Goal: Task Accomplishment & Management: Complete application form

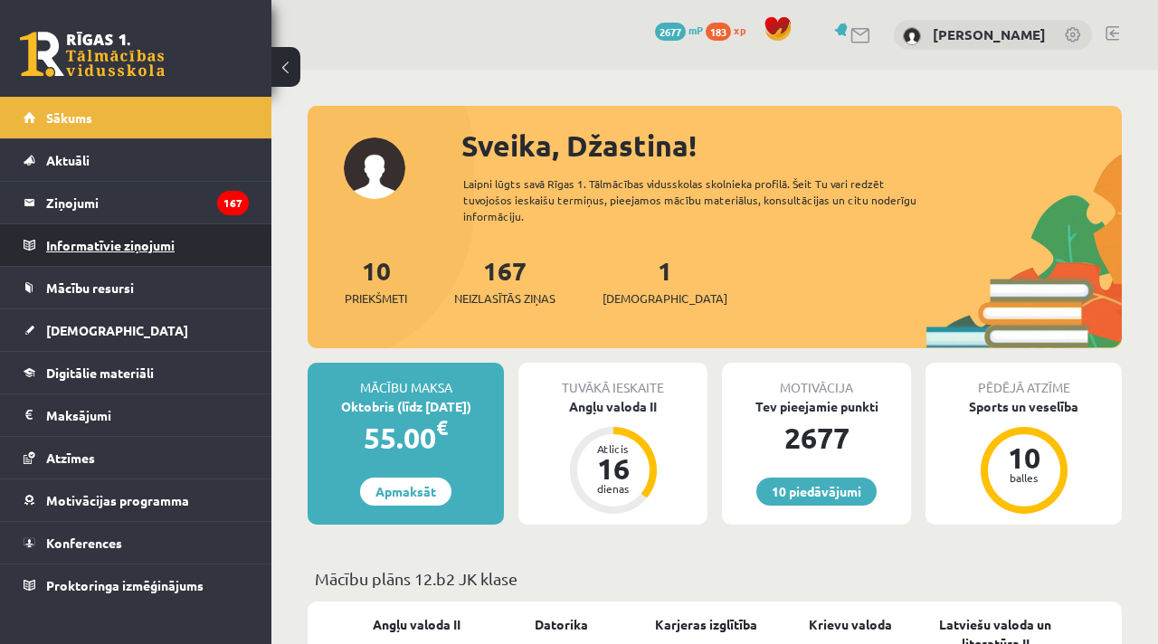
scroll to position [766, 0]
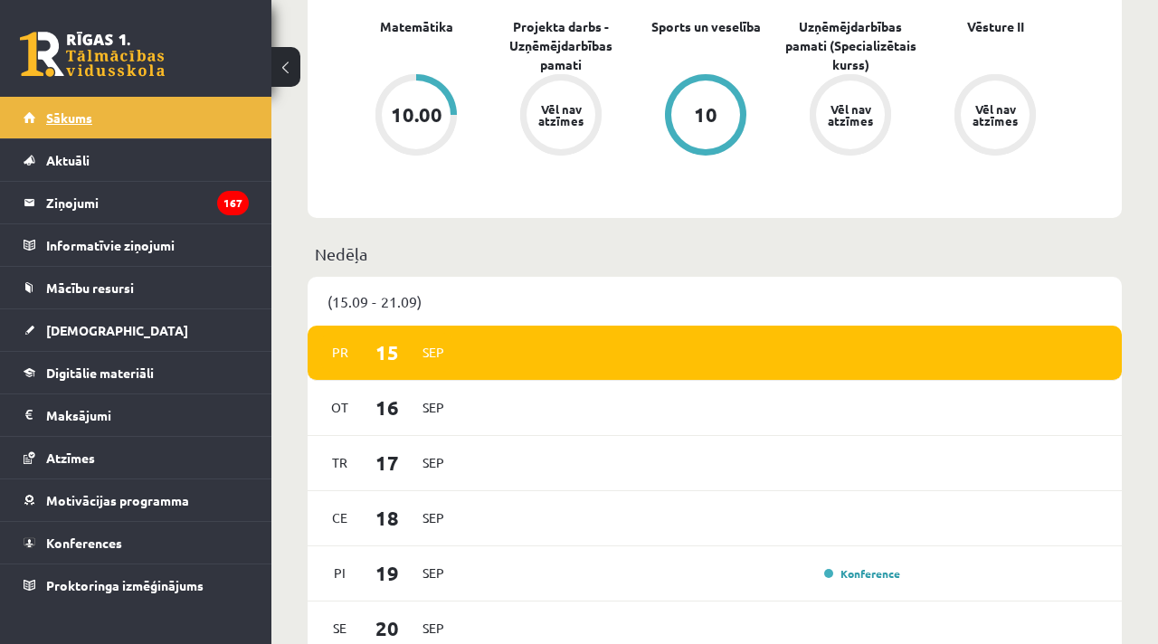
click at [69, 126] on link "Sākums" at bounding box center [136, 118] width 225 height 42
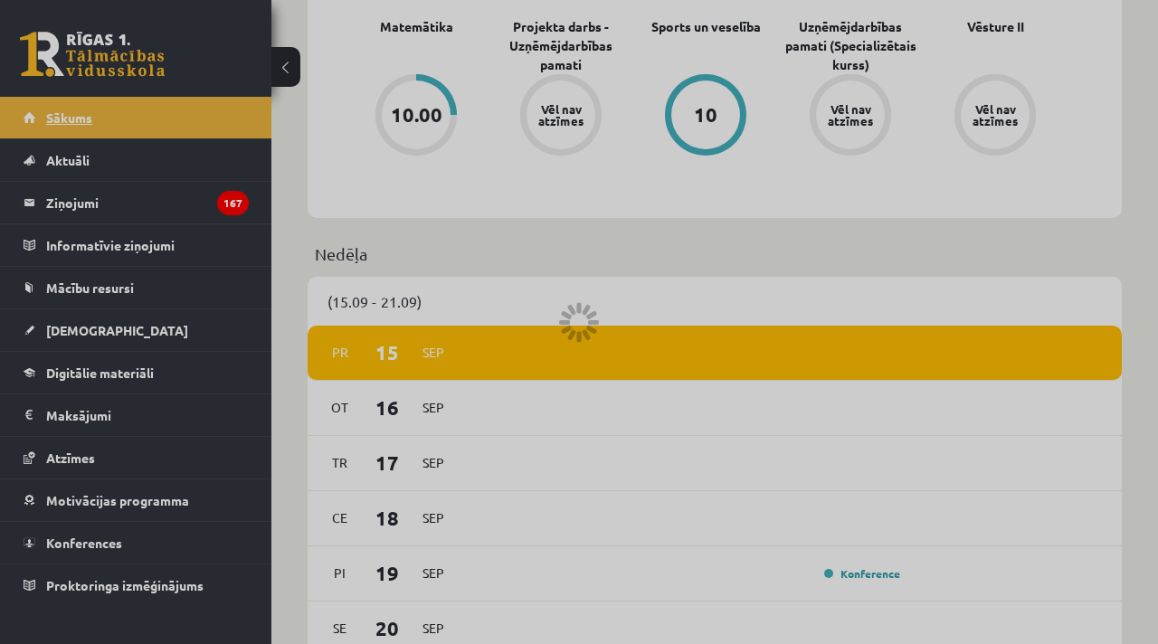
scroll to position [765, 0]
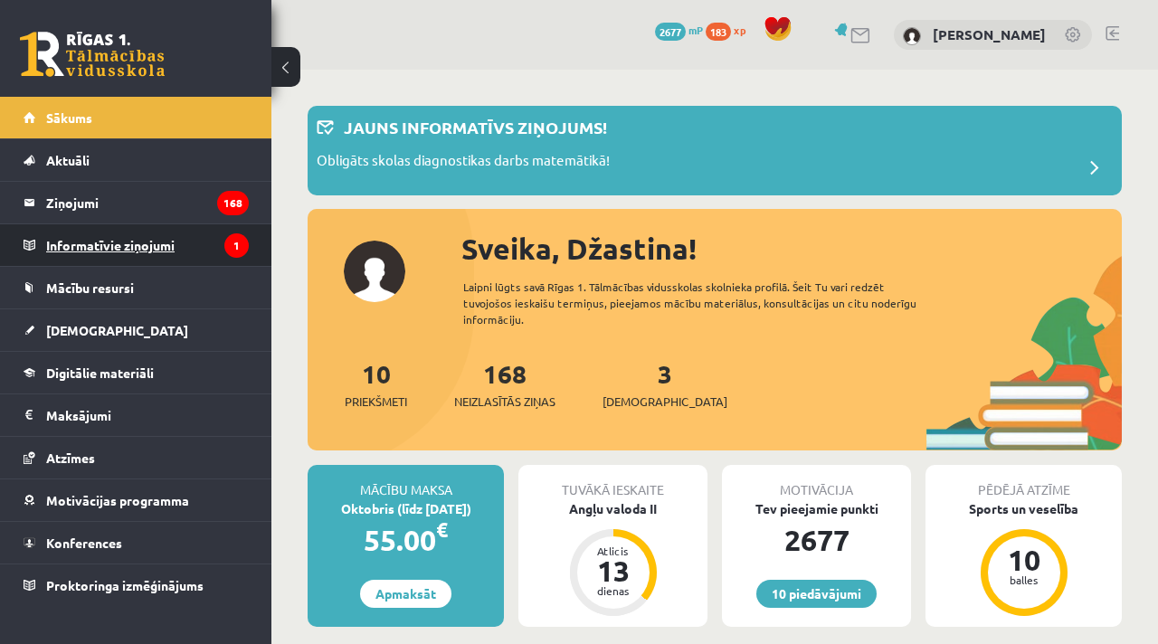
click at [120, 247] on legend "Informatīvie ziņojumi 1" at bounding box center [147, 245] width 203 height 42
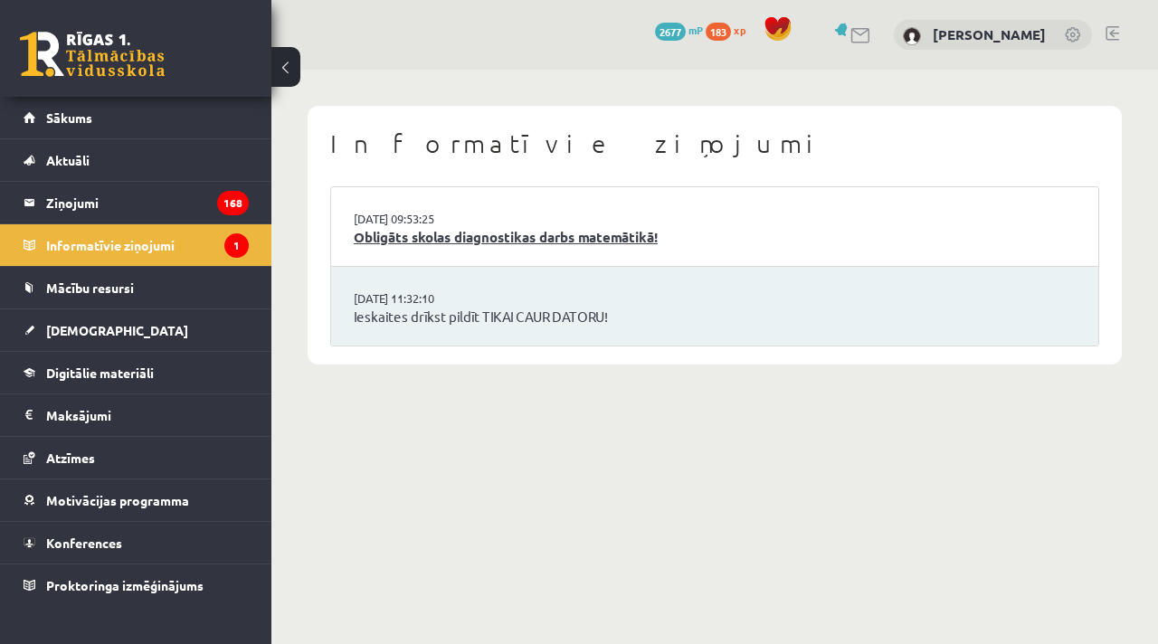
click at [610, 231] on link "Obligāts skolas diagnostikas darbs matemātikā!" at bounding box center [715, 237] width 722 height 21
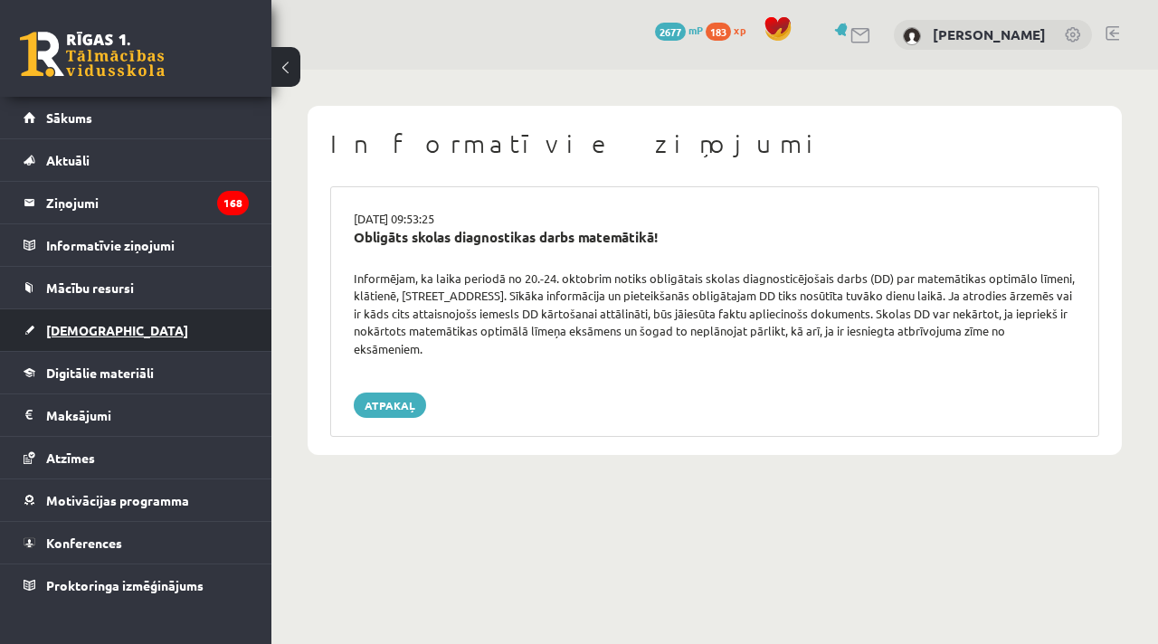
click at [81, 337] on link "[DEMOGRAPHIC_DATA]" at bounding box center [136, 330] width 225 height 42
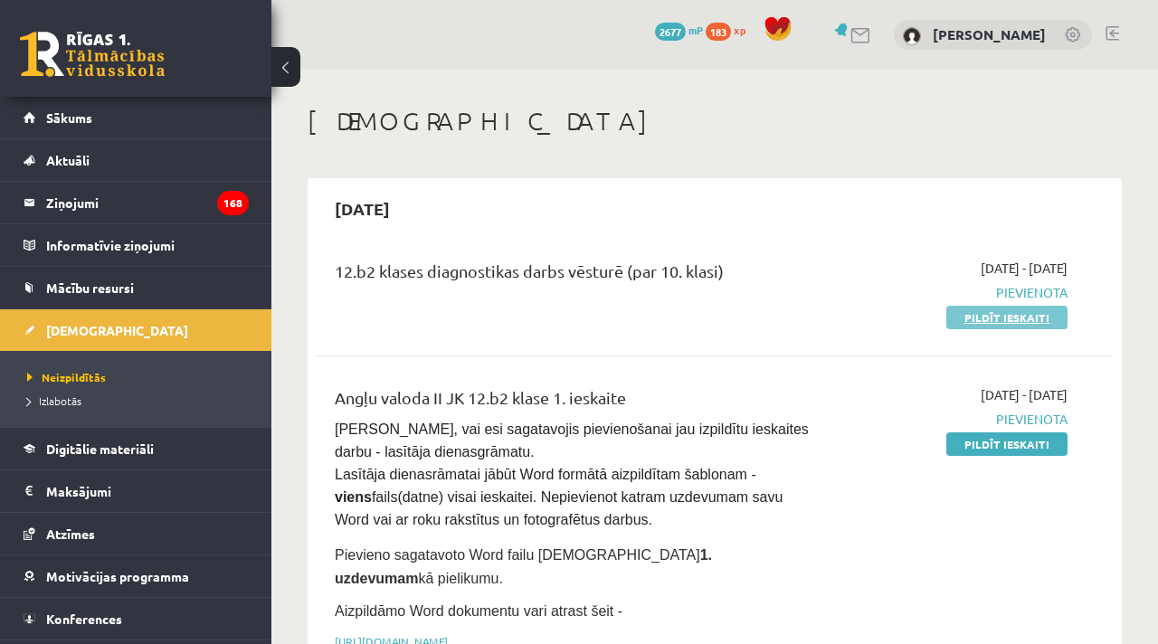
click at [990, 323] on link "Pildīt ieskaiti" at bounding box center [1006, 318] width 121 height 24
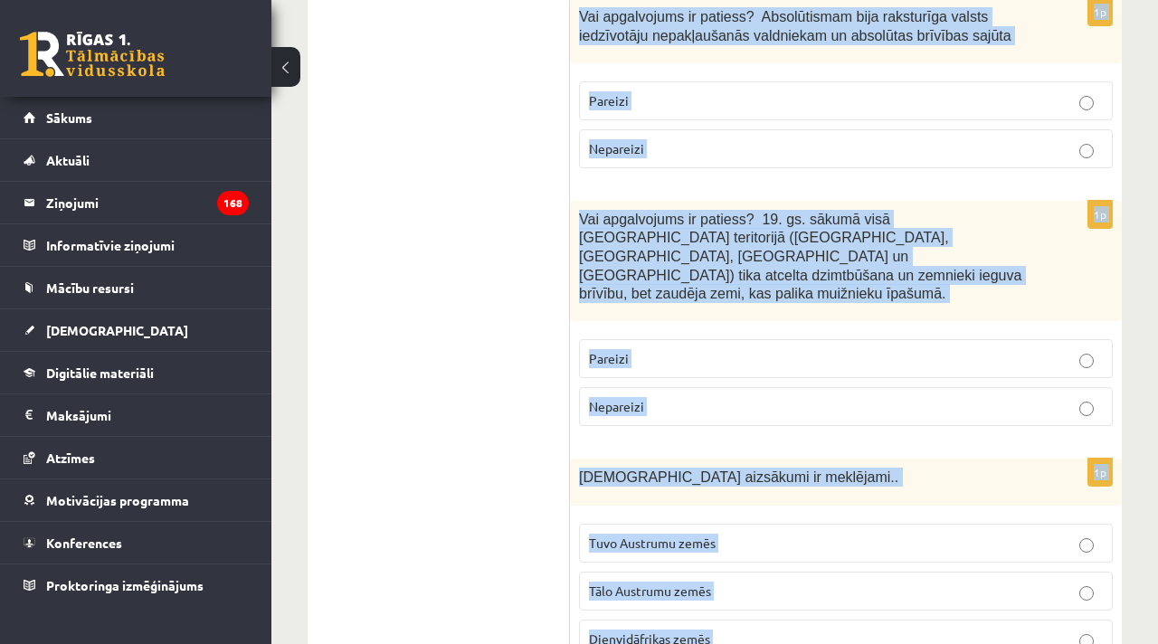
scroll to position [6601, 0]
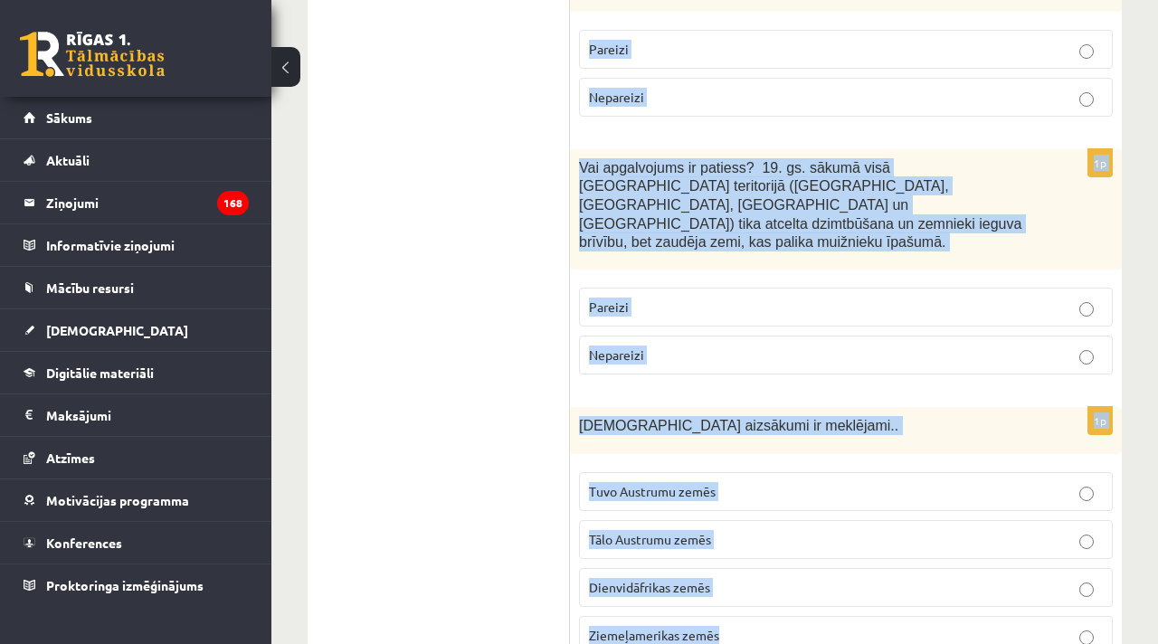
drag, startPoint x: 582, startPoint y: 361, endPoint x: 668, endPoint y: 643, distance: 295.0
copy form "Vai apgalvojums ir patiess? Reformācijas laikā Livonijā tika atvērtas pirmās la…"
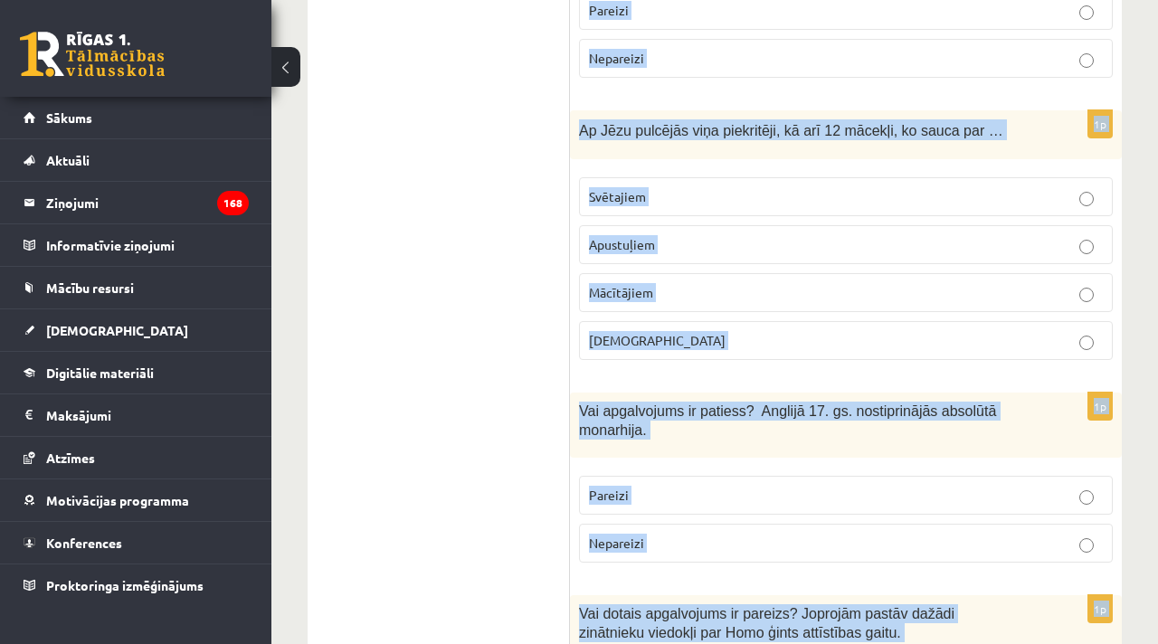
scroll to position [0, 0]
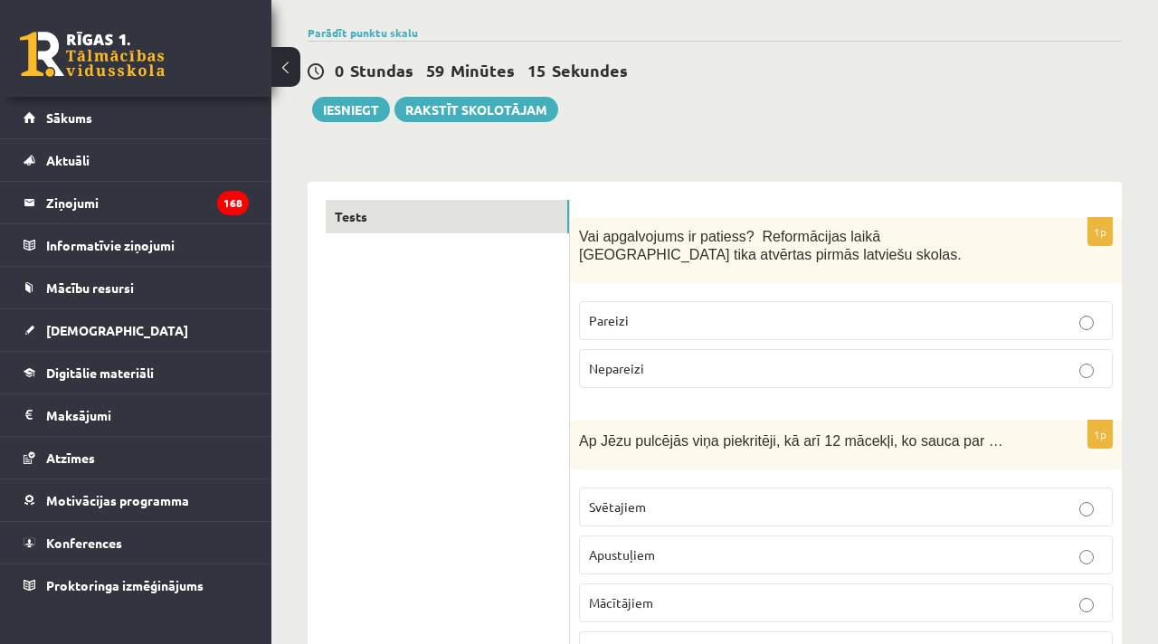
scroll to position [126, 0]
click at [659, 322] on p "Pareizi" at bounding box center [846, 319] width 514 height 19
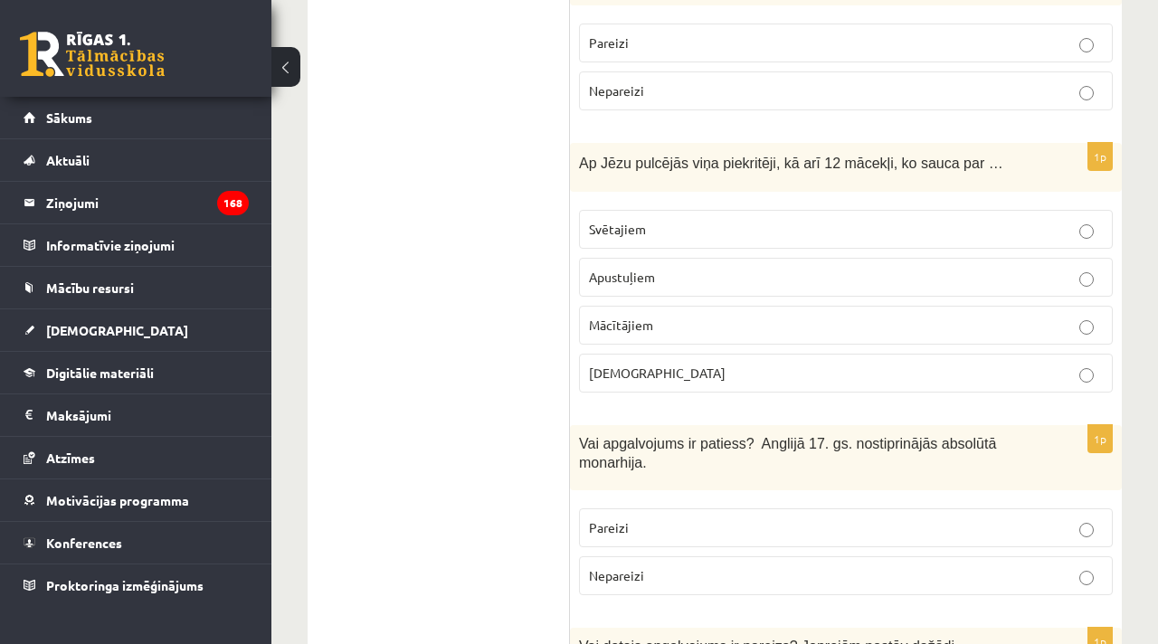
scroll to position [409, 0]
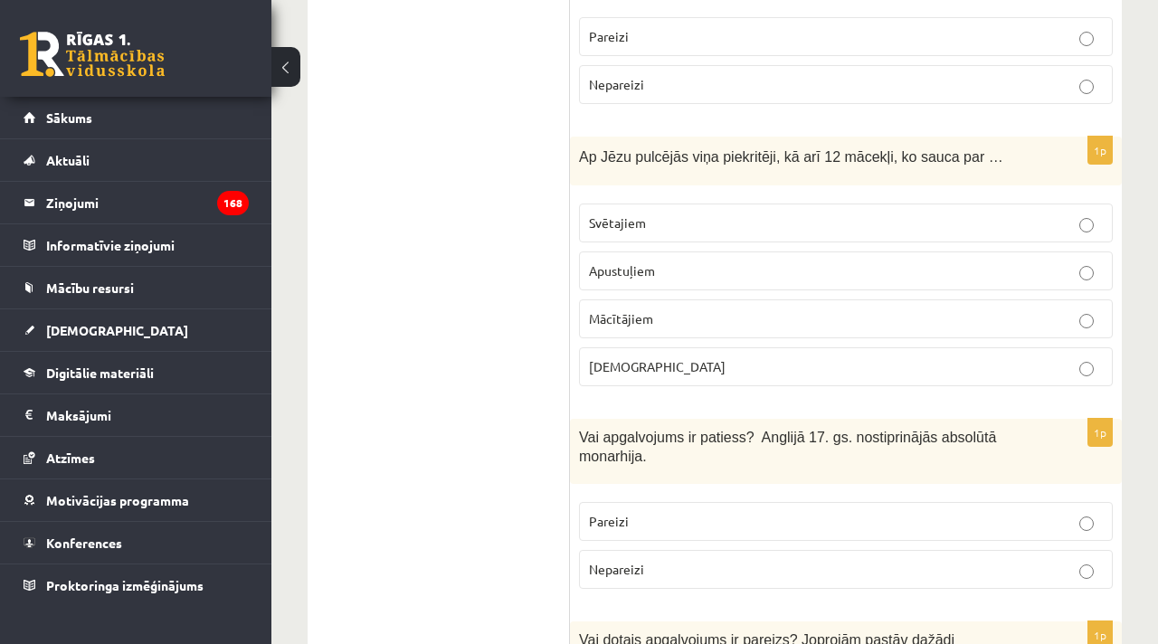
click at [637, 274] on span "Apustuļiem" at bounding box center [622, 270] width 66 height 16
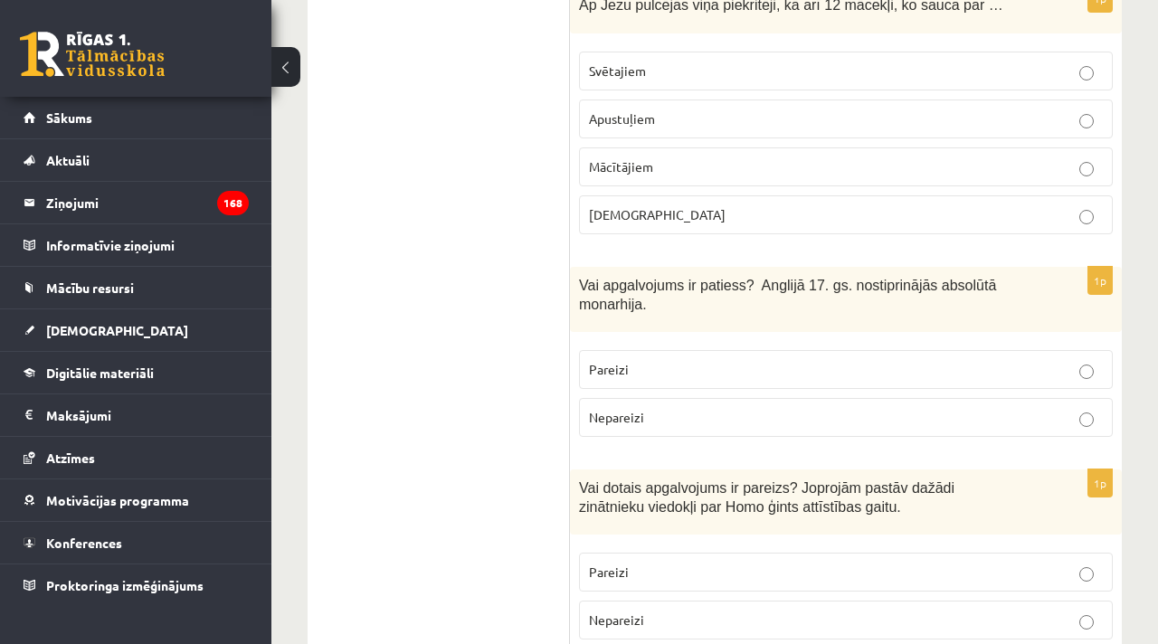
scroll to position [563, 0]
click at [661, 418] on p "Nepareizi" at bounding box center [846, 415] width 514 height 19
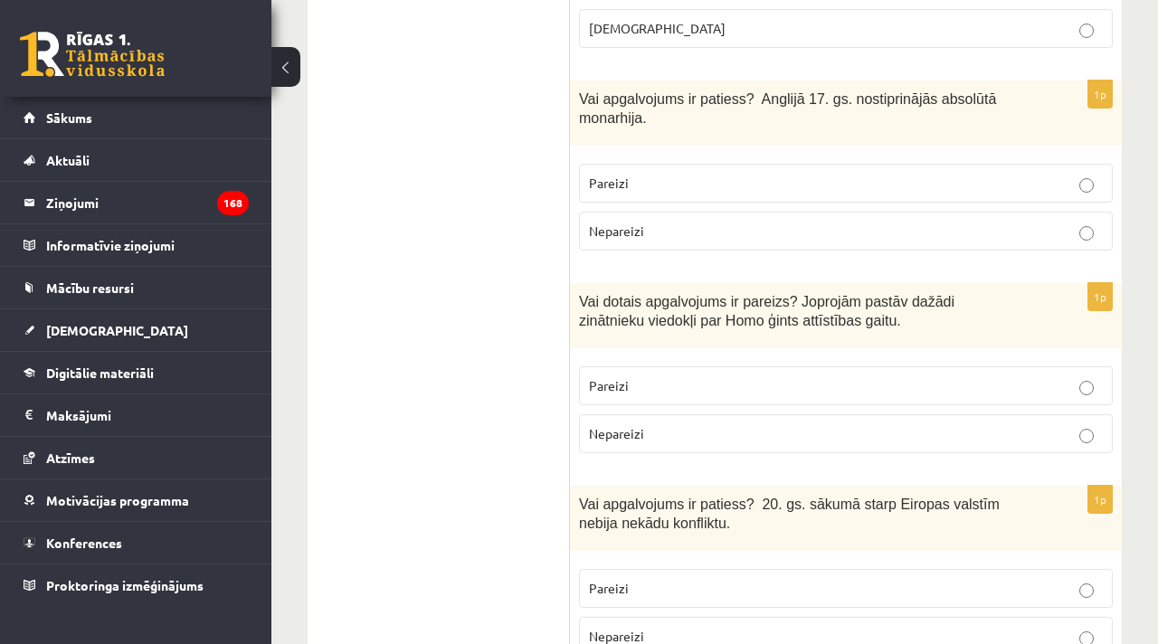
scroll to position [750, 0]
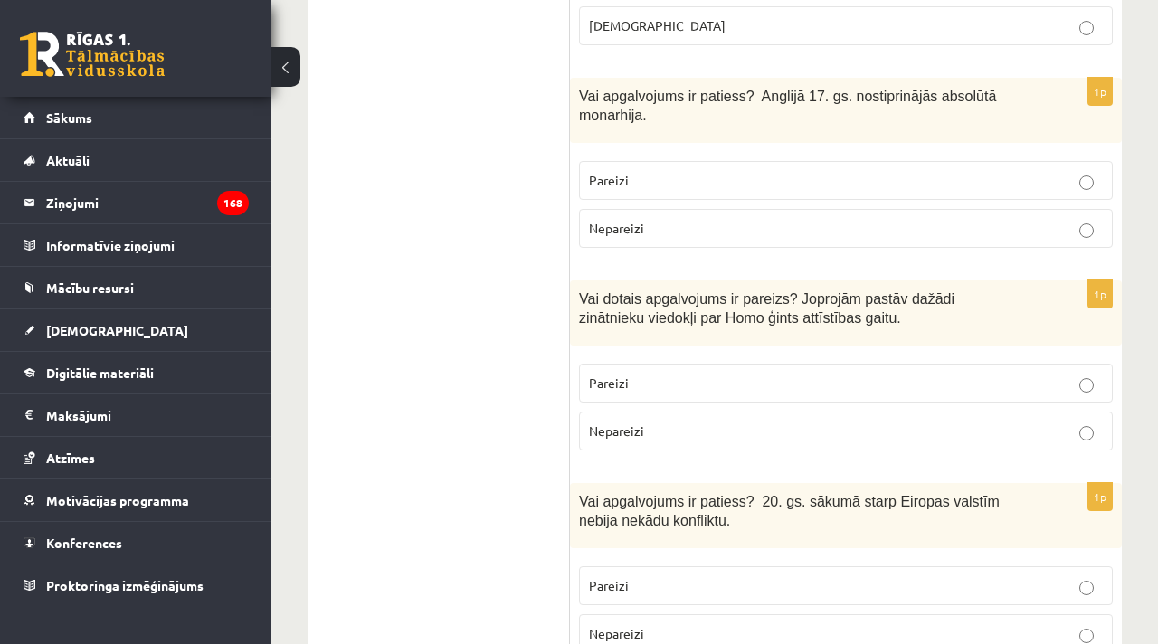
click at [647, 395] on label "Pareizi" at bounding box center [846, 383] width 534 height 39
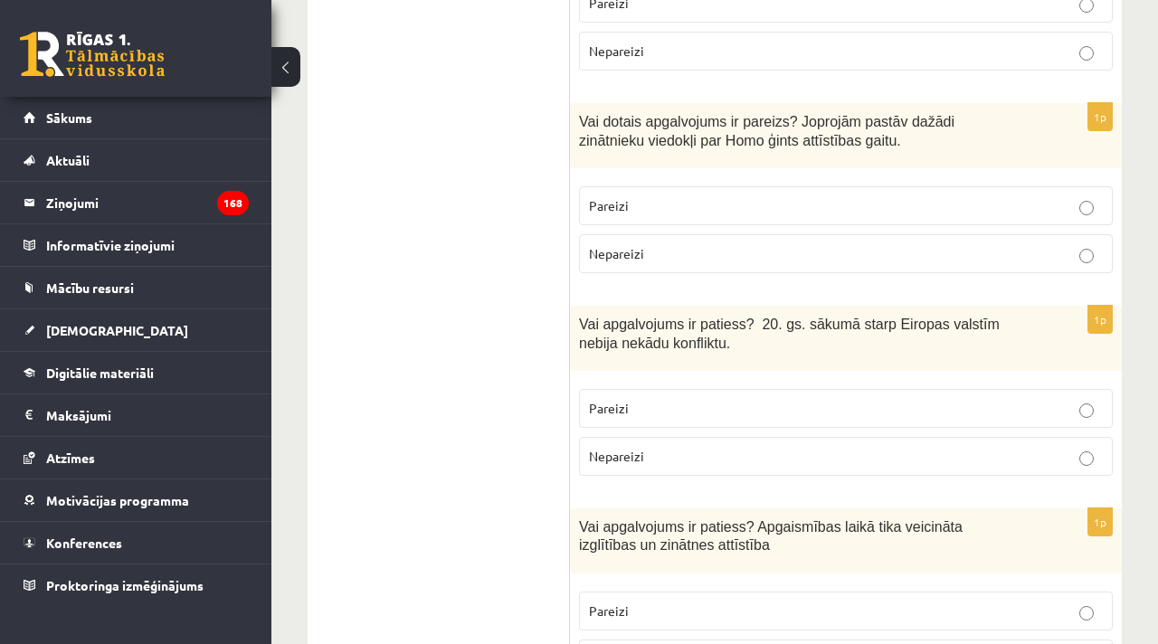
scroll to position [931, 0]
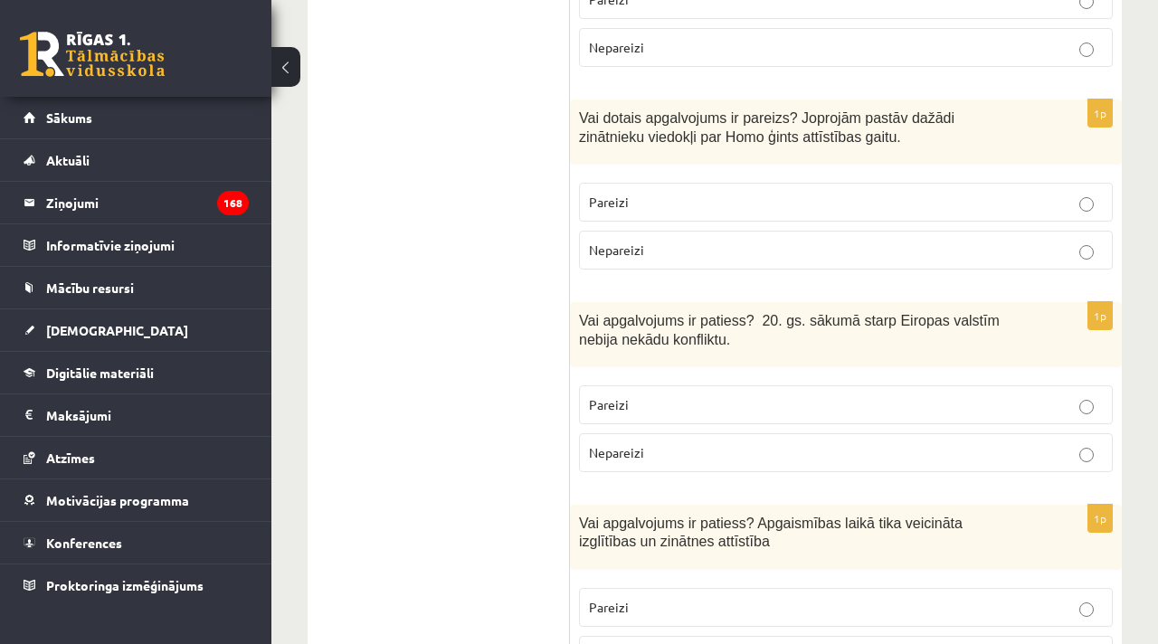
click at [636, 447] on span "Nepareizi" at bounding box center [616, 452] width 55 height 16
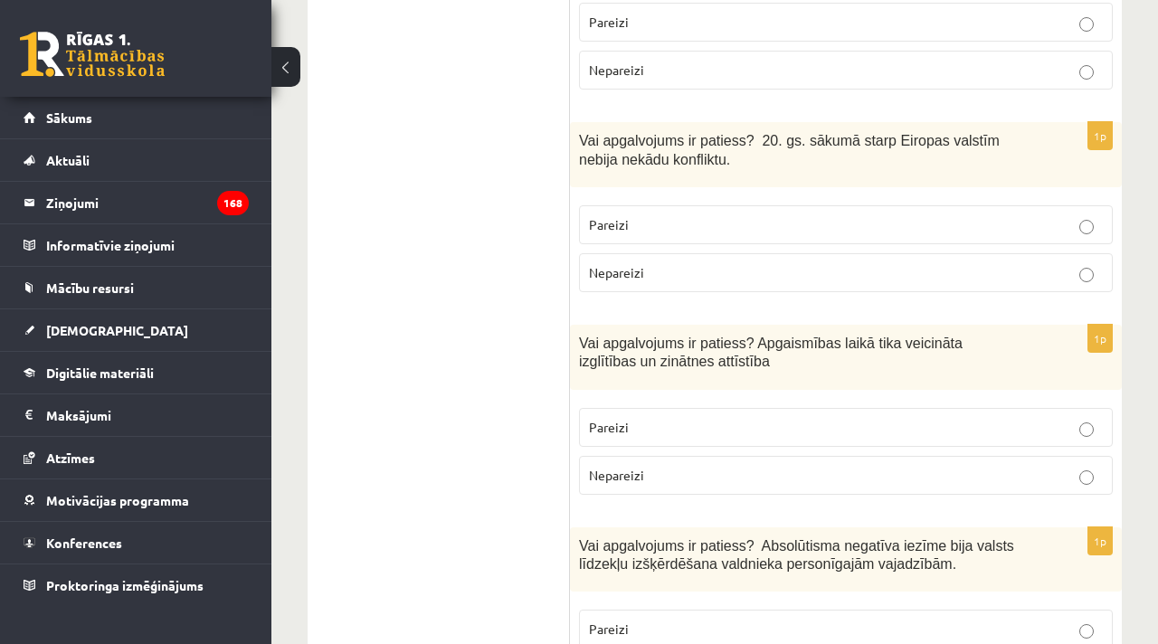
scroll to position [1113, 0]
click at [632, 414] on label "Pareizi" at bounding box center [846, 425] width 534 height 39
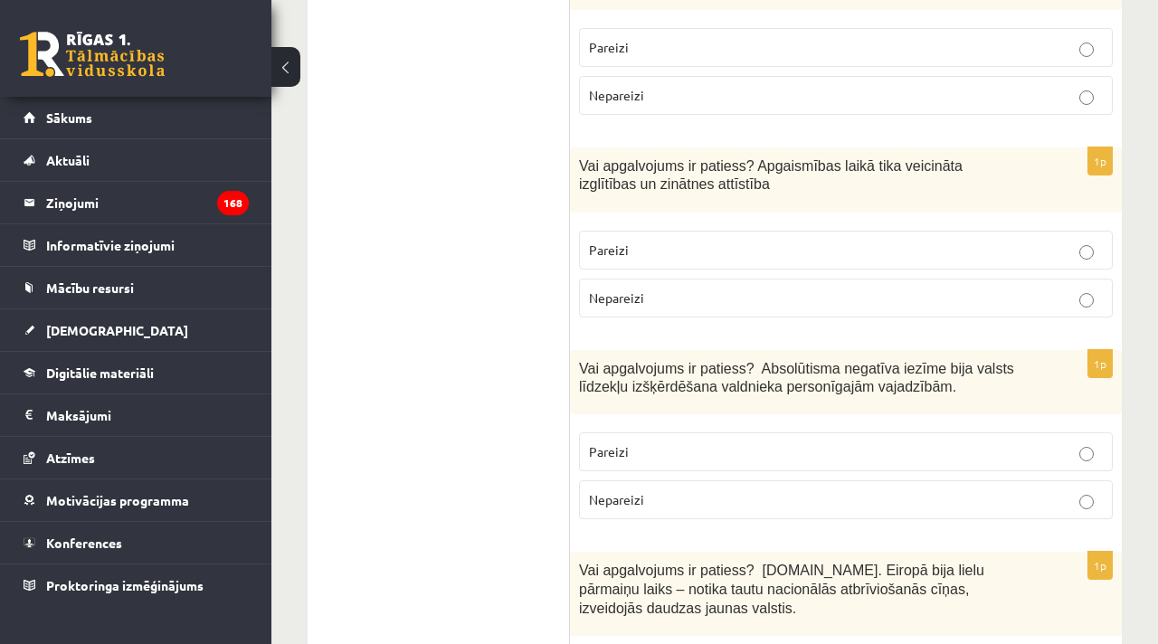
scroll to position [1324, 0]
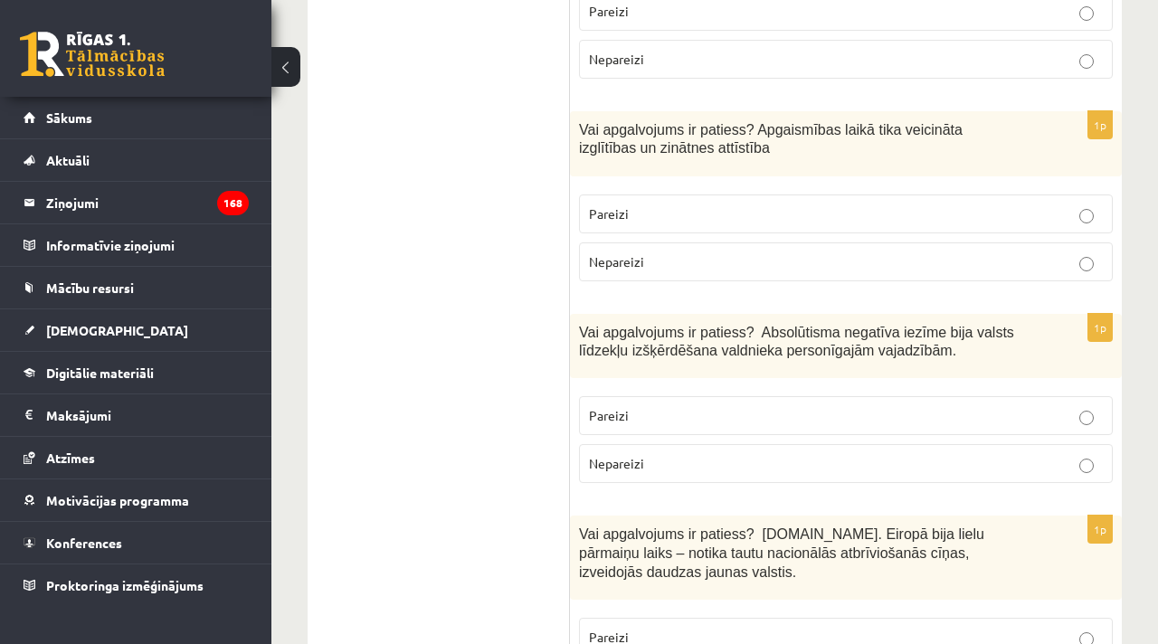
click at [676, 426] on label "Pareizi" at bounding box center [846, 415] width 534 height 39
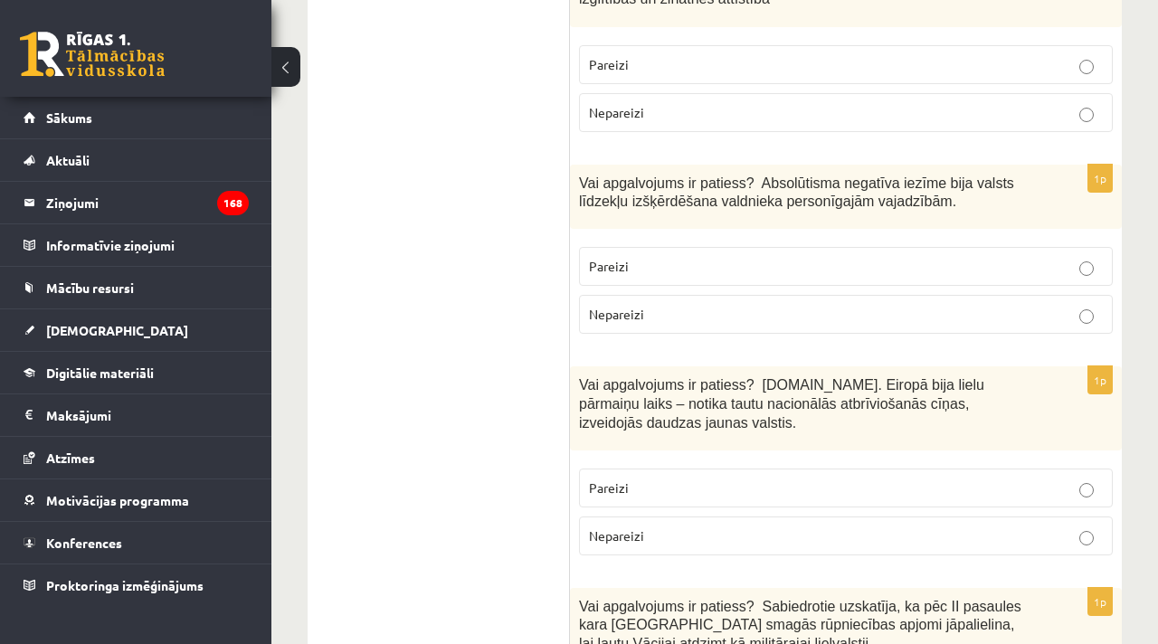
scroll to position [1490, 0]
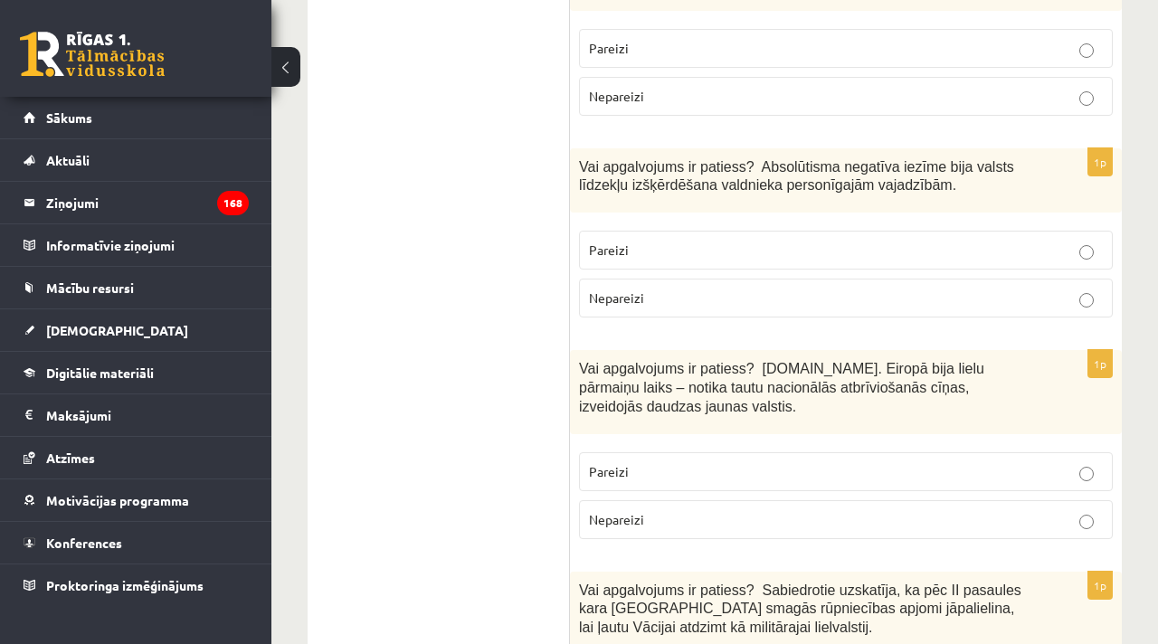
click at [641, 458] on label "Pareizi" at bounding box center [846, 471] width 534 height 39
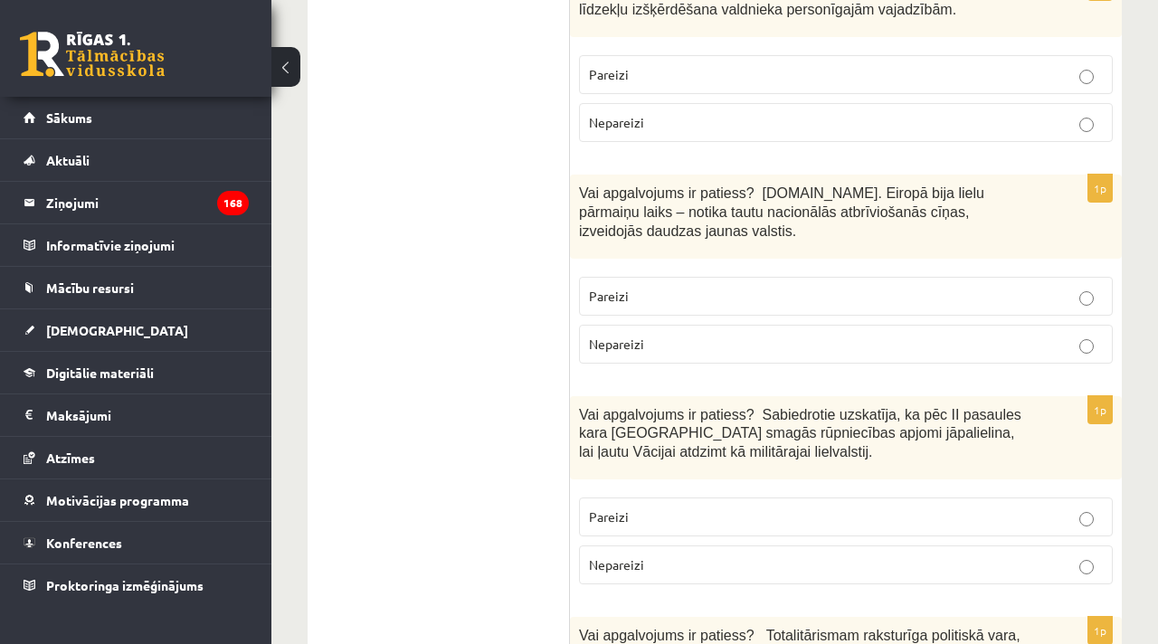
scroll to position [1678, 0]
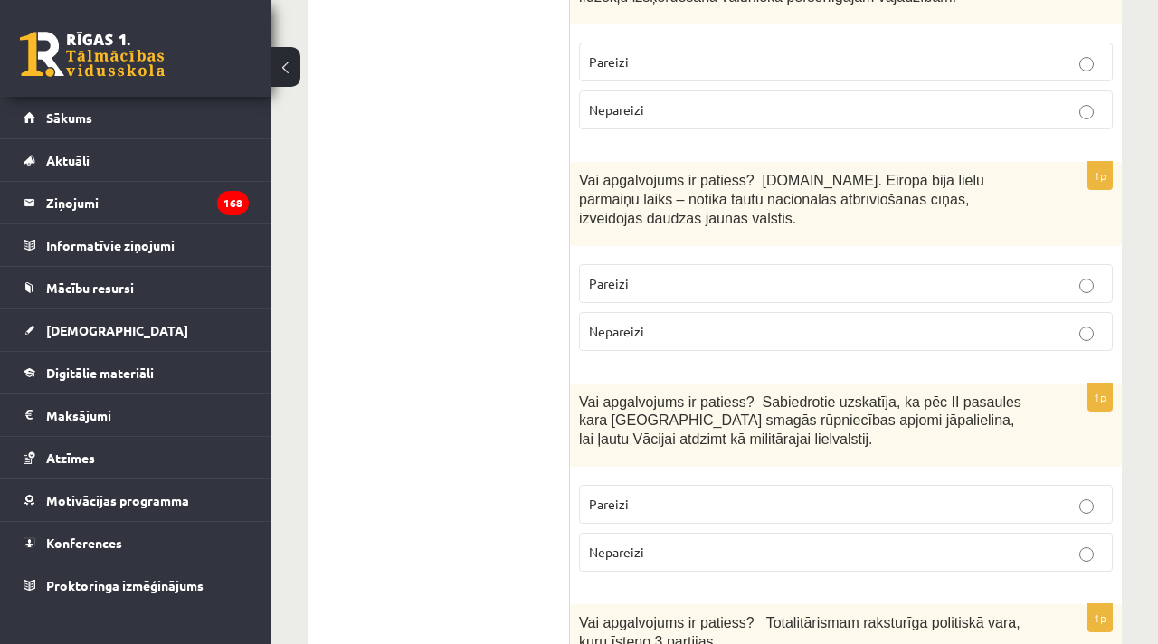
click at [649, 498] on p "Pareizi" at bounding box center [846, 504] width 514 height 19
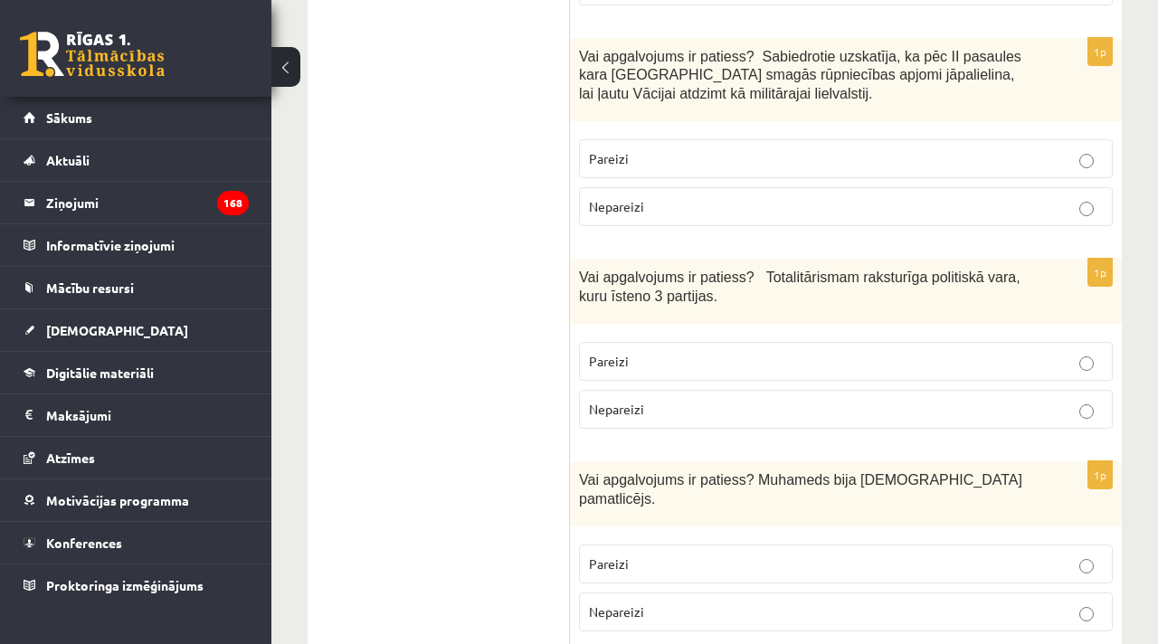
scroll to position [2034, 0]
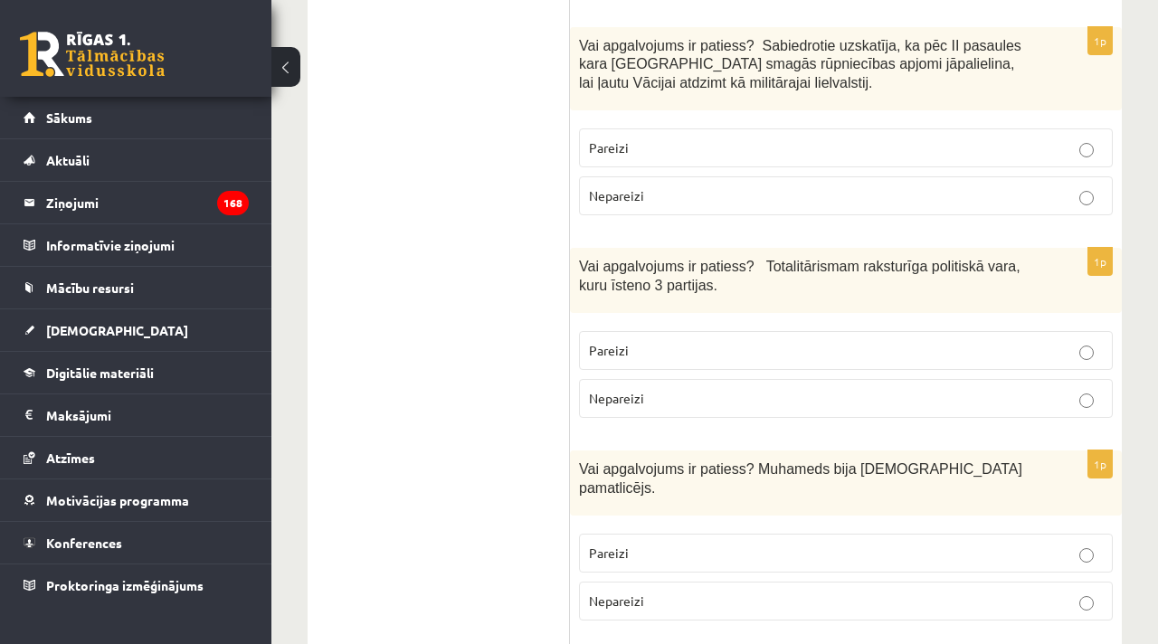
click at [633, 396] on span "Nepareizi" at bounding box center [616, 398] width 55 height 16
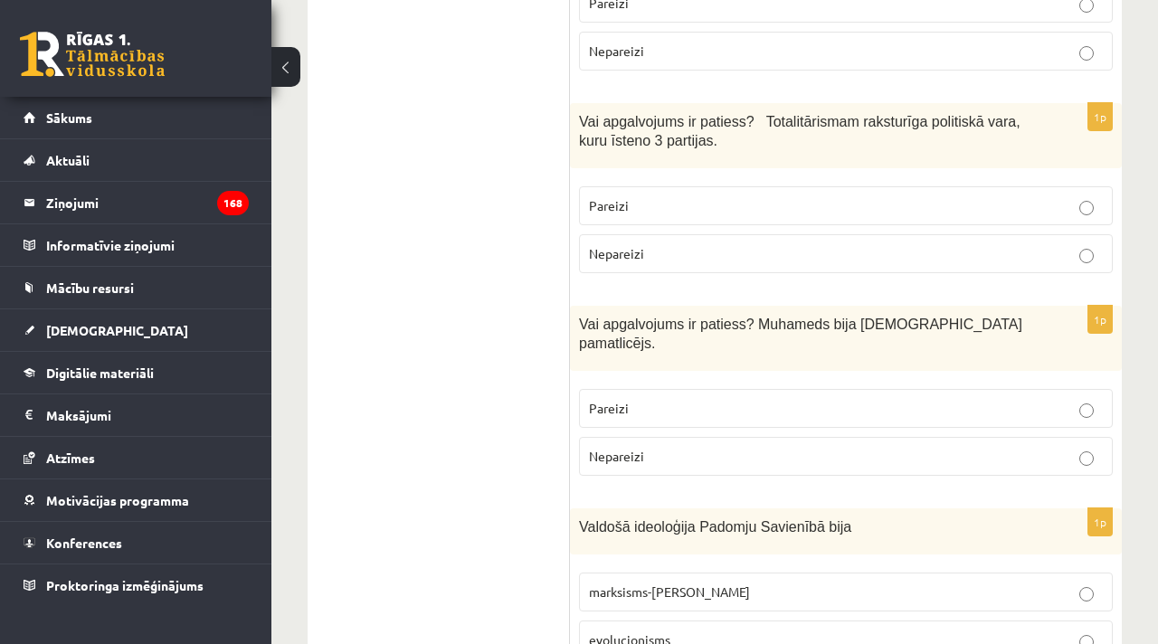
scroll to position [2203, 0]
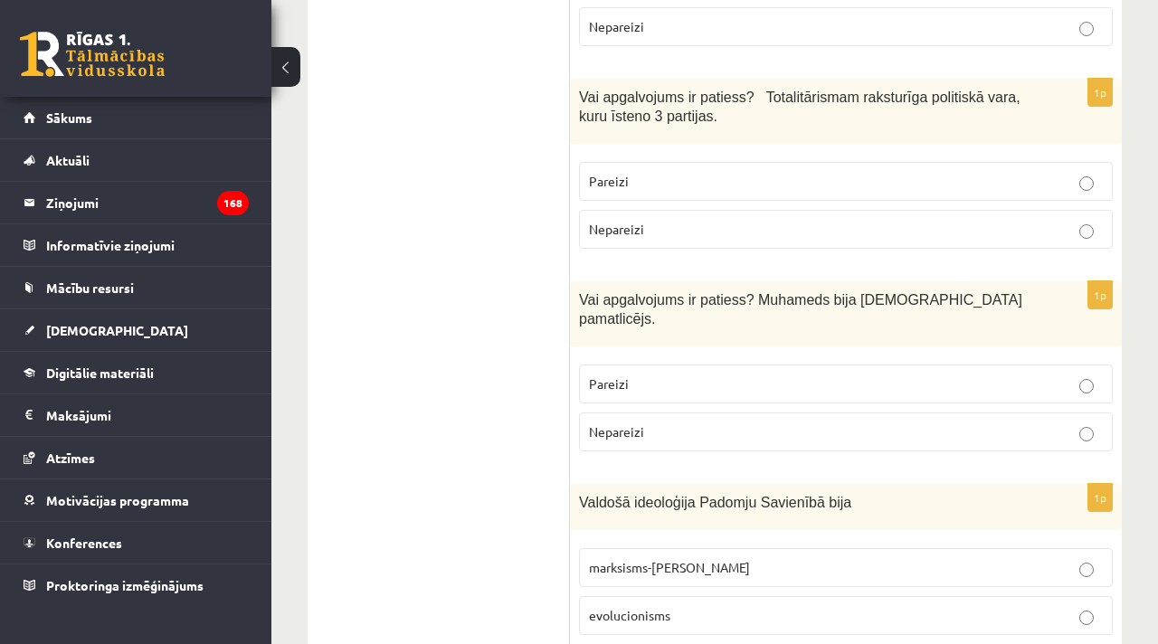
click at [644, 374] on p "Pareizi" at bounding box center [846, 383] width 514 height 19
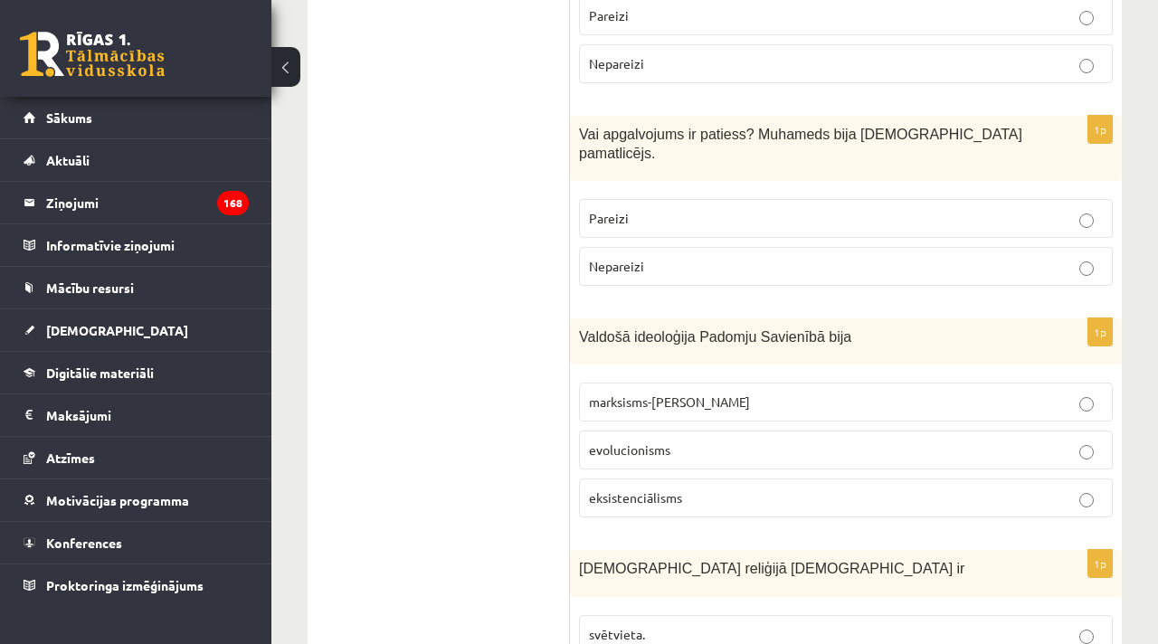
click at [645, 393] on span "marksisms-ļeņinisms" at bounding box center [669, 401] width 161 height 16
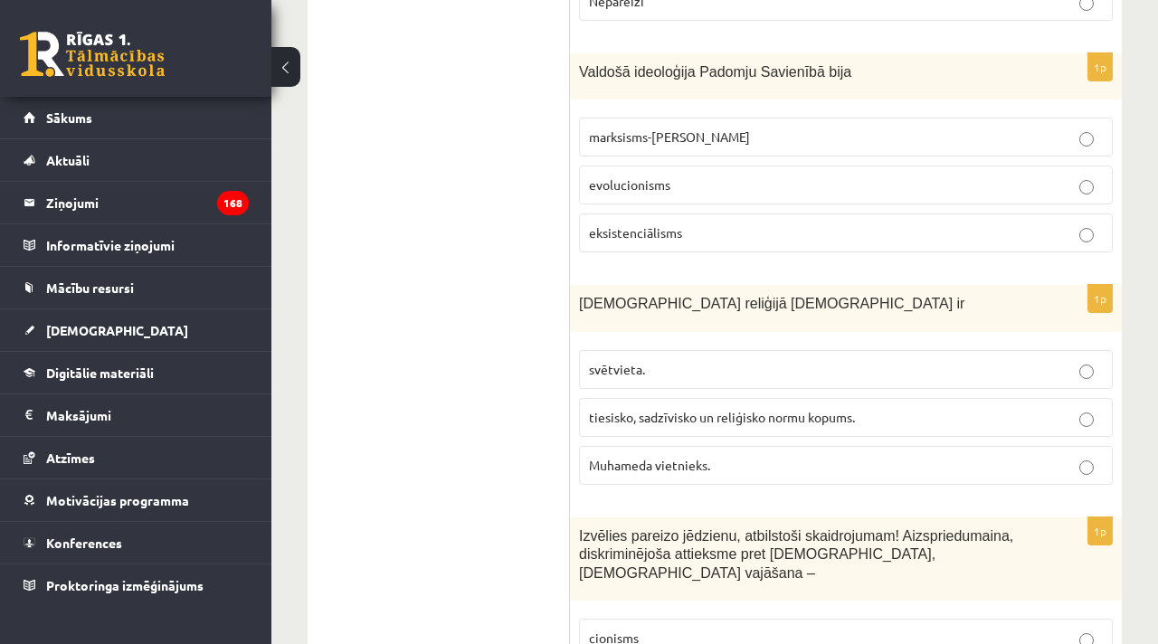
scroll to position [2635, 0]
click at [706, 408] on span "tiesisko, sadzīvisko un reliģisko normu kopums." at bounding box center [722, 416] width 266 height 16
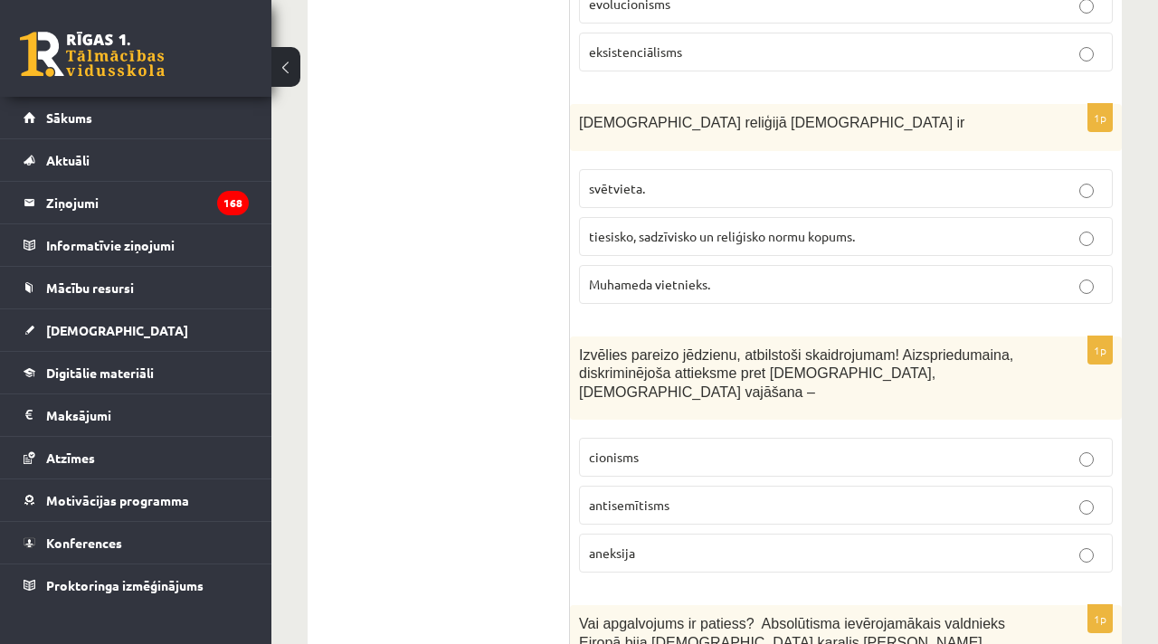
scroll to position [2826, 0]
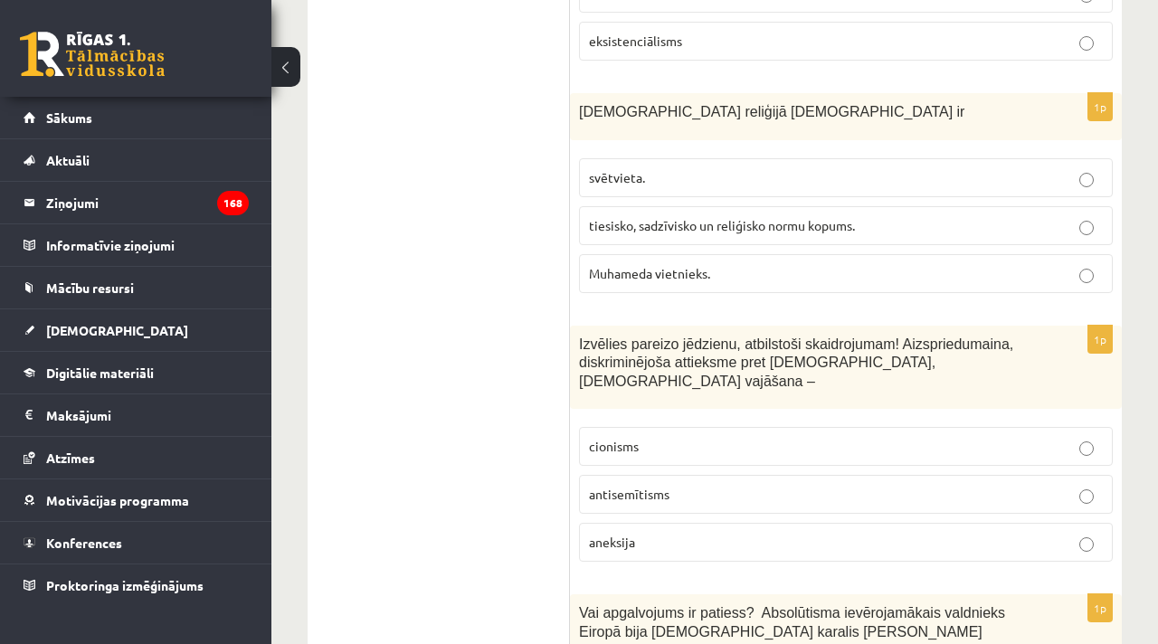
click at [748, 485] on p "antisemītisms" at bounding box center [846, 494] width 514 height 19
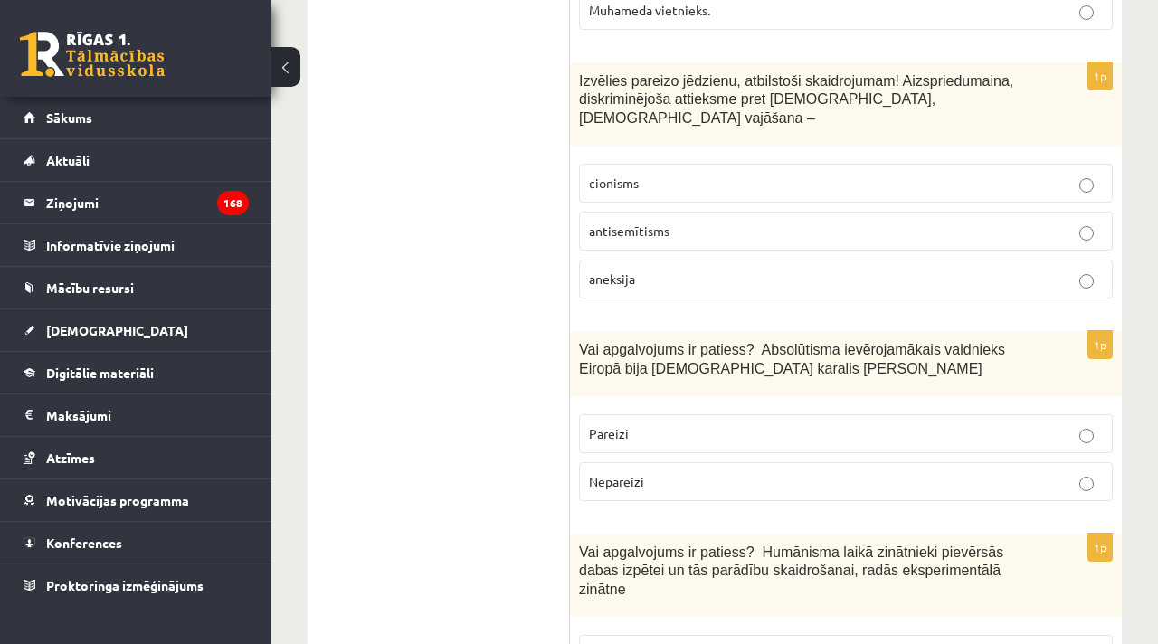
scroll to position [3090, 0]
click at [648, 423] on p "Pareizi" at bounding box center [846, 432] width 514 height 19
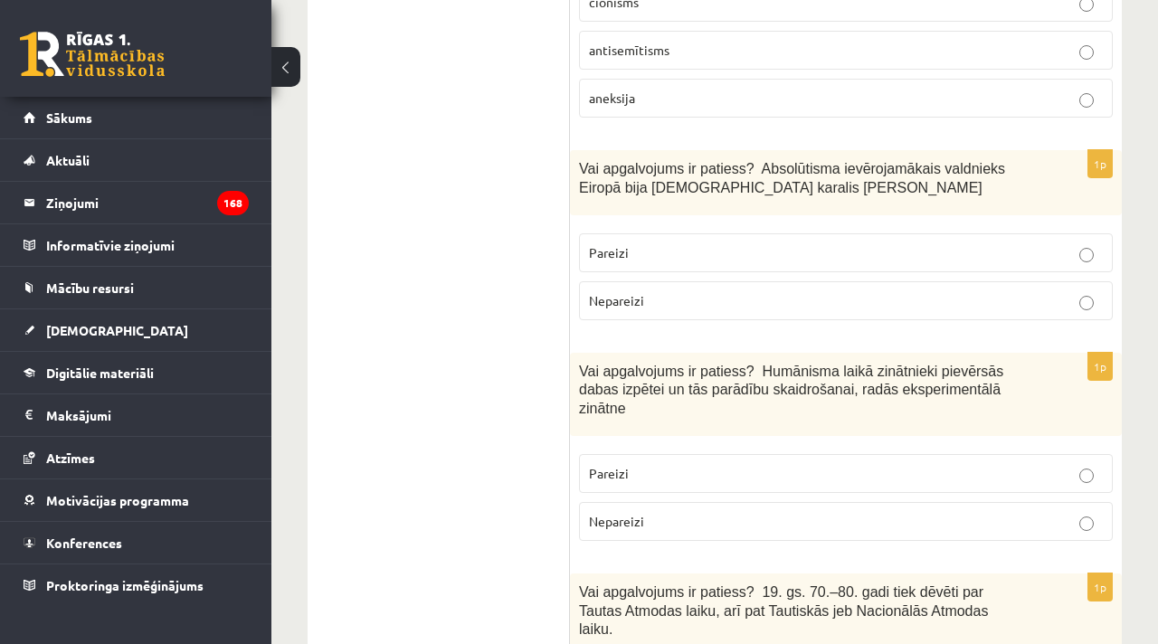
scroll to position [3294, 0]
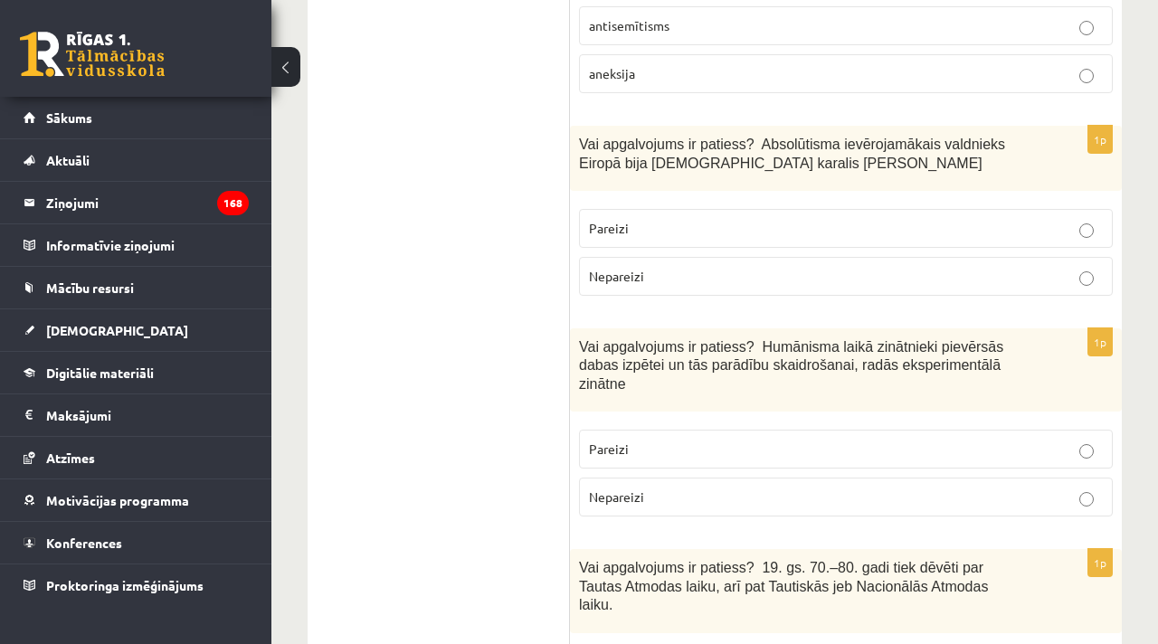
click at [644, 440] on p "Pareizi" at bounding box center [846, 449] width 514 height 19
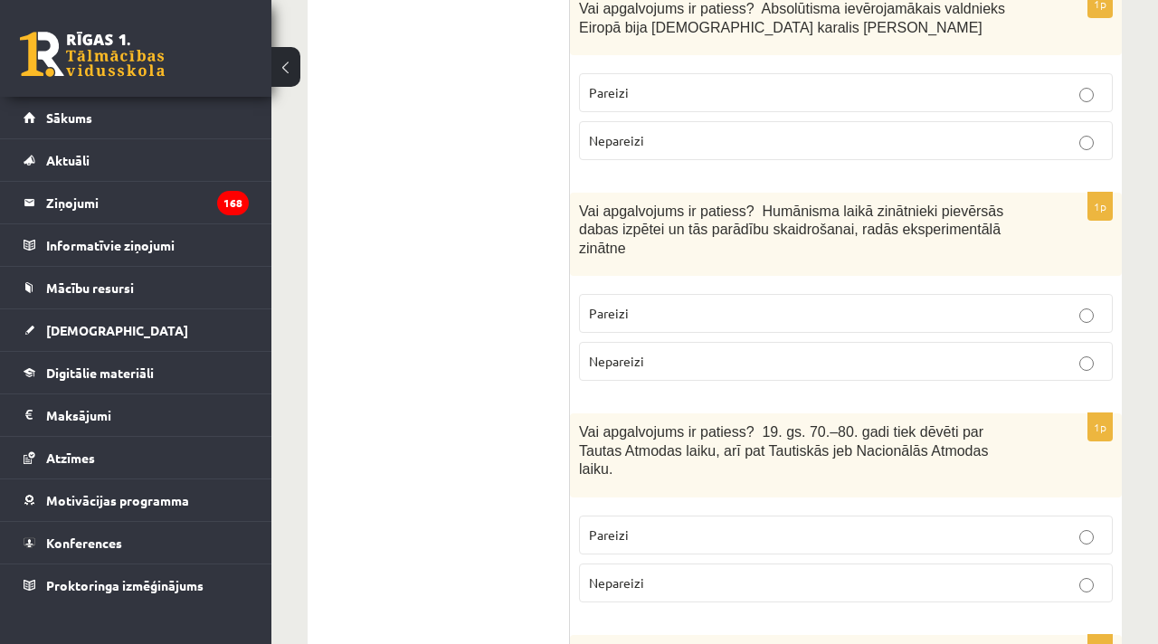
scroll to position [3434, 0]
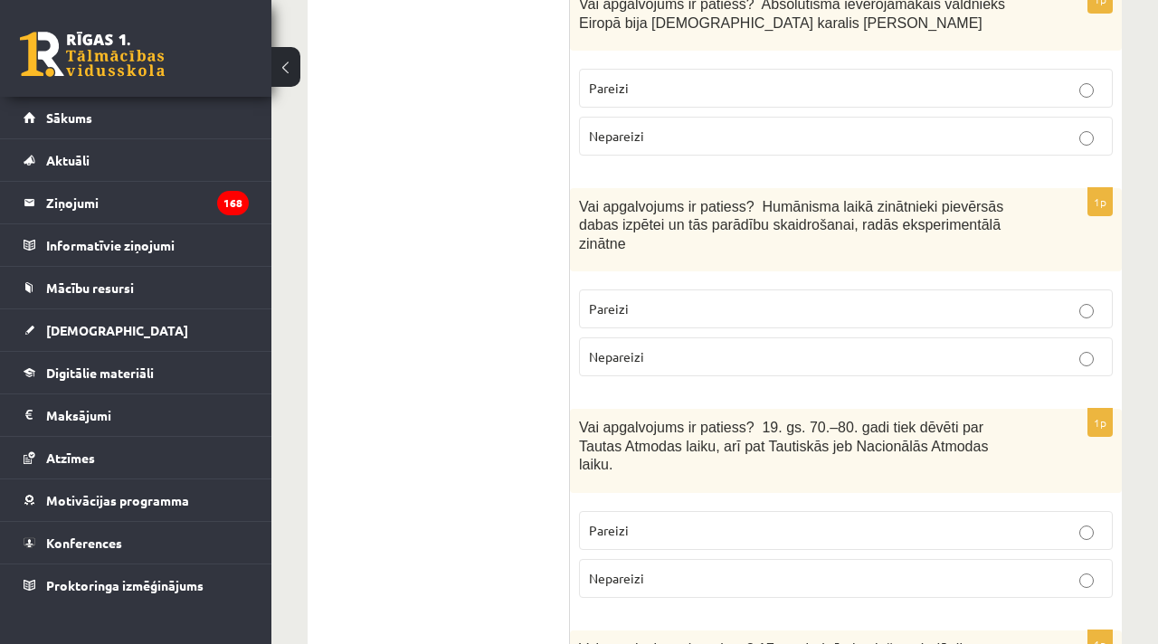
click at [650, 521] on p "Pareizi" at bounding box center [846, 530] width 514 height 19
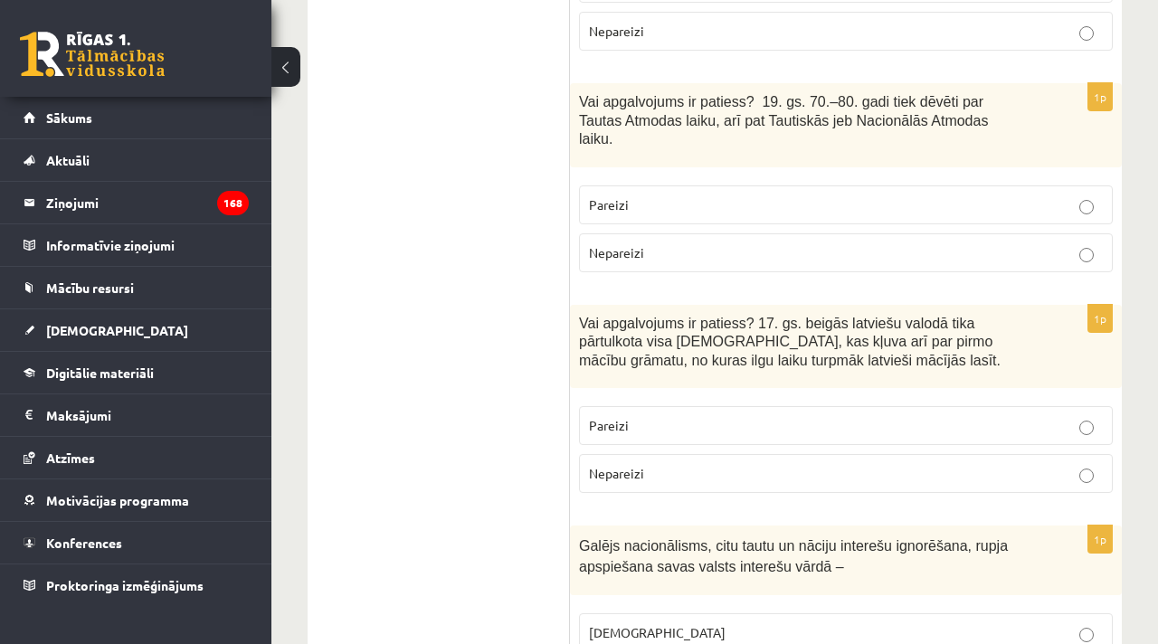
scroll to position [3761, 0]
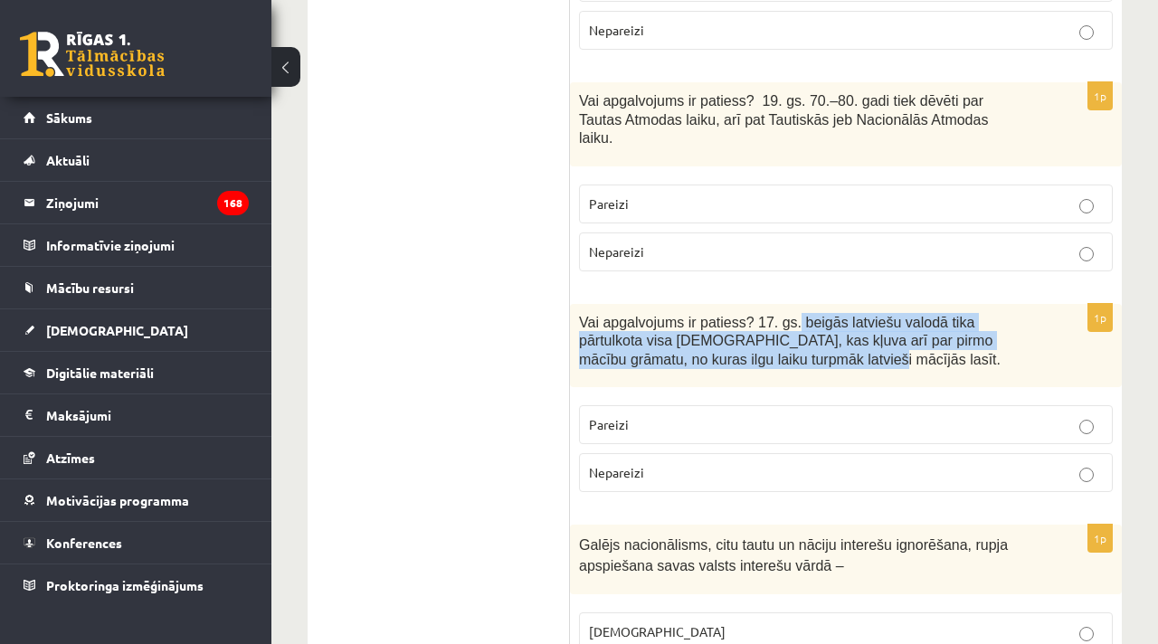
drag, startPoint x: 800, startPoint y: 289, endPoint x: 853, endPoint y: 311, distance: 57.6
click at [853, 315] on span "Vai apgalvojums ir patiess? 17. gs. beigās latviešu valodā tika pārtulkota visa…" at bounding box center [790, 341] width 422 height 52
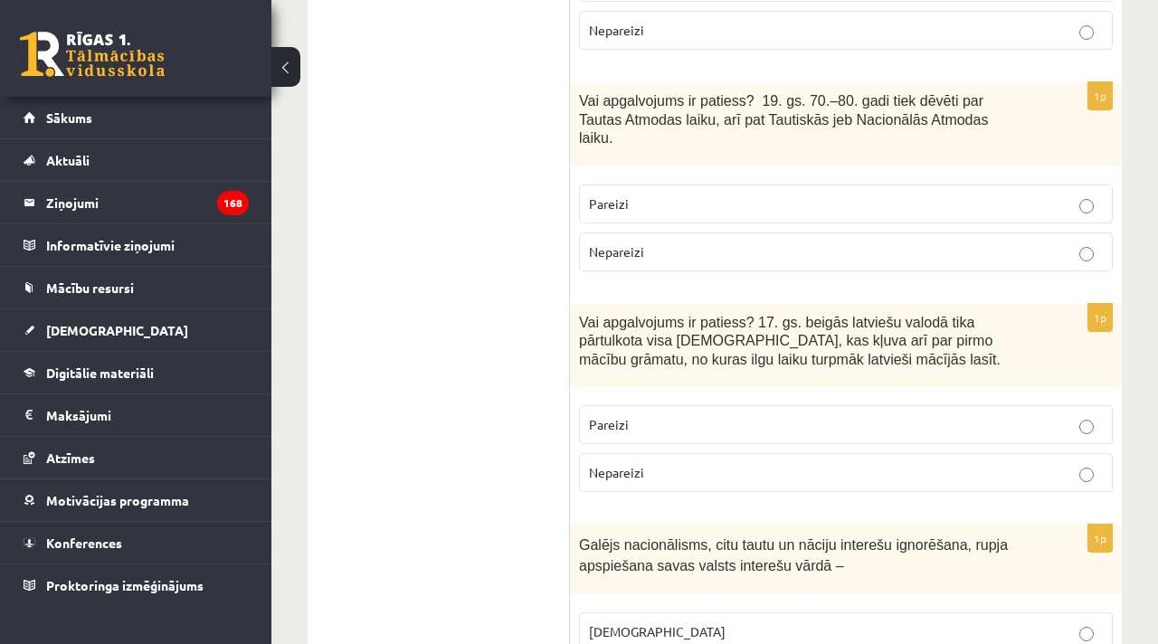
click at [892, 324] on p "Vai apgalvojums ir patiess? 17. gs. beigās latviešu valodā tika pārtulkota visa…" at bounding box center [800, 341] width 443 height 56
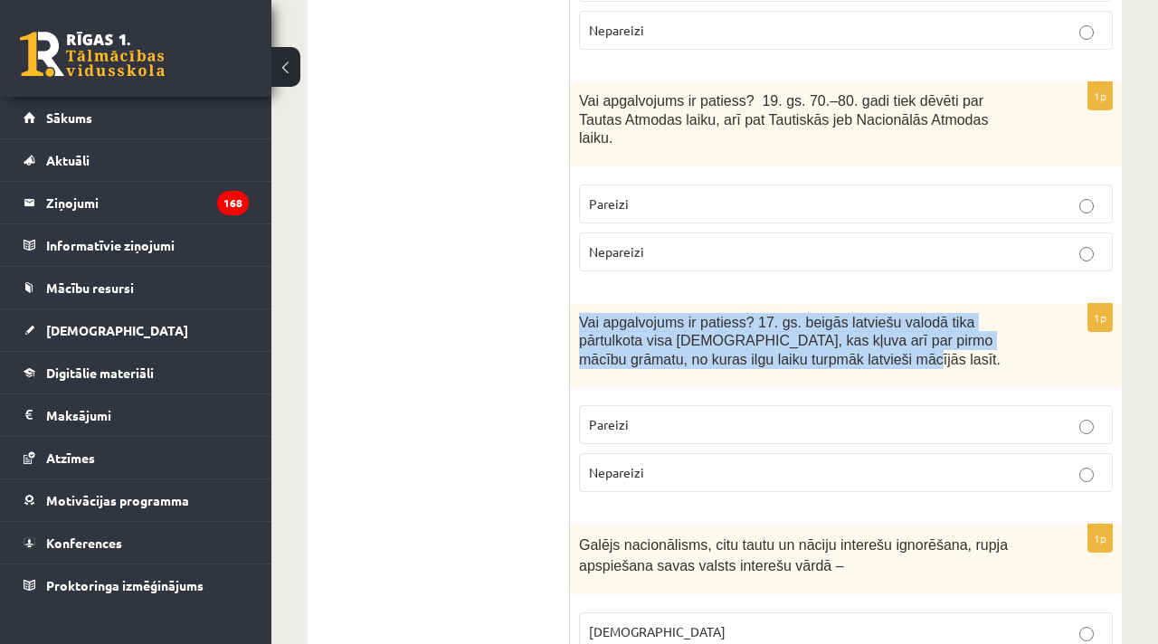
drag, startPoint x: 839, startPoint y: 314, endPoint x: 576, endPoint y: 286, distance: 264.7
click at [576, 304] on div "Vai apgalvojums ir patiess? 17. gs. beigās latviešu valodā tika pārtulkota visa…" at bounding box center [846, 345] width 552 height 83
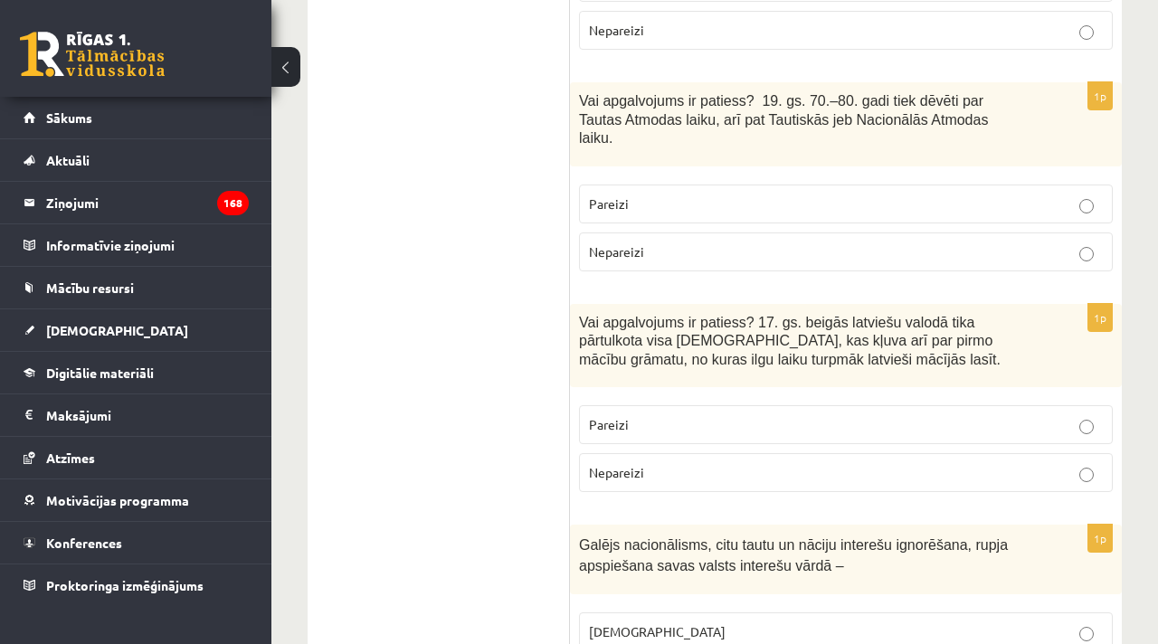
click at [630, 415] on p "Pareizi" at bounding box center [846, 424] width 514 height 19
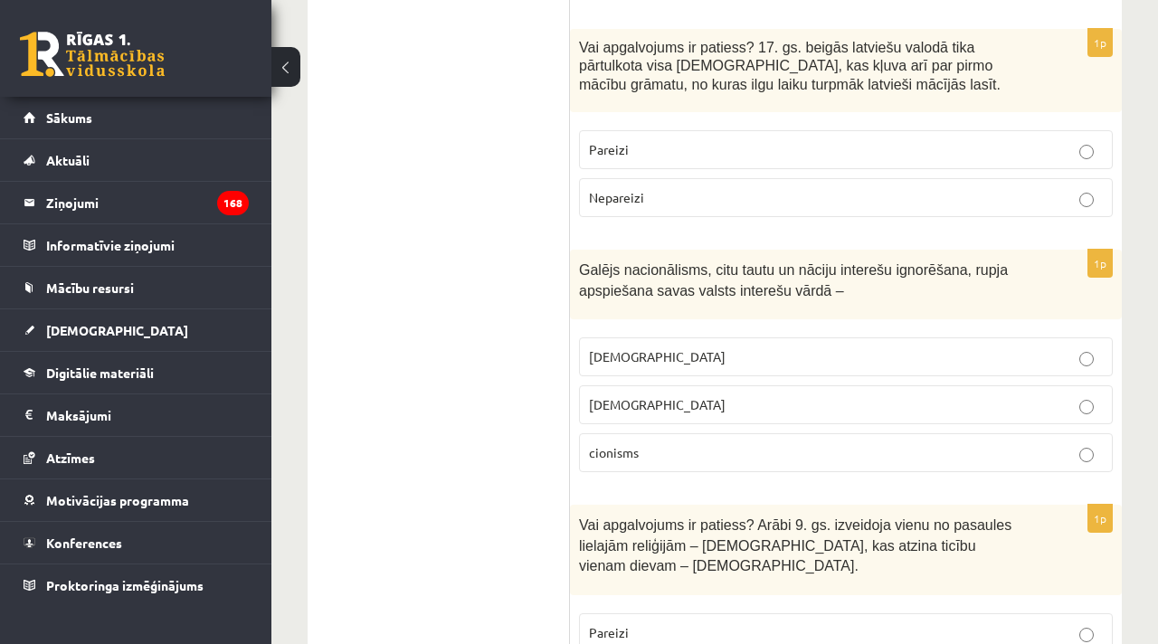
scroll to position [4062, 0]
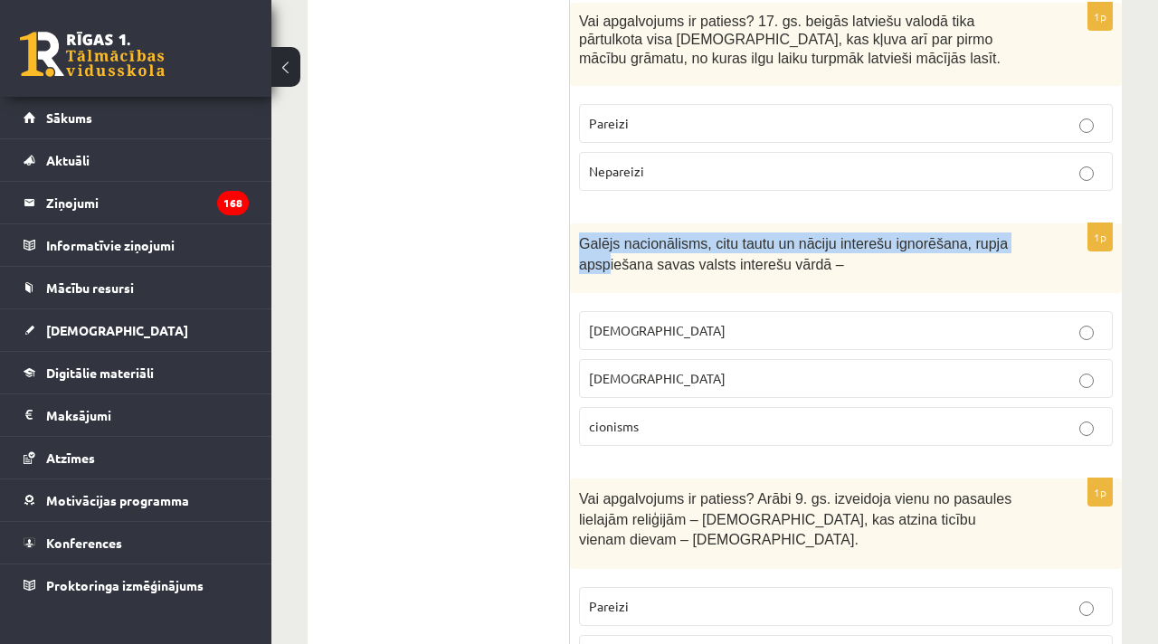
drag, startPoint x: 581, startPoint y: 207, endPoint x: 608, endPoint y: 225, distance: 32.6
click at [608, 236] on span "Galējs nacionālisms, citu tautu un nāciju interešu ignorēšana, rupja apspiešana…" at bounding box center [793, 254] width 429 height 36
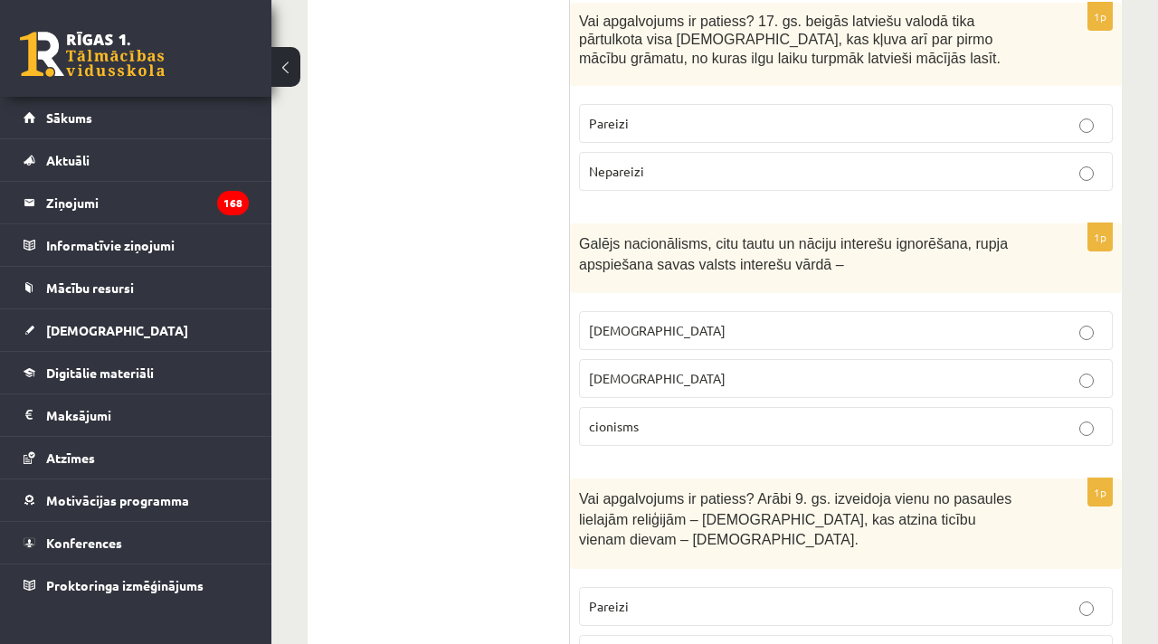
click at [854, 232] on p "Galējs nacionālisms, citu tautu un nāciju interešu ignorēšana, rupja apspiešana…" at bounding box center [800, 252] width 443 height 41
drag, startPoint x: 584, startPoint y: 204, endPoint x: 821, endPoint y: 241, distance: 239.7
click at [821, 241] on div "Galējs nacionālisms, citu tautu un nāciju interešu ignorēšana, rupja apspiešana…" at bounding box center [846, 258] width 552 height 70
click at [848, 232] on p "Galējs nacionālisms, citu tautu un nāciju interešu ignorēšana, rupja apspiešana…" at bounding box center [800, 252] width 443 height 41
click at [650, 321] on p "šovinisms" at bounding box center [846, 330] width 514 height 19
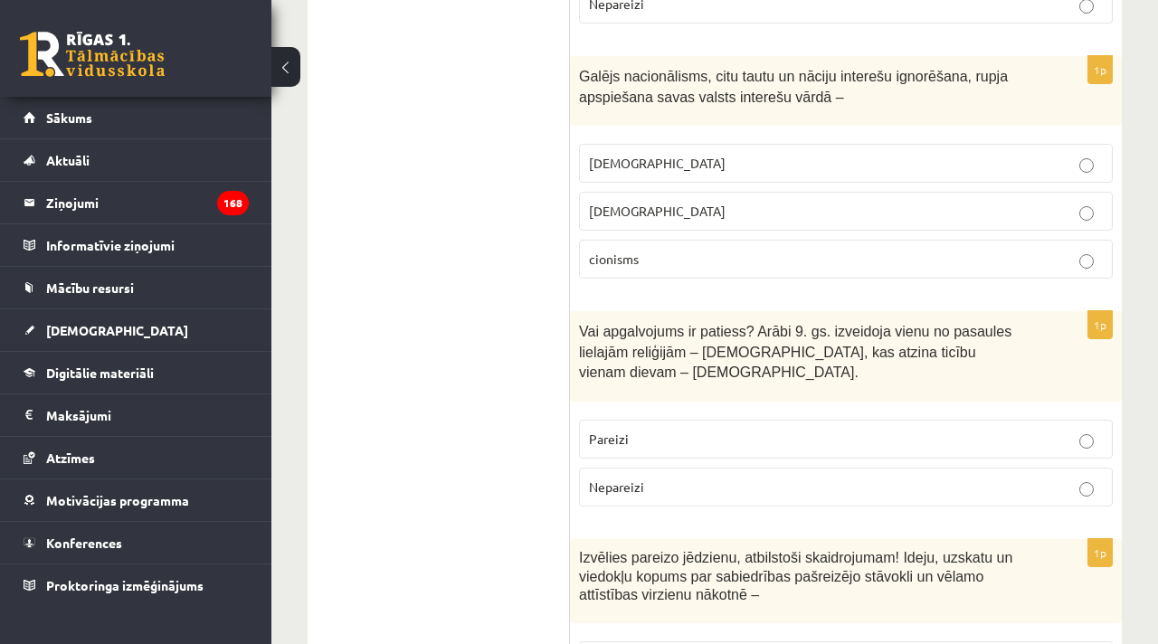
scroll to position [4235, 0]
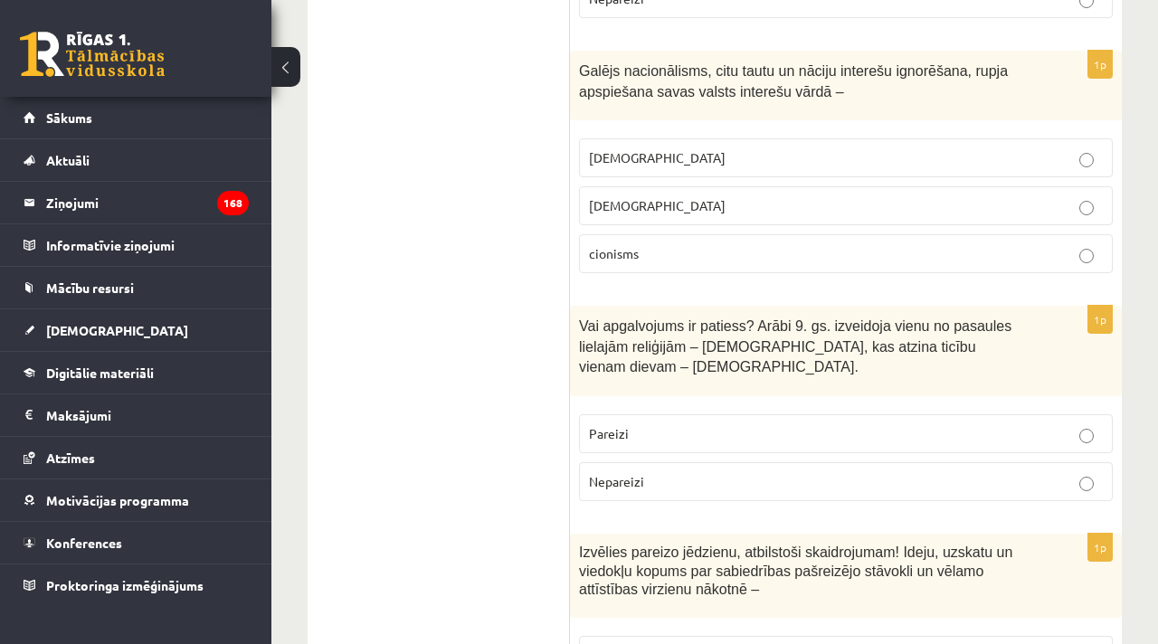
click at [644, 424] on p "Pareizi" at bounding box center [846, 433] width 514 height 19
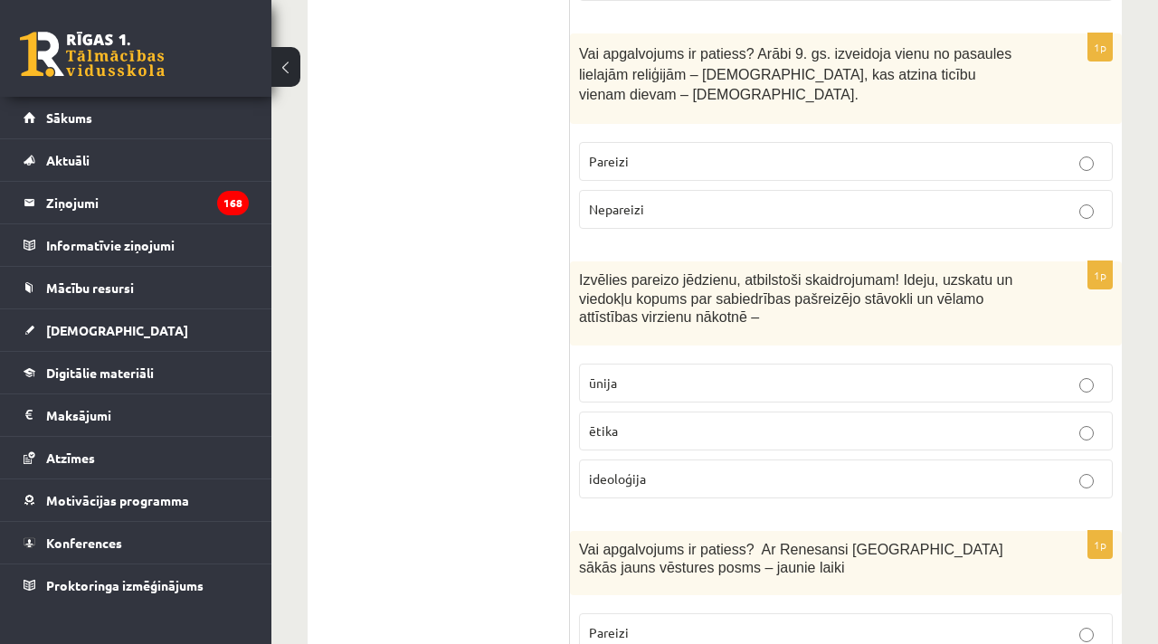
scroll to position [4561, 0]
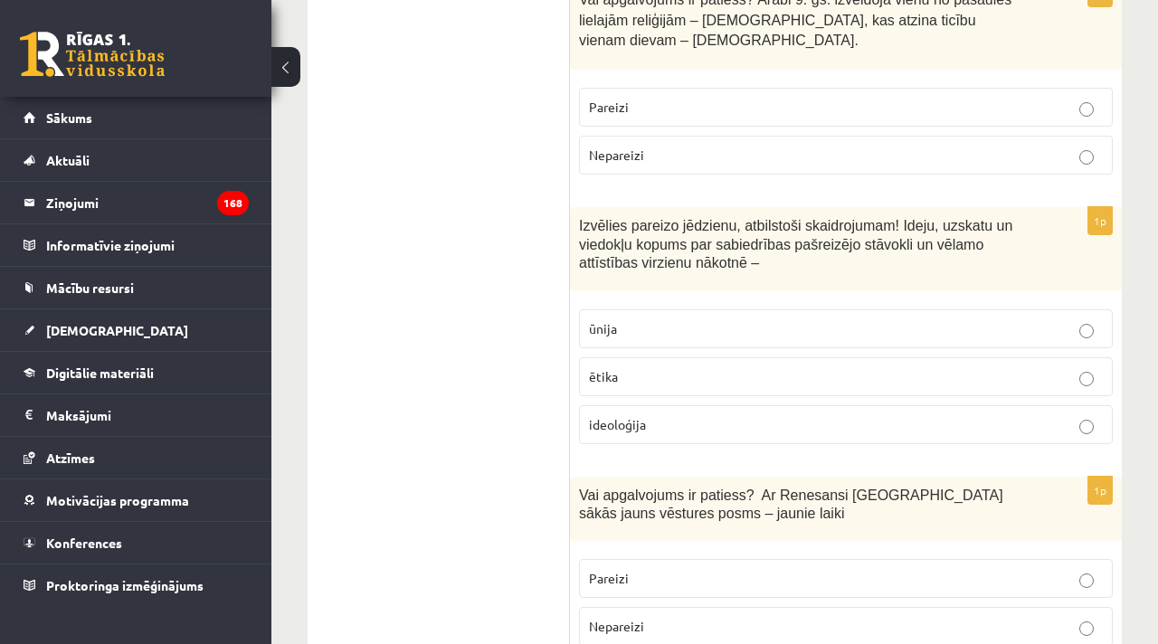
click at [668, 319] on p "ūnija" at bounding box center [846, 328] width 514 height 19
click at [659, 415] on p "ideoloģija" at bounding box center [846, 424] width 514 height 19
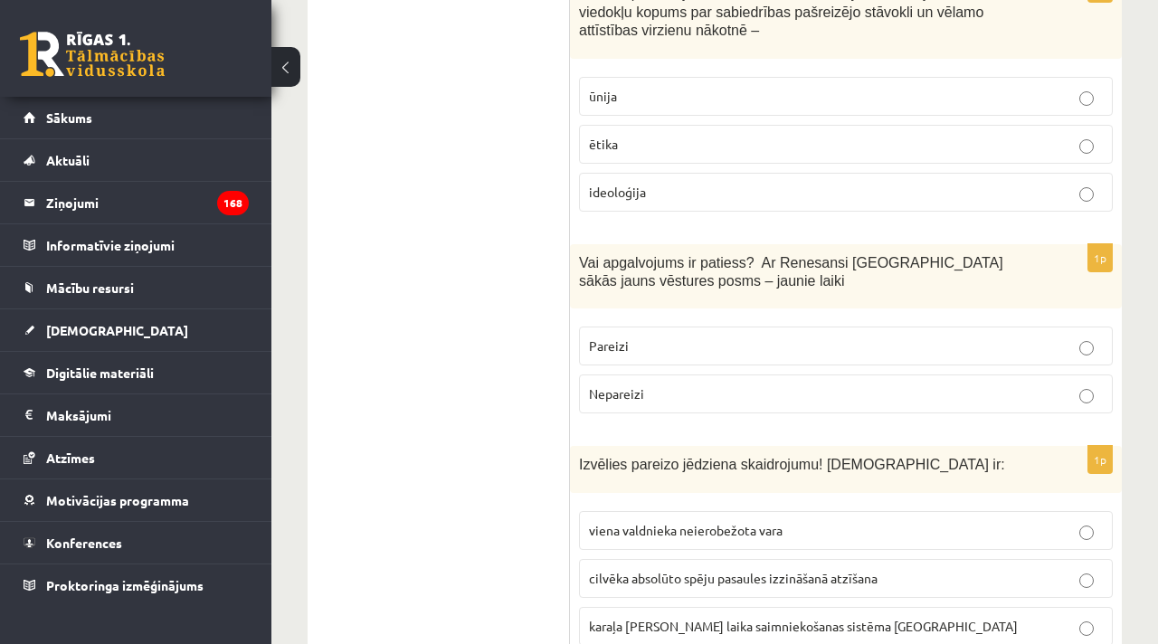
scroll to position [4815, 0]
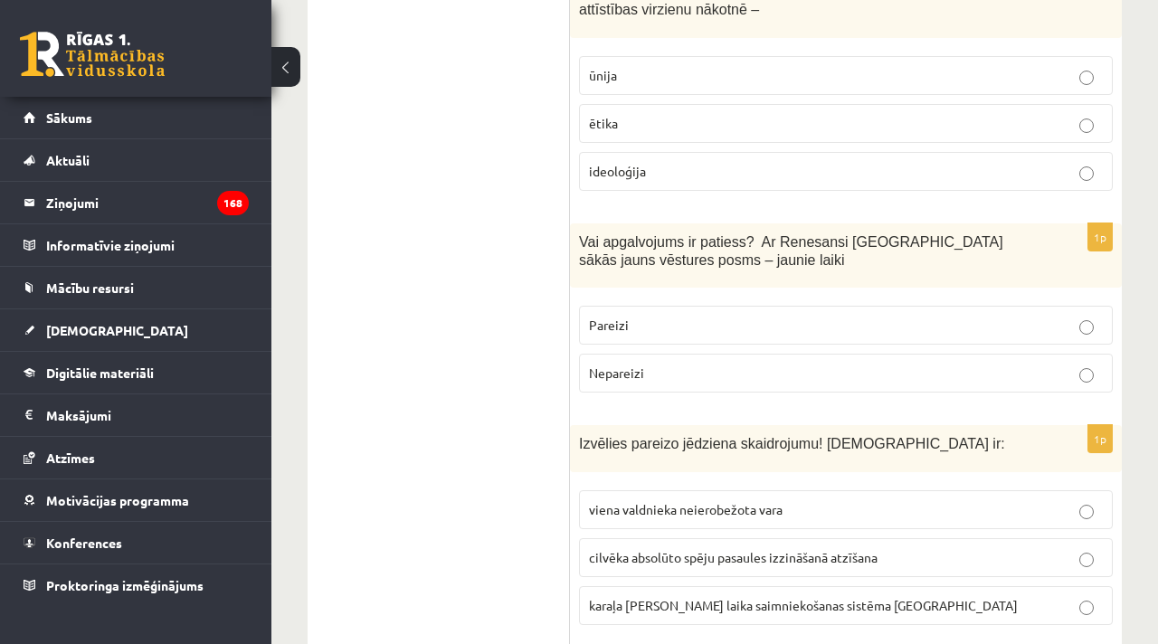
click at [615, 317] on span "Pareizi" at bounding box center [609, 325] width 40 height 16
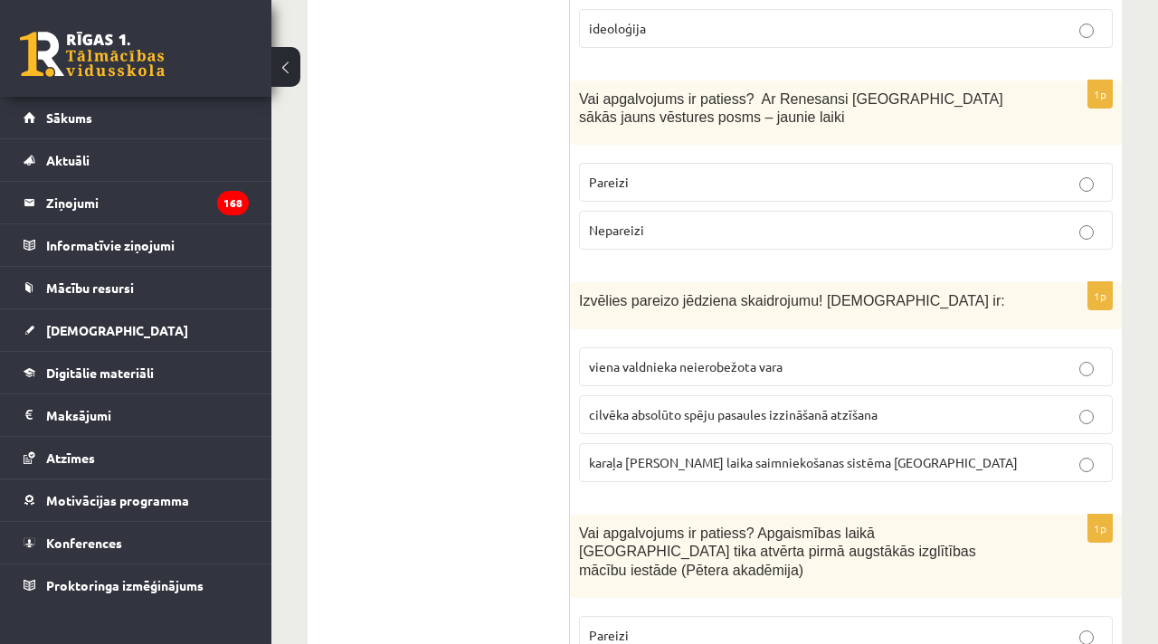
scroll to position [4973, 0]
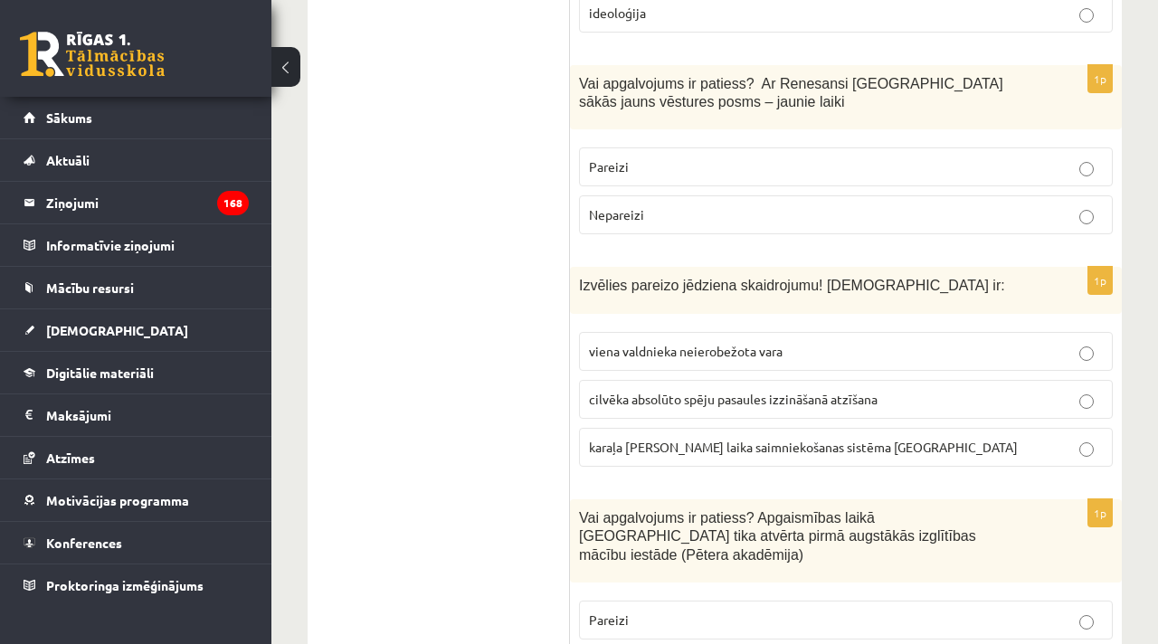
click at [658, 342] on p "viena valdnieka neierobežota vara" at bounding box center [846, 351] width 514 height 19
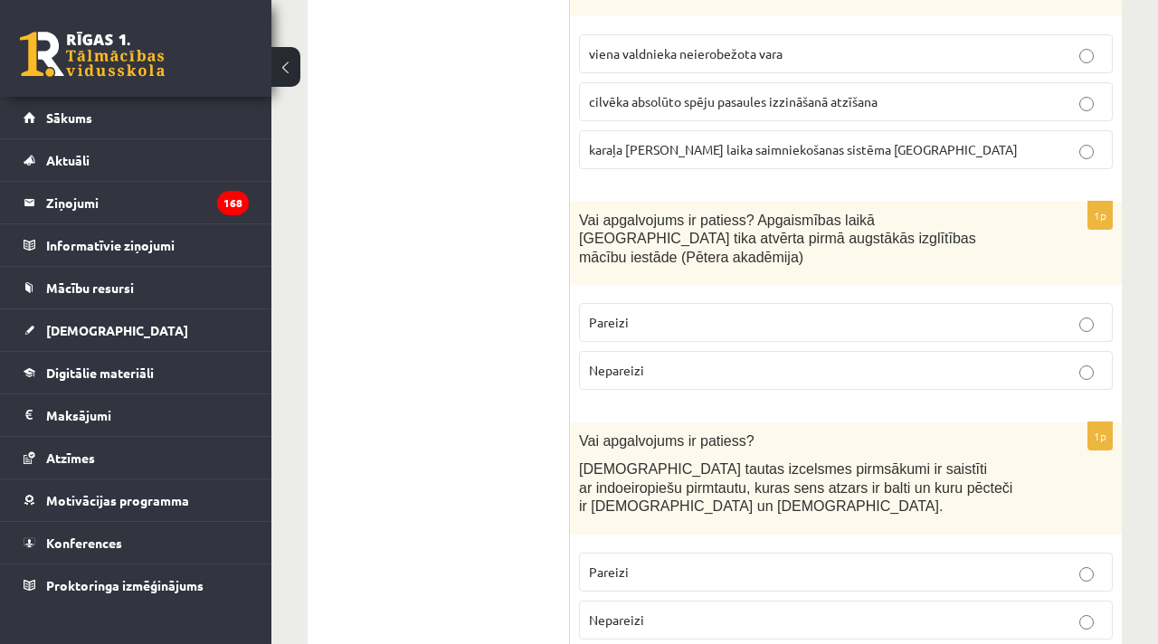
scroll to position [5273, 0]
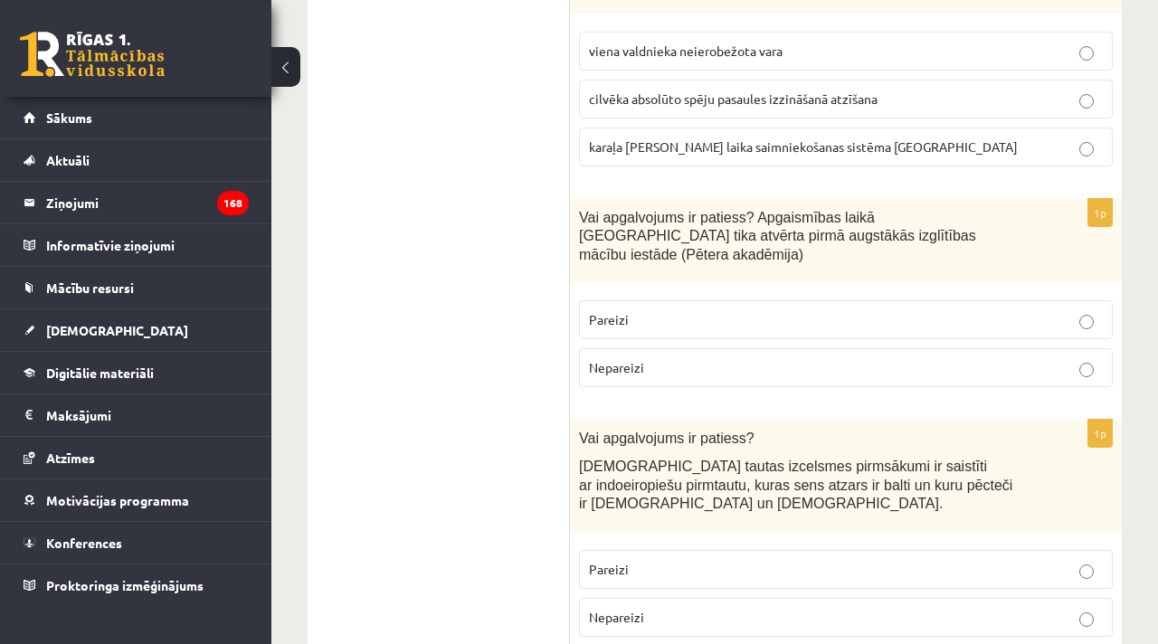
click at [636, 348] on label "Nepareizi" at bounding box center [846, 367] width 534 height 39
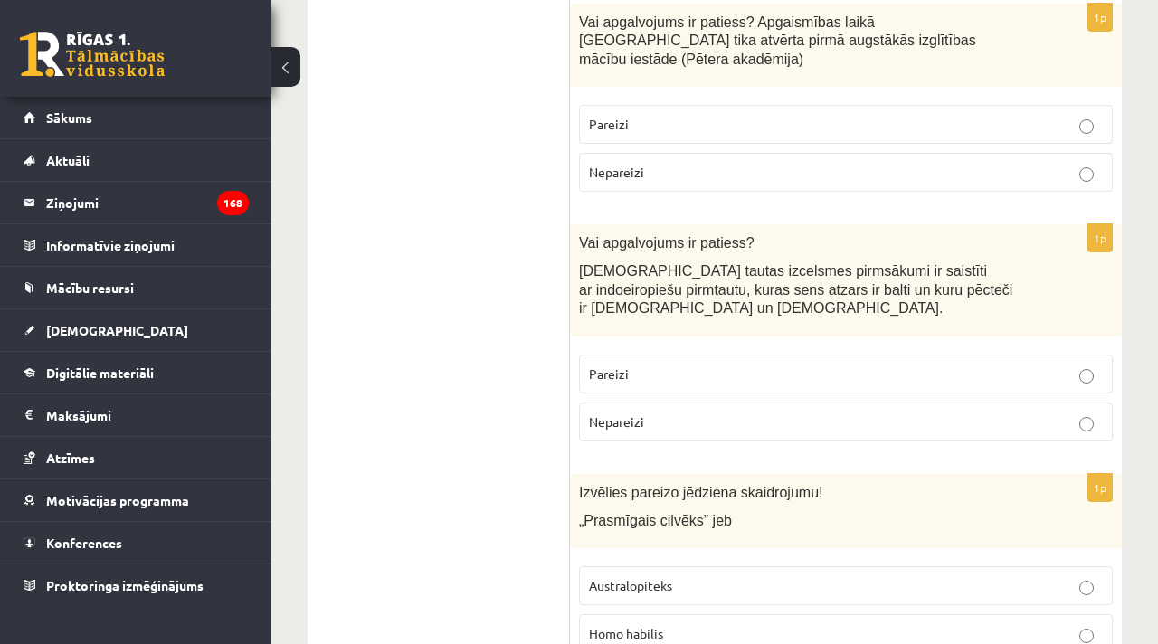
scroll to position [5491, 0]
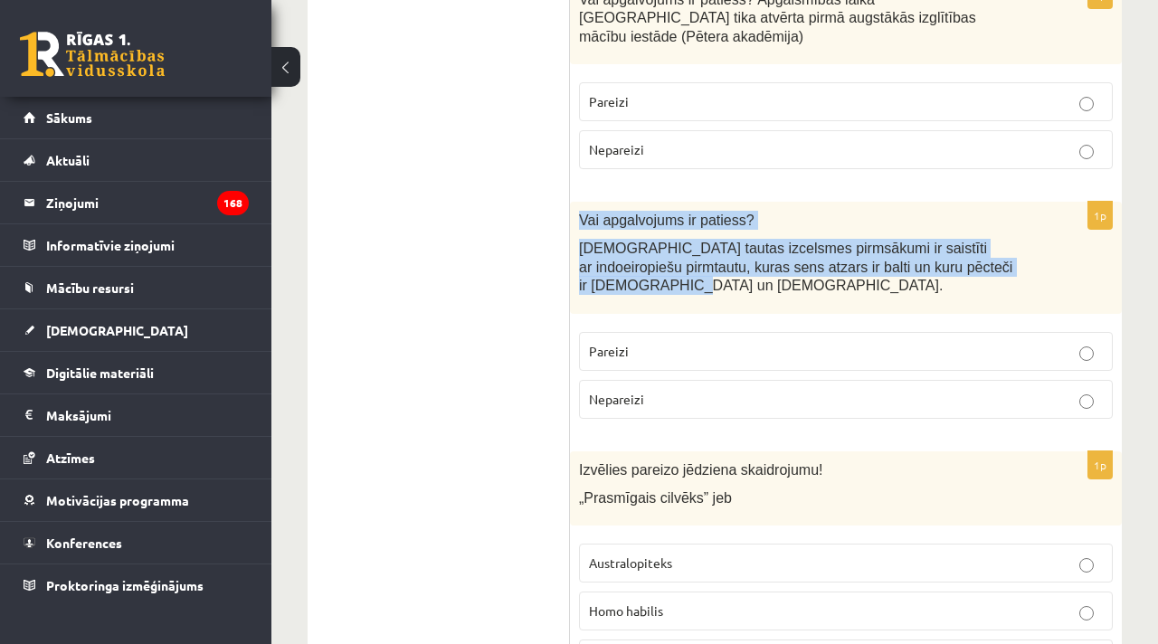
drag, startPoint x: 598, startPoint y: 177, endPoint x: 642, endPoint y: 219, distance: 60.8
click at [642, 218] on div "Vai apgalvojums ir patiess? Latviešu tautas izcelsmes pirmsākumi ir saistīti ar…" at bounding box center [846, 258] width 552 height 112
click at [656, 239] on p "Latviešu tautas izcelsmes pirmsākumi ir saistīti ar indoeiropiešu pirmtautu, ku…" at bounding box center [800, 267] width 443 height 56
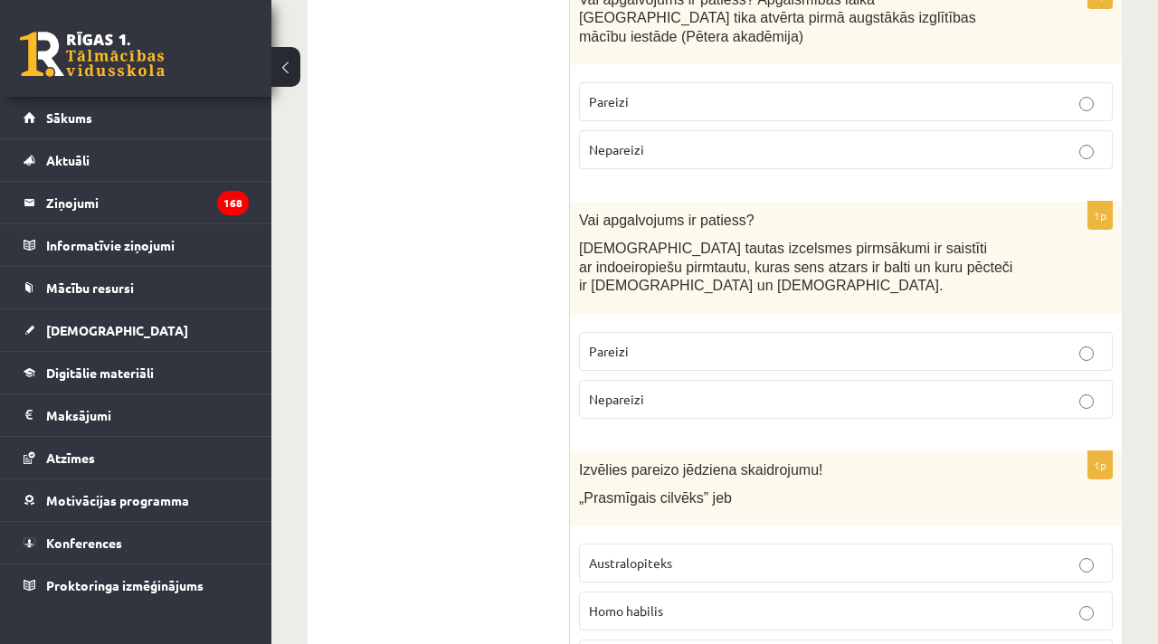
click at [656, 342] on p "Pareizi" at bounding box center [846, 351] width 514 height 19
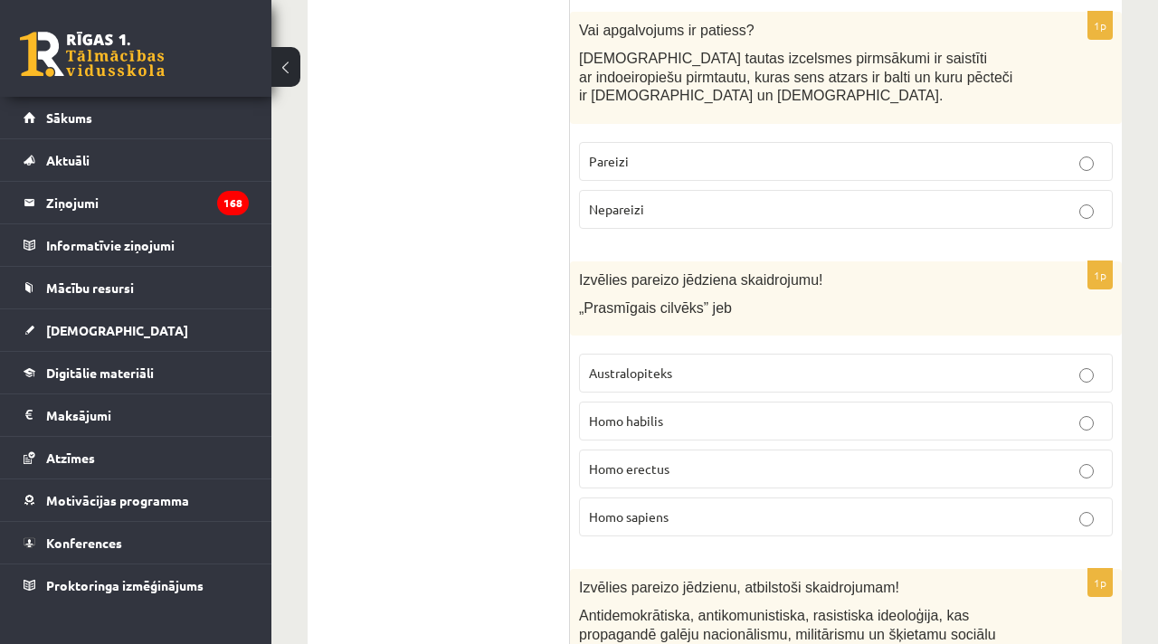
scroll to position [5684, 0]
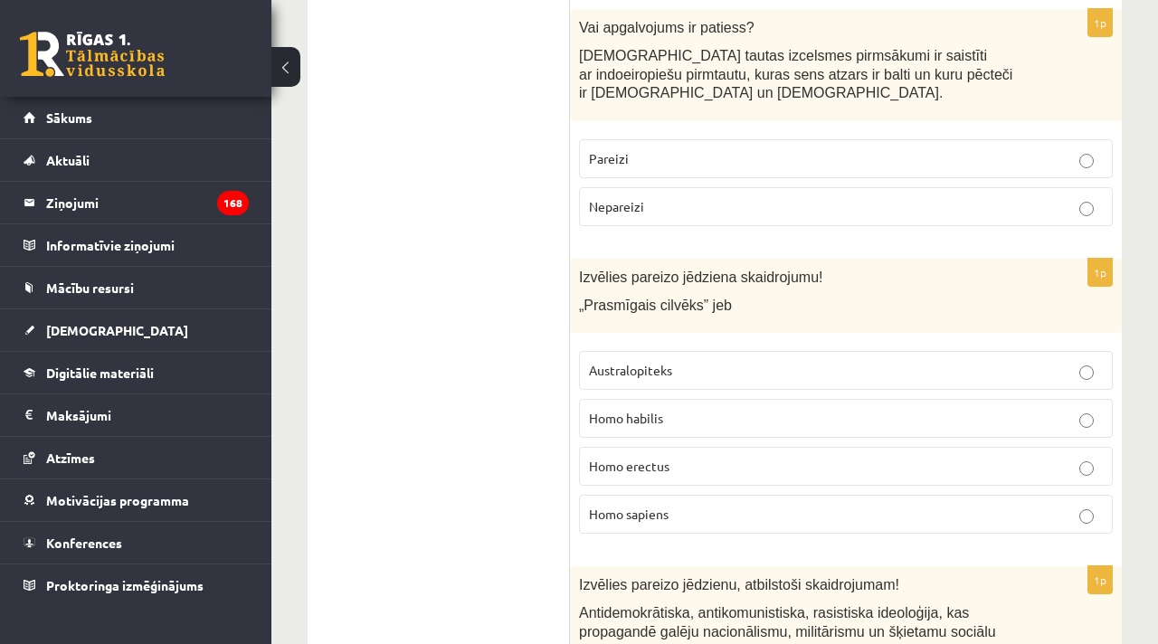
click at [632, 505] on p "Homo sapiens" at bounding box center [846, 514] width 514 height 19
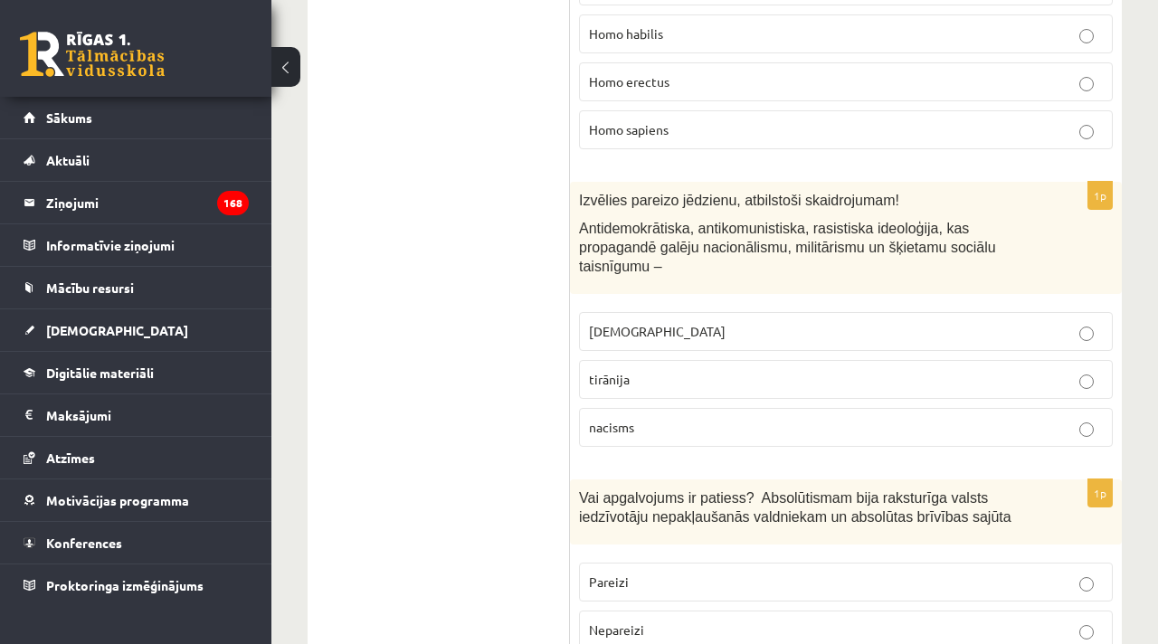
scroll to position [6056, 0]
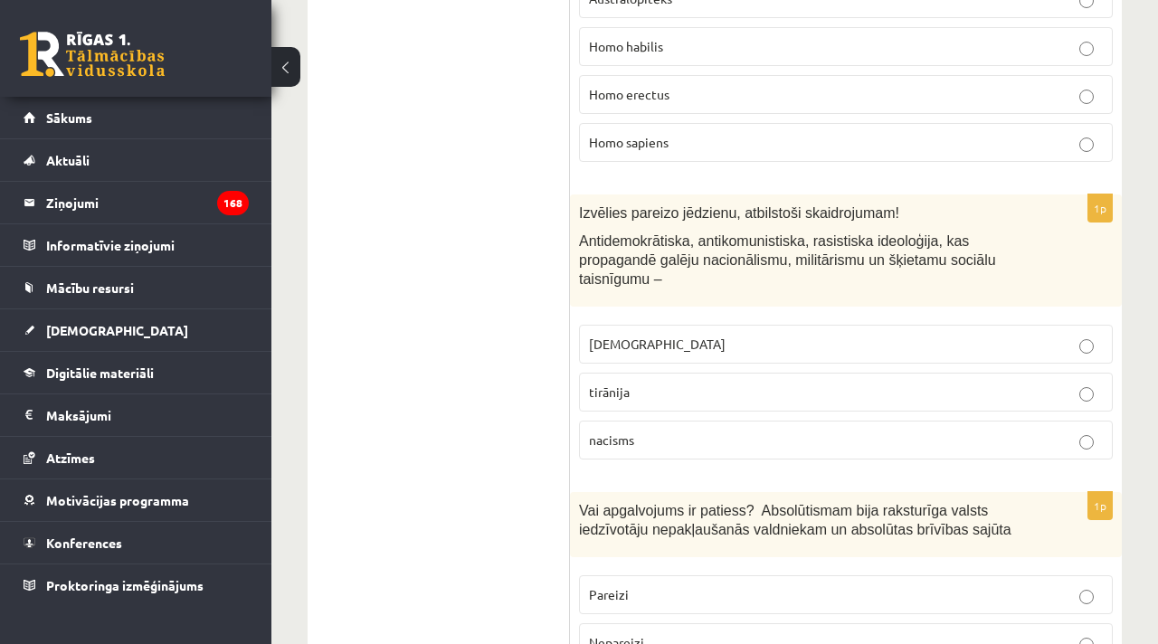
drag, startPoint x: 595, startPoint y: 202, endPoint x: 669, endPoint y: 216, distance: 75.6
click at [653, 233] on span "Antidemokrātiska, antikomunistiska, rasistiska ideoloģija, kas propagandē galēj…" at bounding box center [787, 259] width 417 height 52
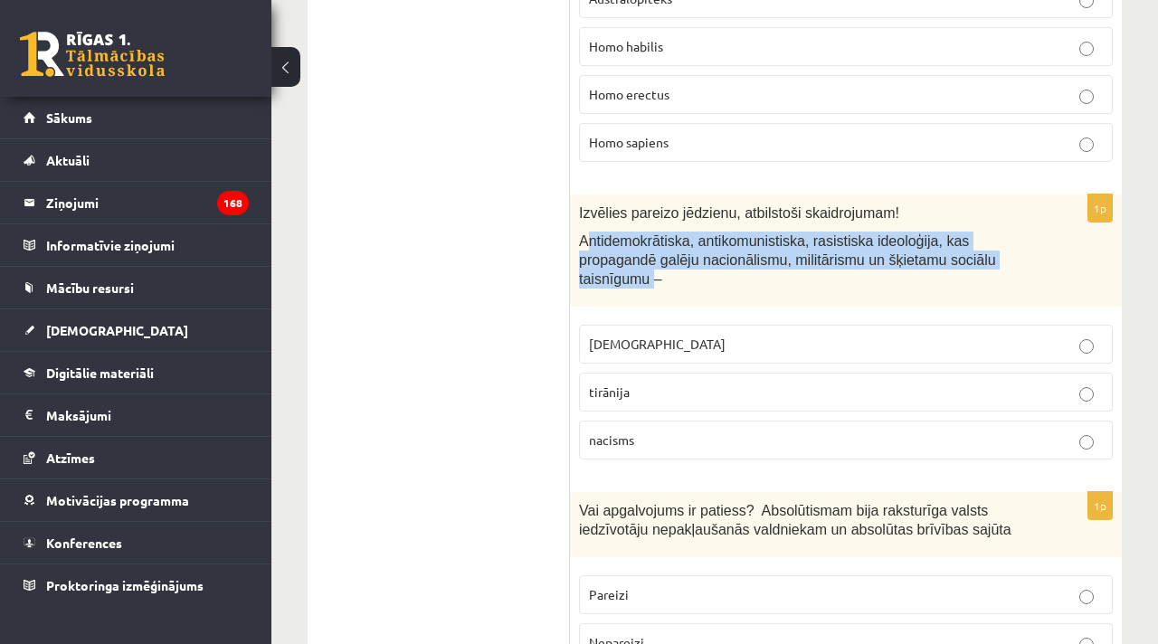
drag, startPoint x: 637, startPoint y: 213, endPoint x: 592, endPoint y: 185, distance: 52.7
click at [592, 233] on span "Antidemokrātiska, antikomunistiska, rasistiska ideoloģija, kas propagandē galēj…" at bounding box center [787, 259] width 417 height 52
click at [667, 233] on span "Antidemokrātiska, antikomunistiska, rasistiska ideoloģija, kas propagandē galēj…" at bounding box center [787, 259] width 417 height 52
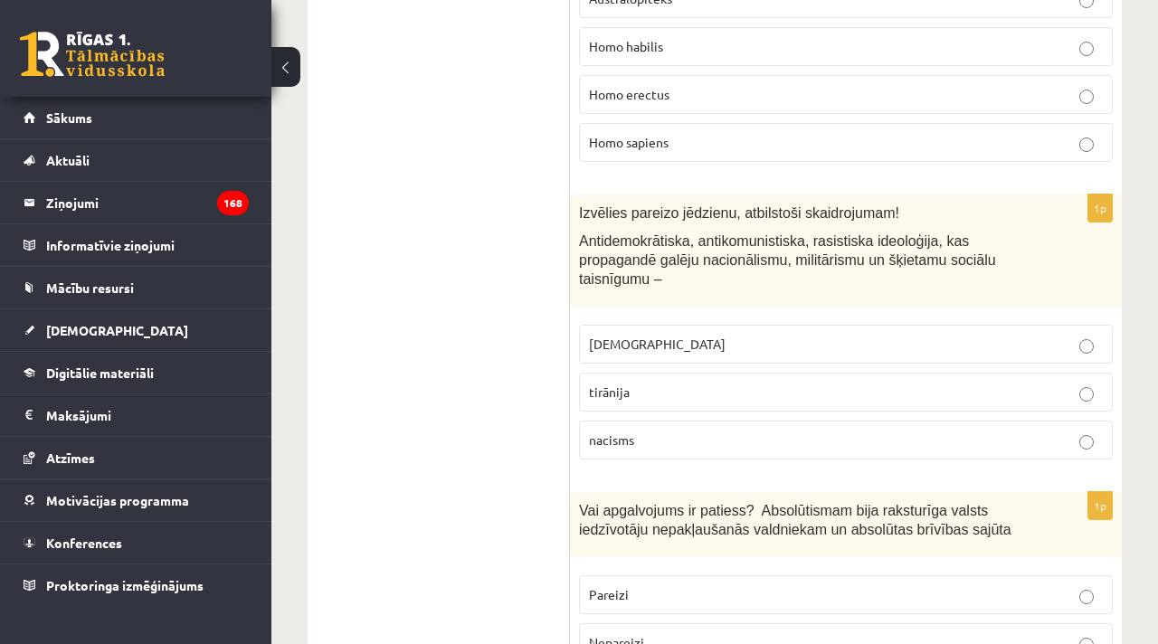
click at [649, 421] on label "nacisms" at bounding box center [846, 440] width 534 height 39
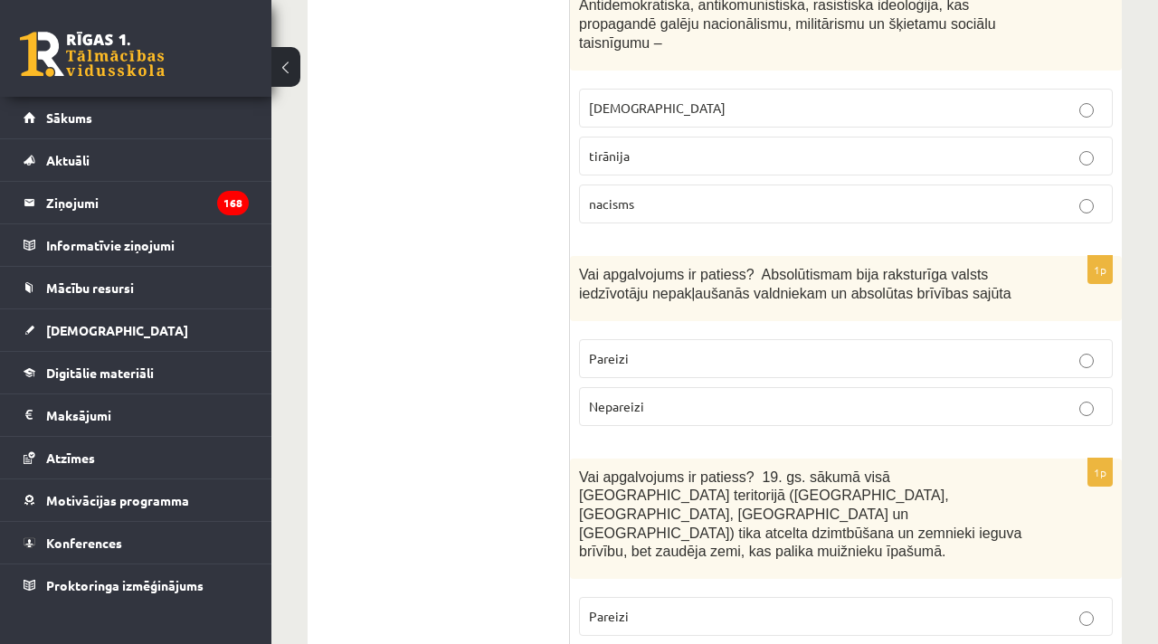
scroll to position [6301, 0]
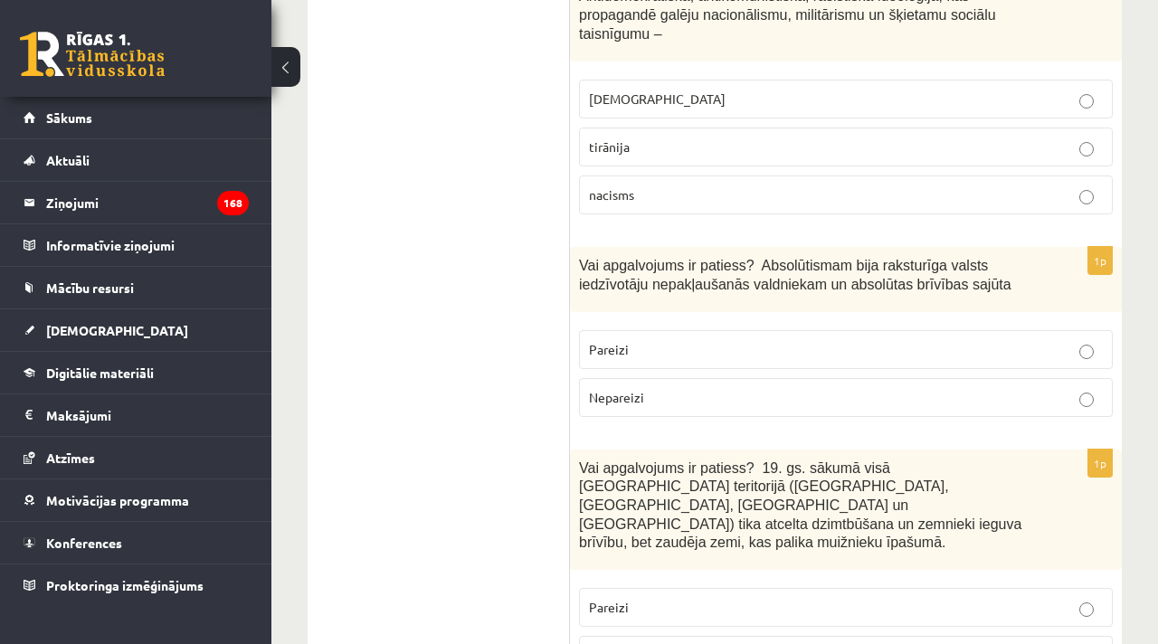
click at [679, 388] on p "Nepareizi" at bounding box center [846, 397] width 514 height 19
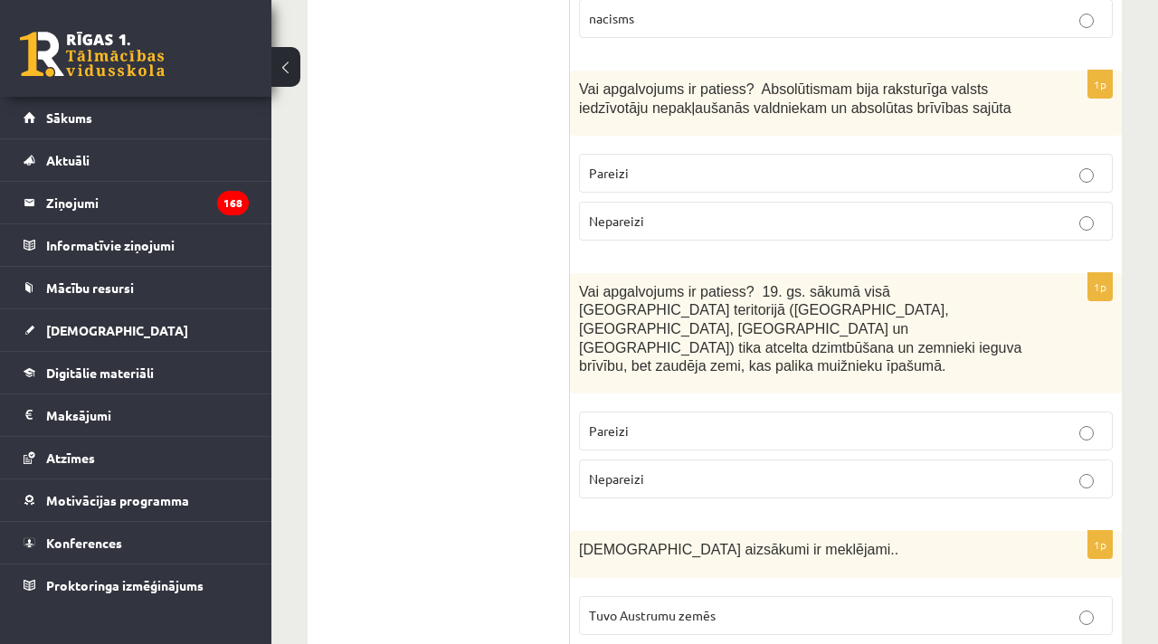
scroll to position [6501, 0]
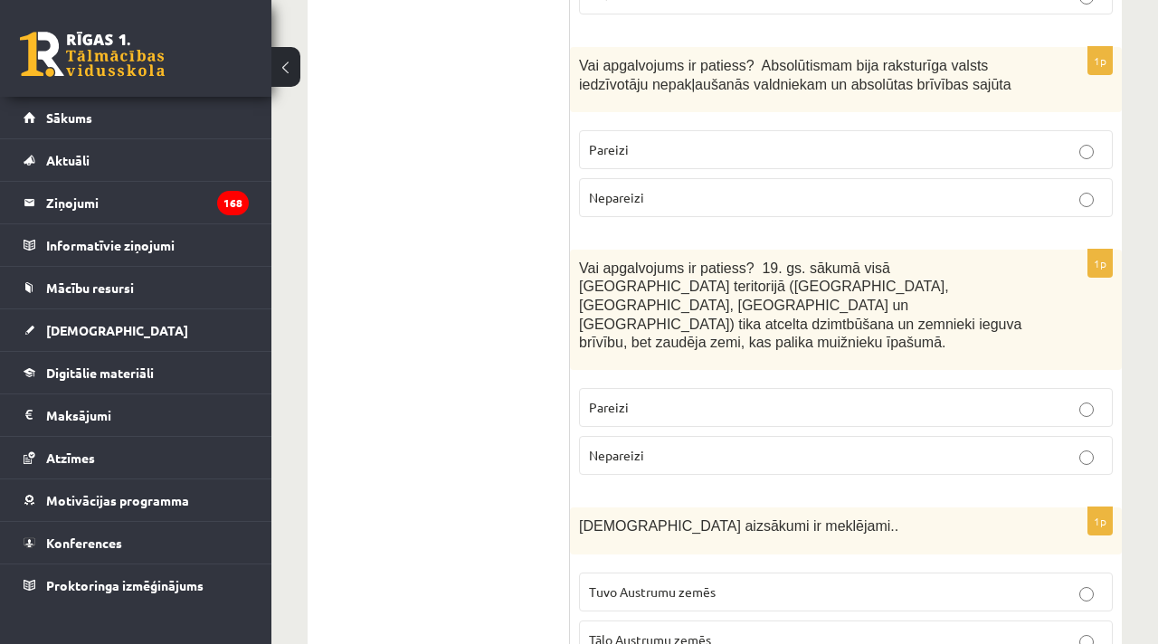
click at [668, 398] on p "Pareizi" at bounding box center [846, 407] width 514 height 19
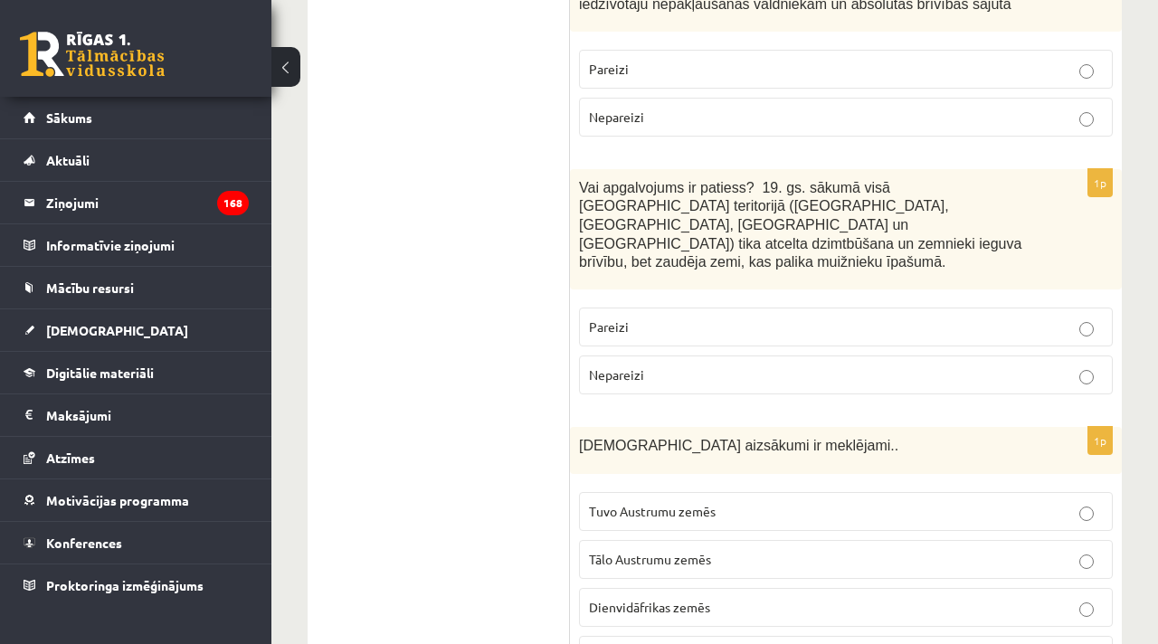
scroll to position [6601, 0]
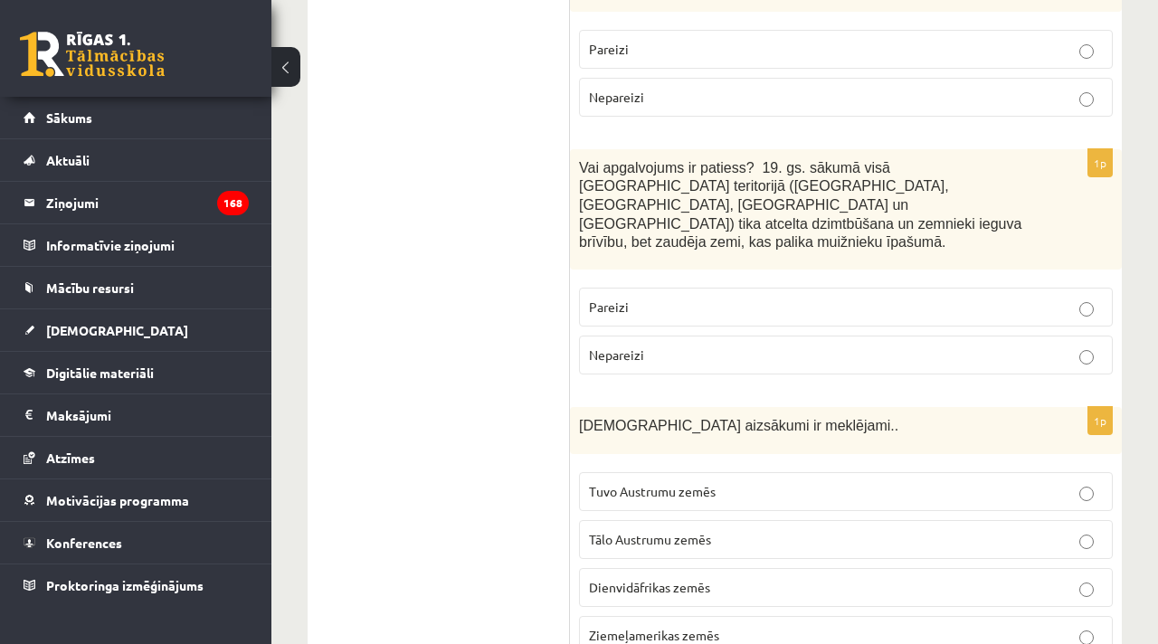
click at [739, 482] on p "Tuvo Austrumu zemēs" at bounding box center [846, 491] width 514 height 19
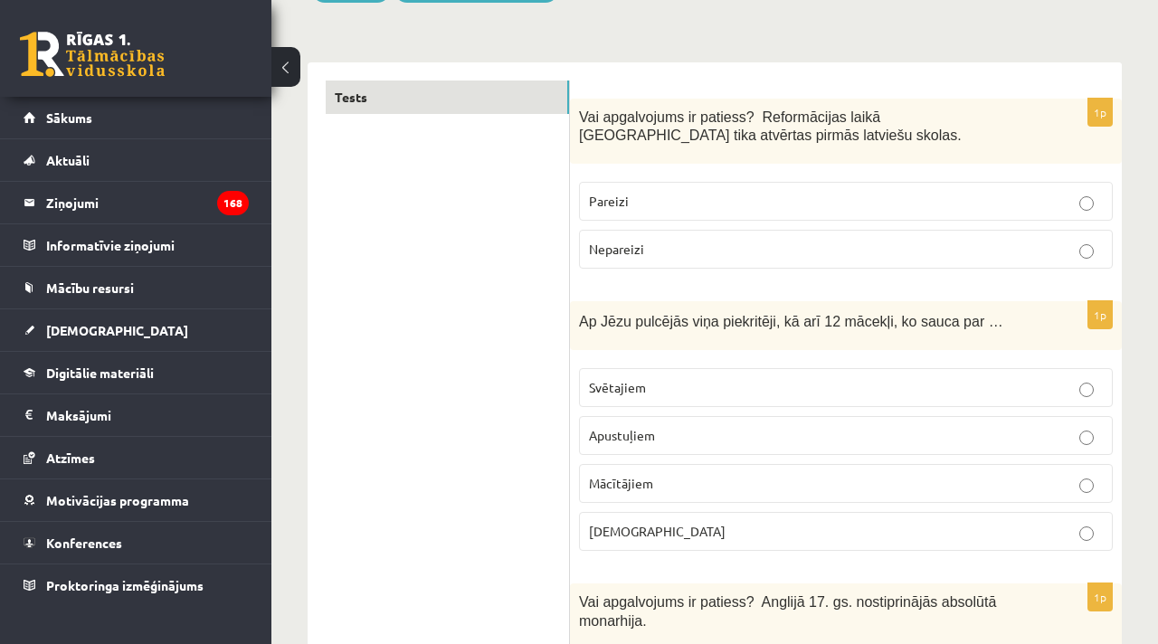
scroll to position [0, 0]
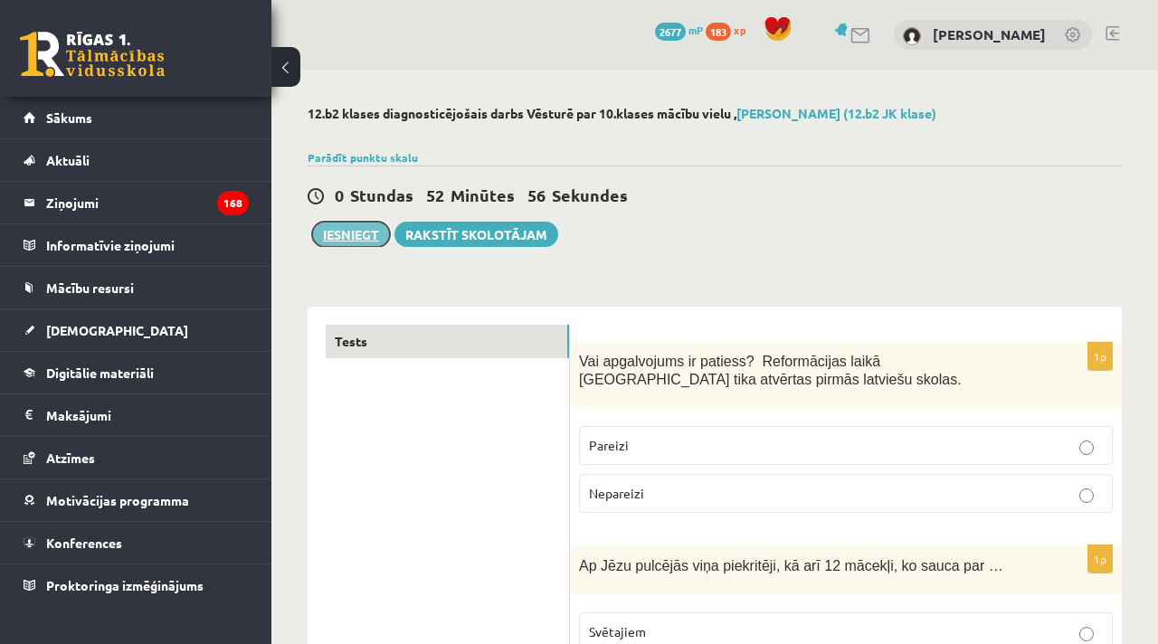
click at [352, 232] on button "Iesniegt" at bounding box center [351, 234] width 78 height 25
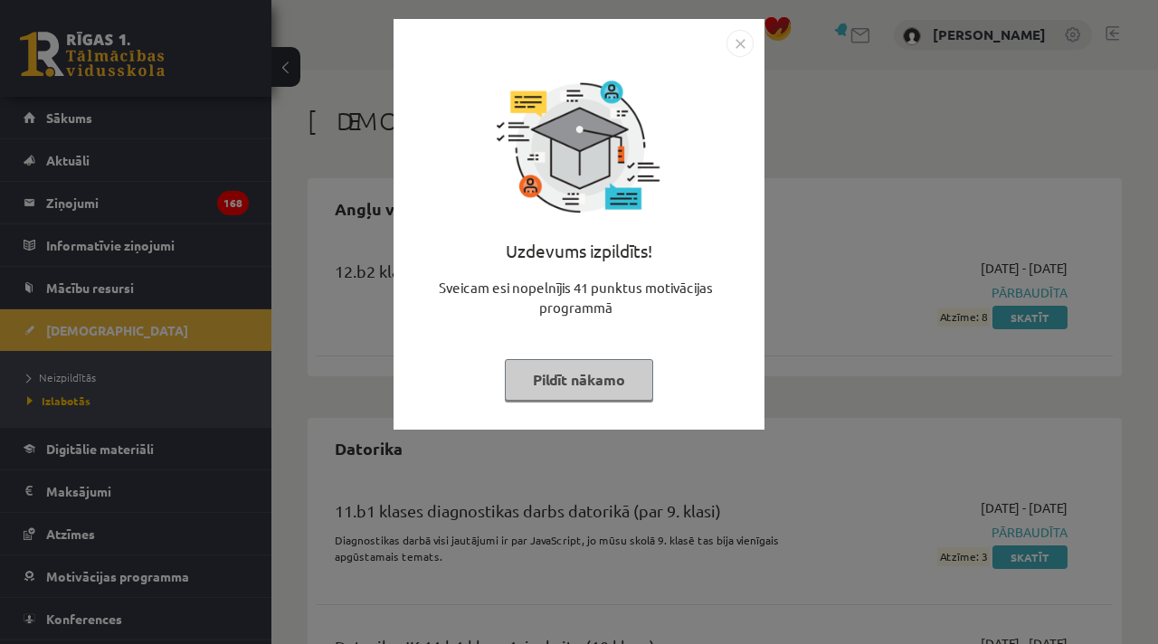
click at [597, 388] on button "Pildīt nākamo" at bounding box center [579, 380] width 148 height 42
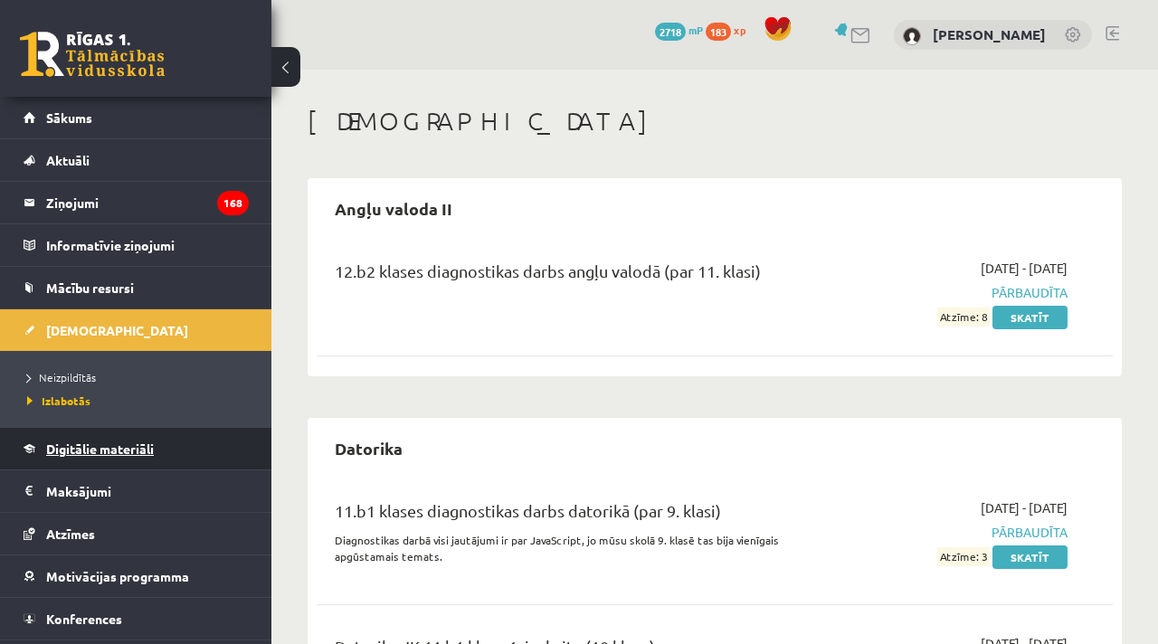
click at [114, 448] on span "Digitālie materiāli" at bounding box center [100, 449] width 108 height 16
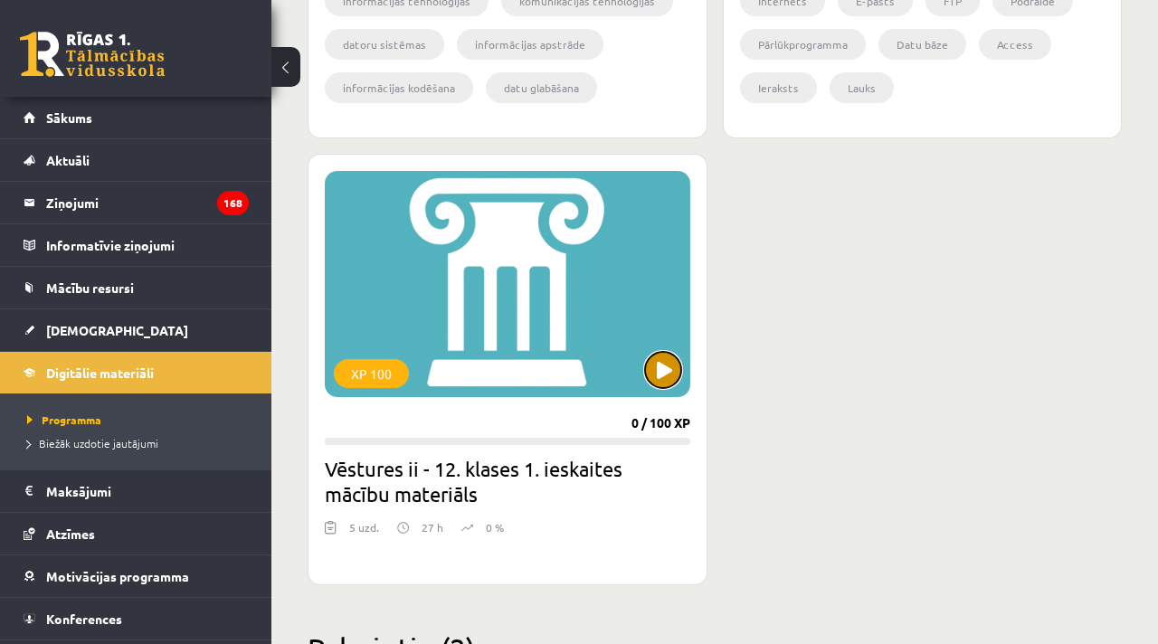
click at [660, 378] on button at bounding box center [663, 370] width 36 height 36
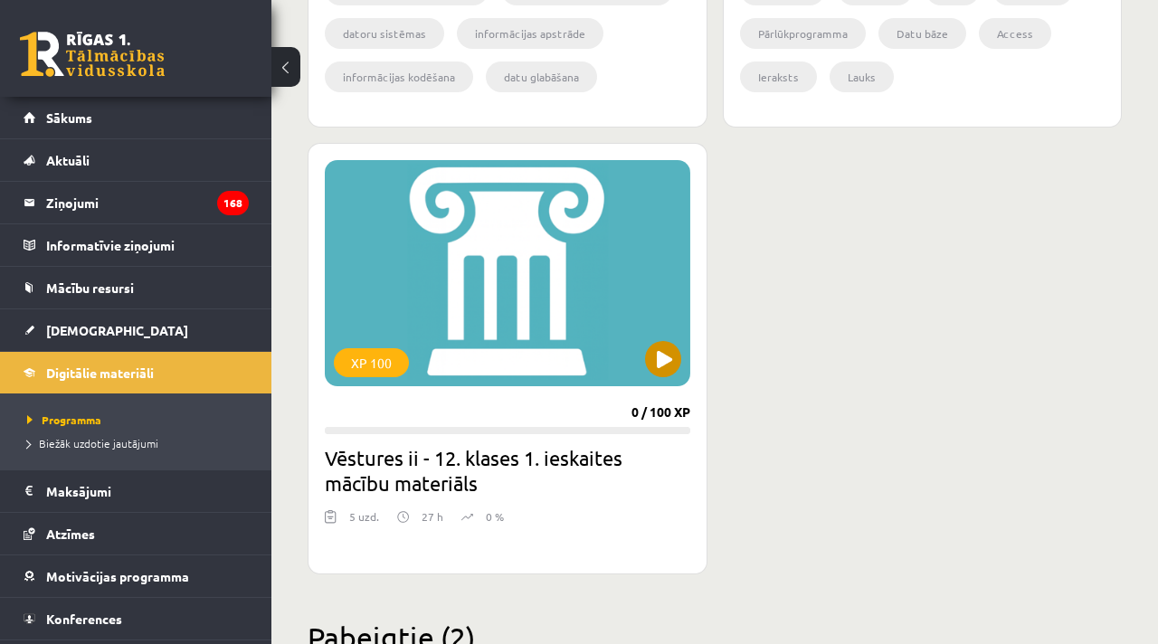
scroll to position [2542, 0]
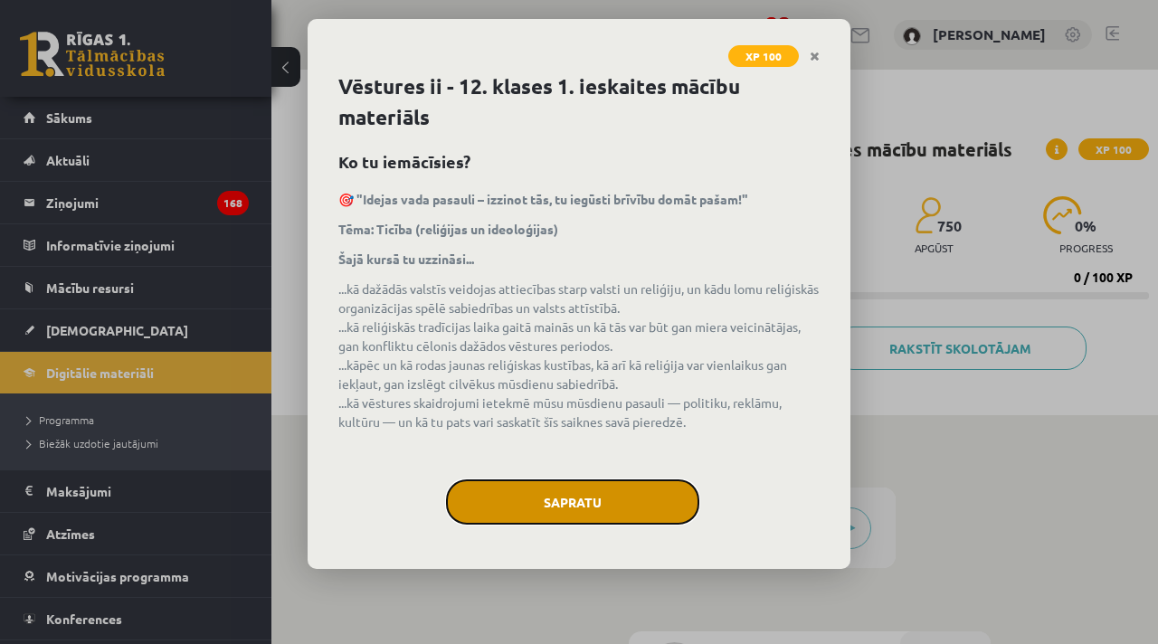
click at [649, 499] on button "Sapratu" at bounding box center [572, 501] width 253 height 45
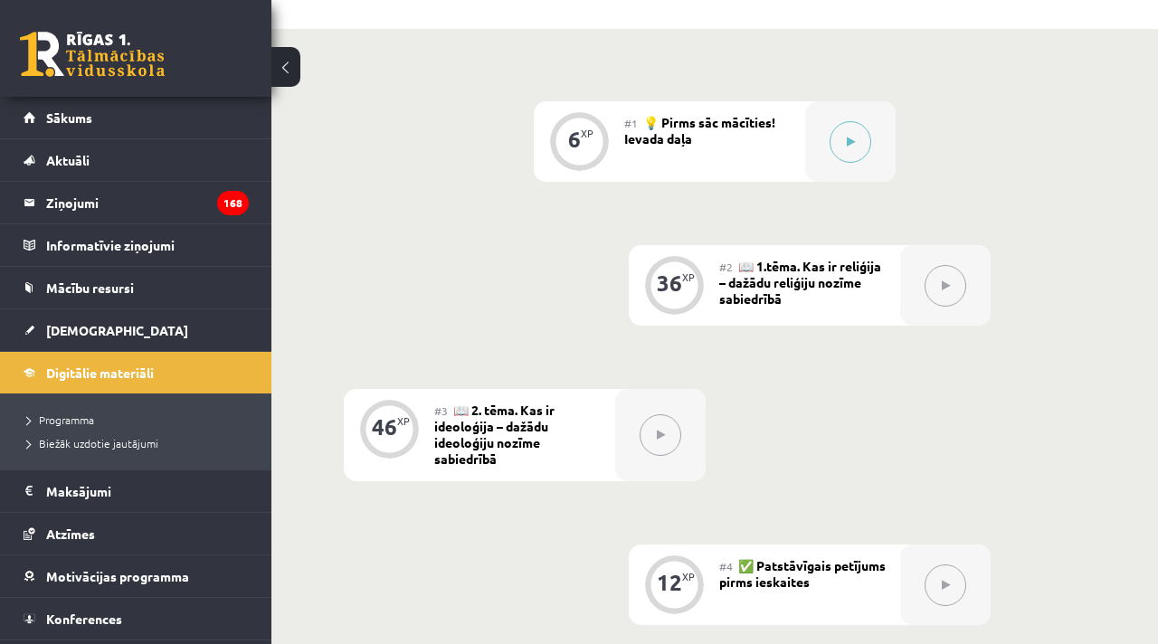
scroll to position [387, 0]
click at [844, 125] on button at bounding box center [850, 141] width 42 height 42
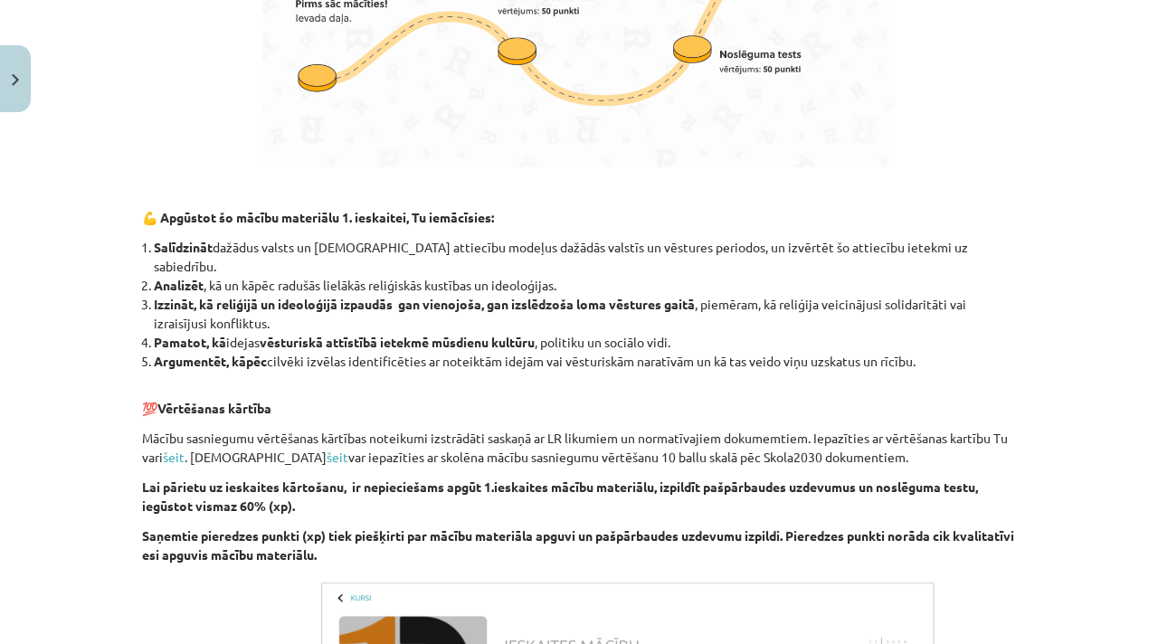
scroll to position [1717, 0]
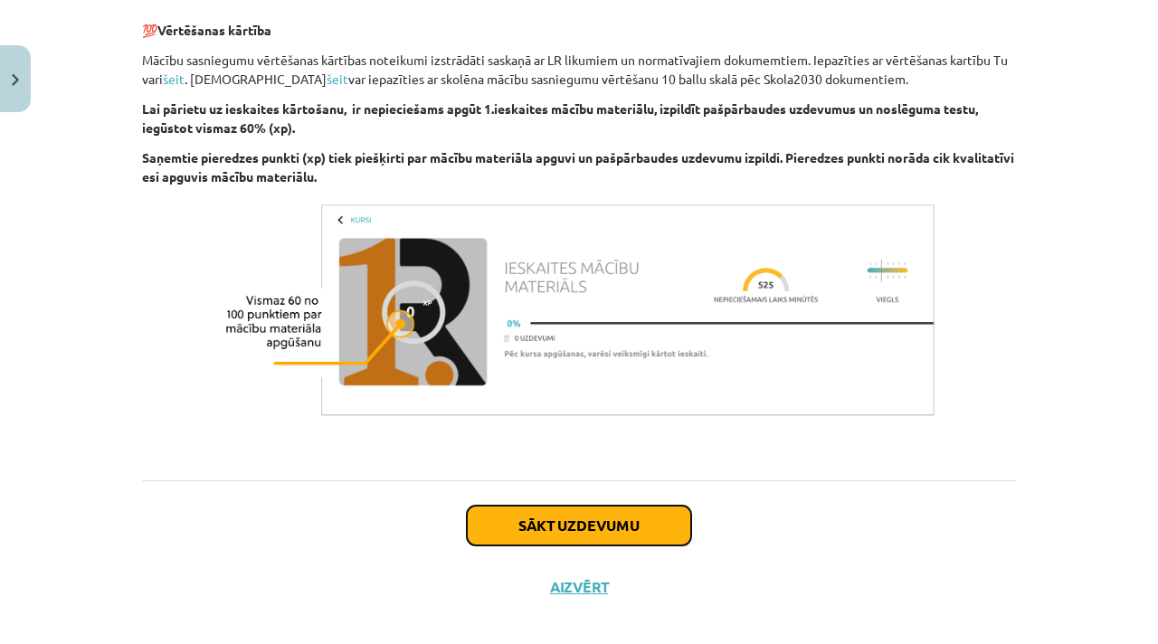
click at [583, 517] on button "Sākt uzdevumu" at bounding box center [579, 526] width 224 height 40
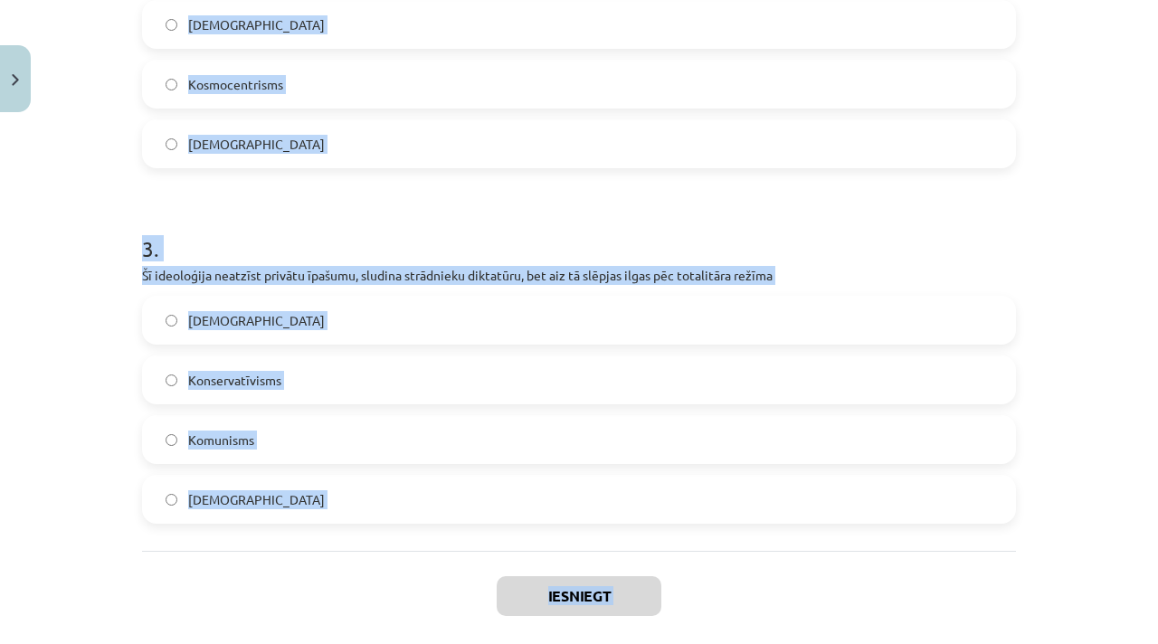
scroll to position [986, 0]
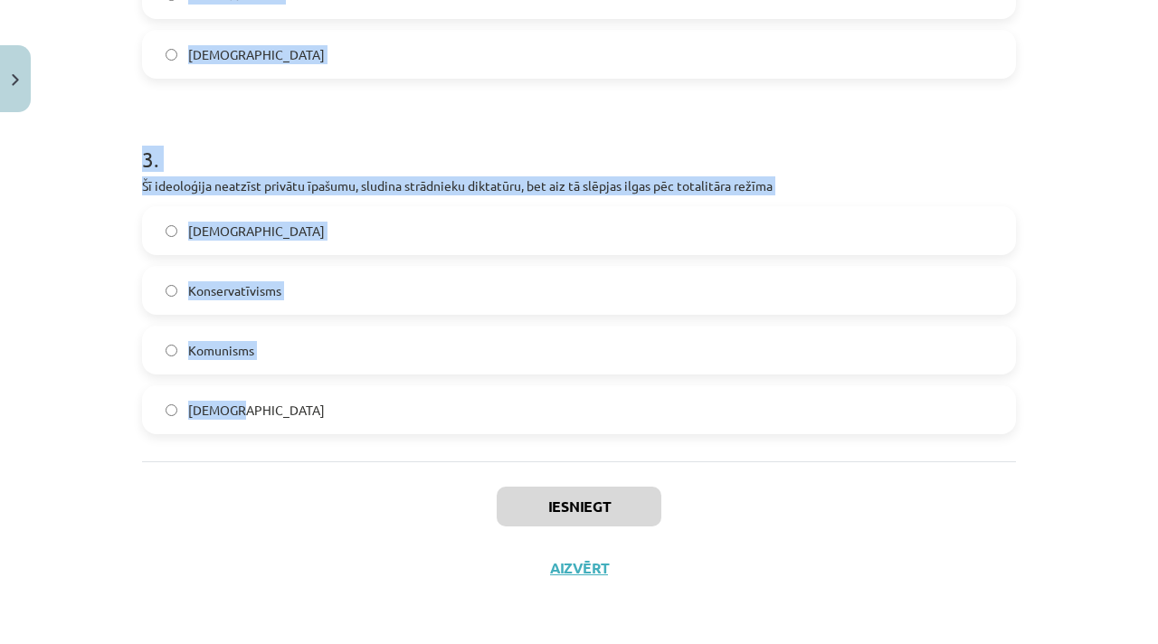
drag, startPoint x: 148, startPoint y: 388, endPoint x: 344, endPoint y: 425, distance: 198.9
copy form "Kas ir reliģija? Noteiktas sabiedrības vai tās grupas garīgo, materiālo, intele…"
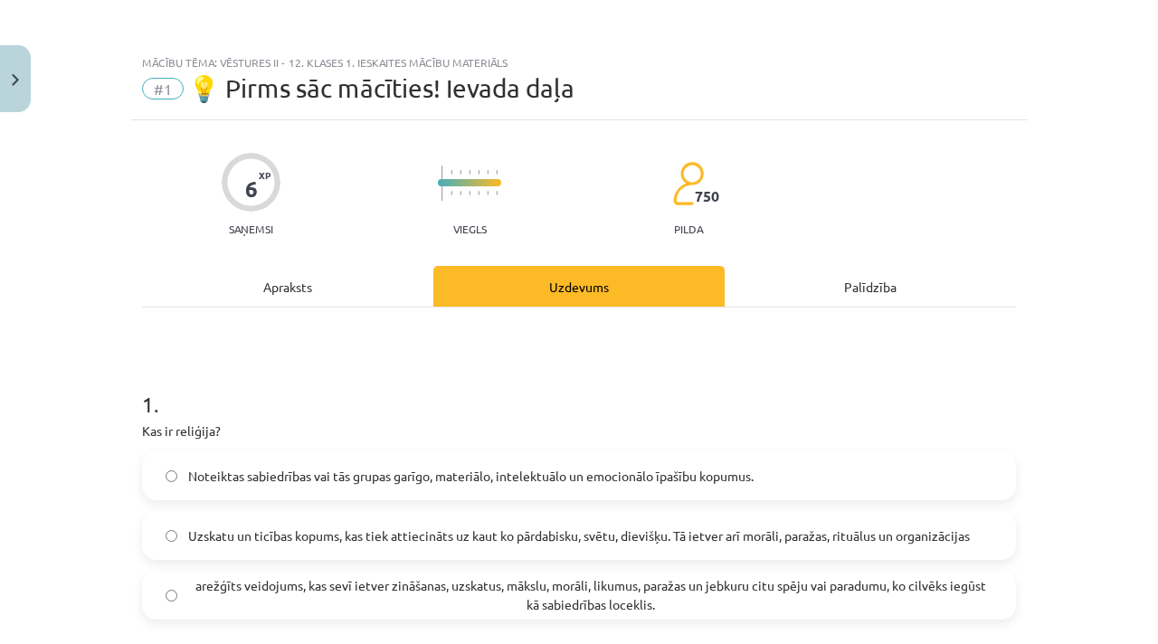
drag, startPoint x: 371, startPoint y: 368, endPoint x: 375, endPoint y: 393, distance: 24.8
click at [371, 368] on h1 "1 ." at bounding box center [579, 388] width 874 height 56
click at [367, 526] on span "Uzskatu un ticības kopums, kas tiek attiecināts uz kaut ko pārdabisku, svētu, d…" at bounding box center [579, 535] width 782 height 19
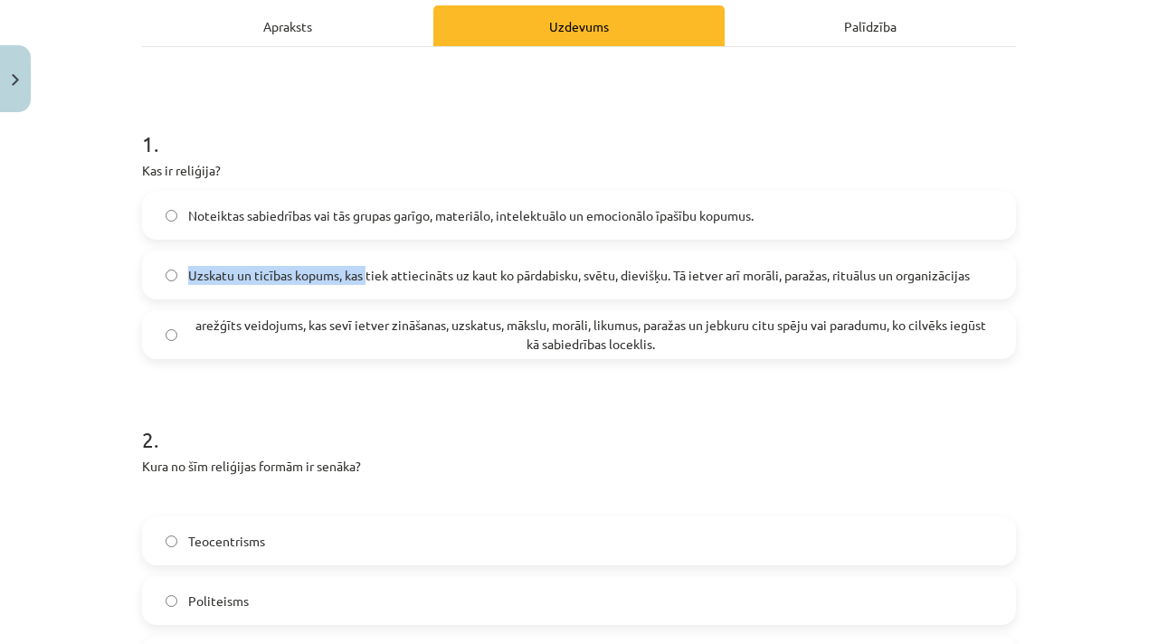
scroll to position [299, 0]
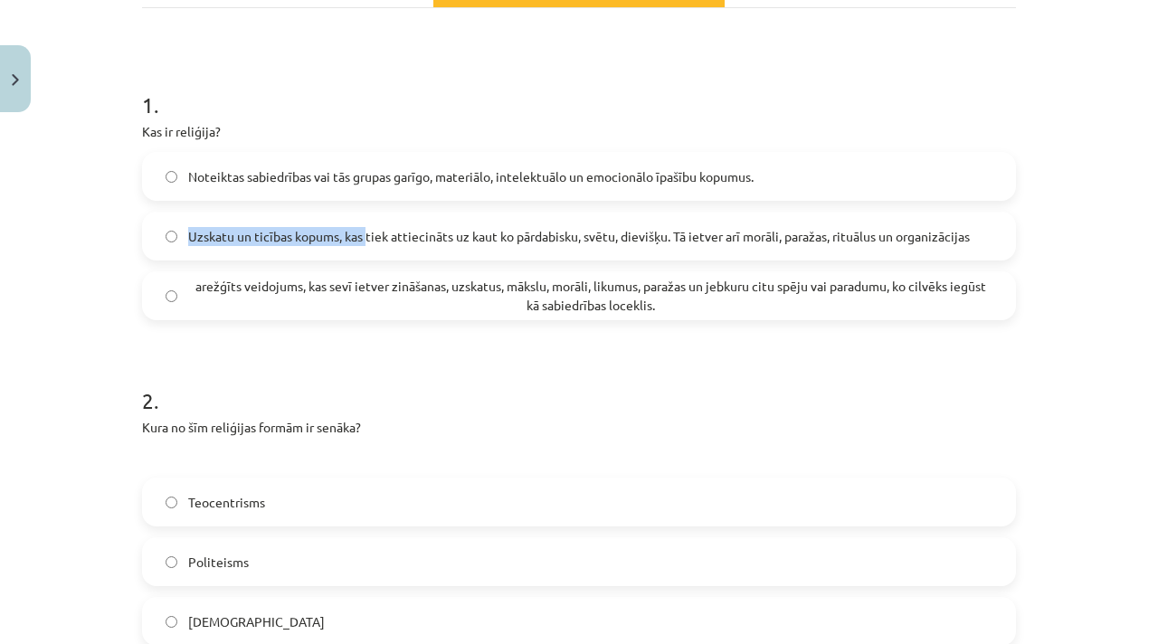
click at [190, 232] on span "Uzskatu un ticības kopums, kas tiek attiecināts uz kaut ko pārdabisku, svētu, d…" at bounding box center [579, 236] width 782 height 19
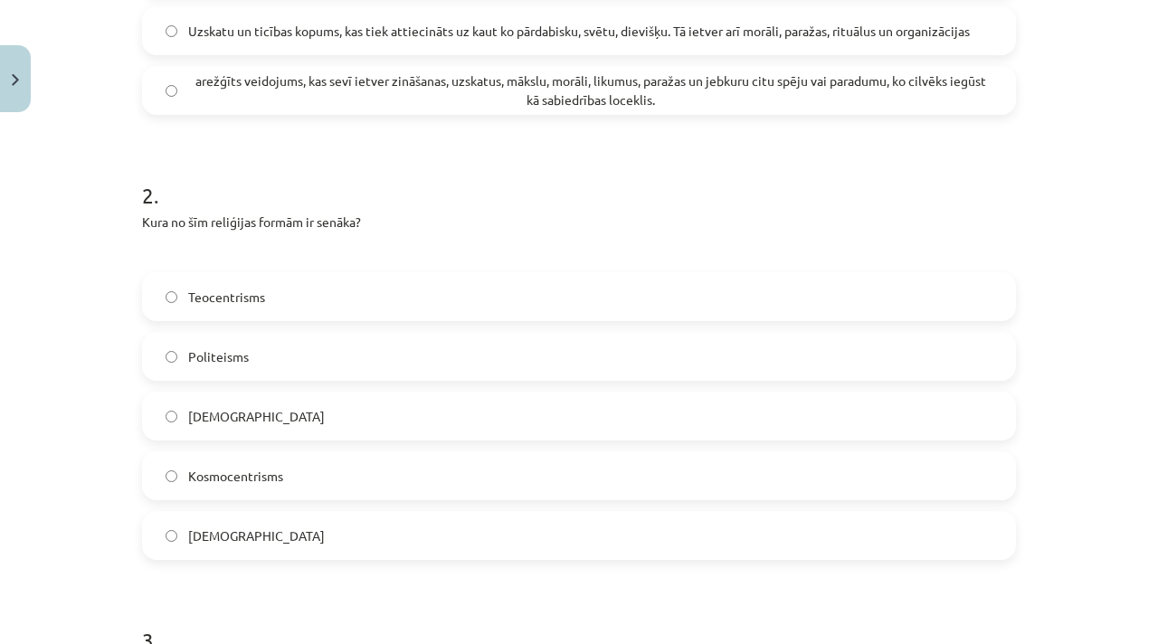
scroll to position [507, 0]
click at [243, 337] on label "Politeisms" at bounding box center [579, 354] width 870 height 45
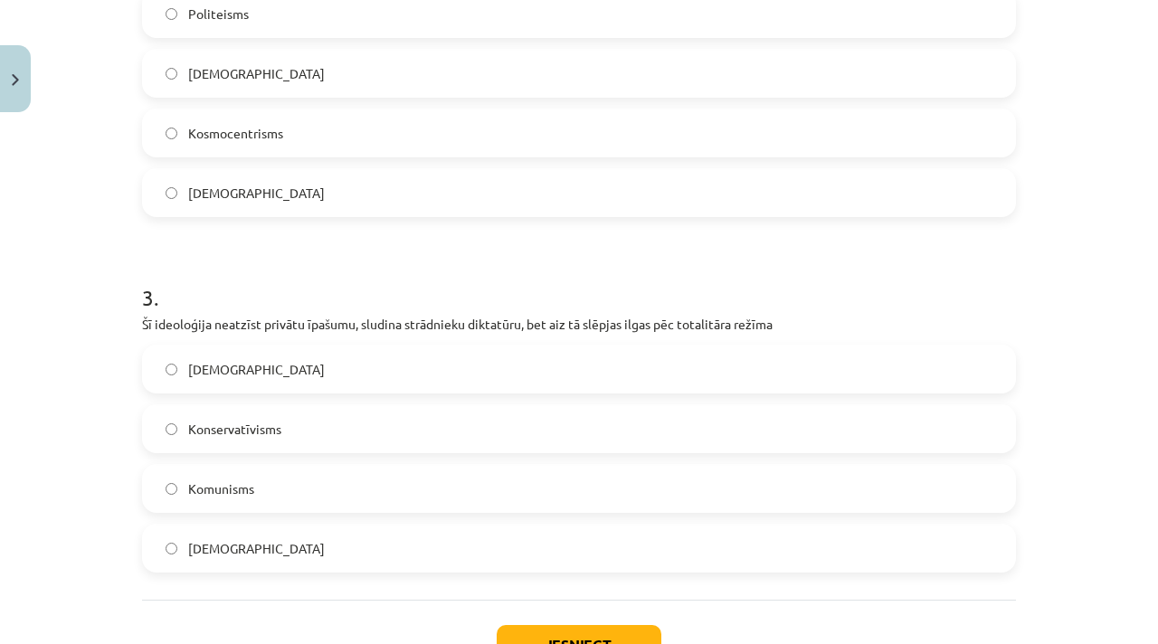
scroll to position [848, 0]
click at [304, 487] on label "Komunisms" at bounding box center [579, 487] width 870 height 45
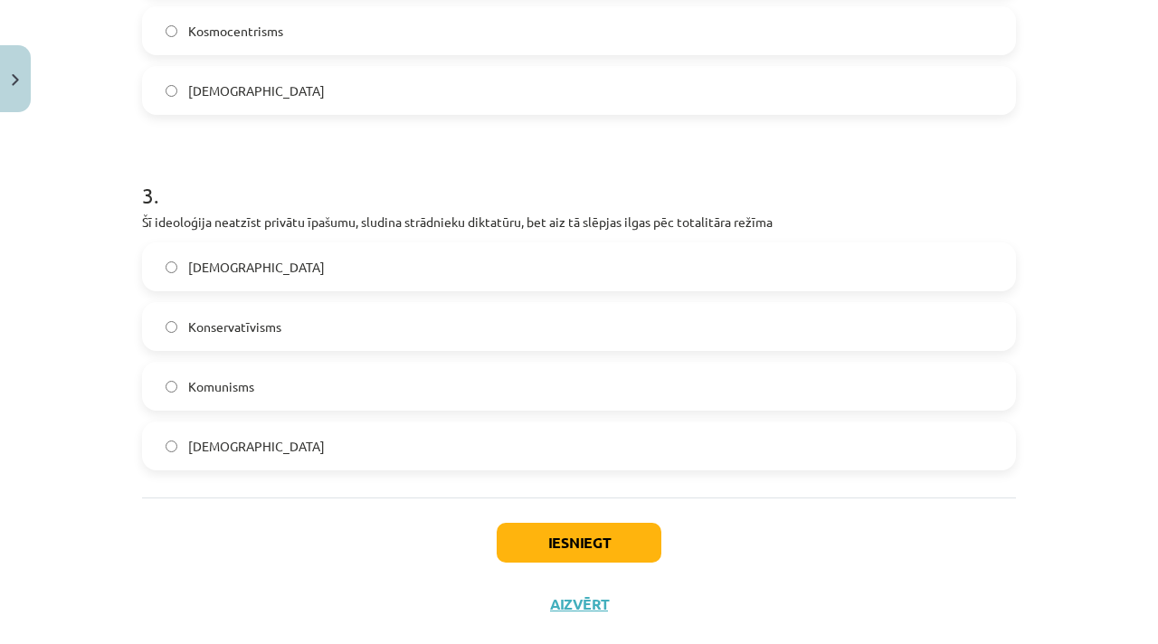
scroll to position [954, 0]
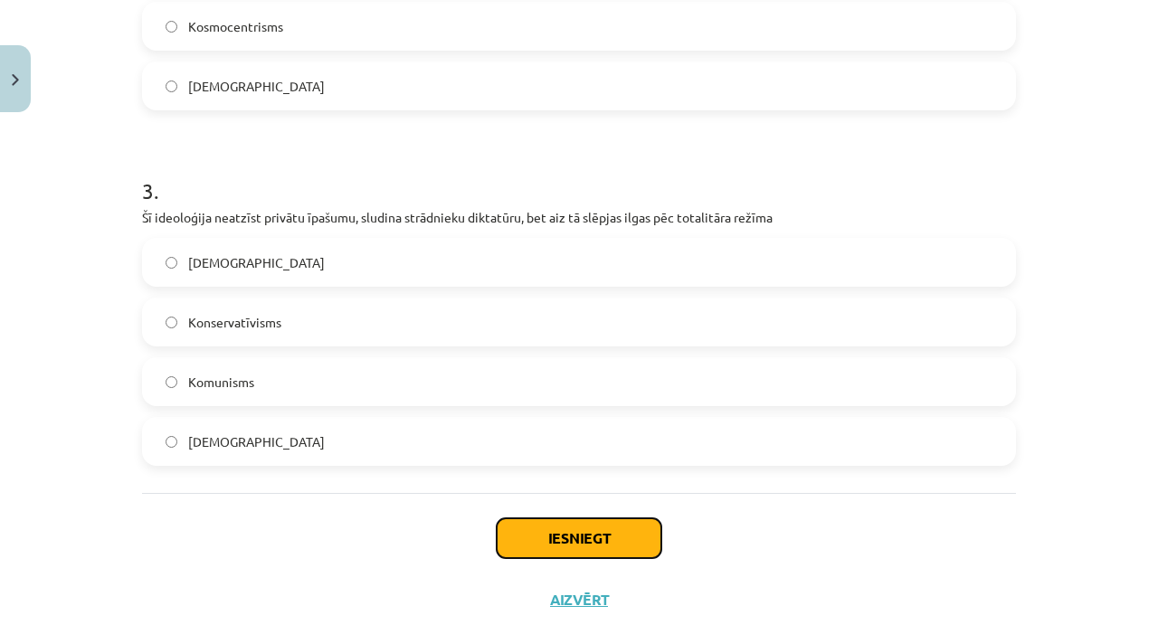
click at [593, 528] on button "Iesniegt" at bounding box center [579, 538] width 165 height 40
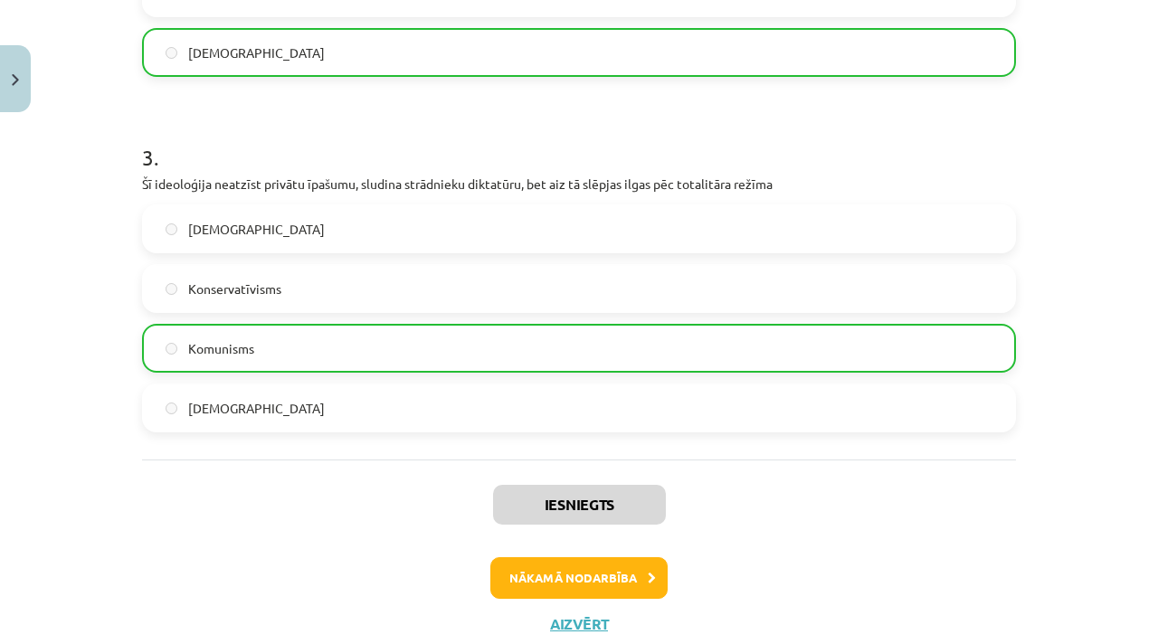
scroll to position [1043, 0]
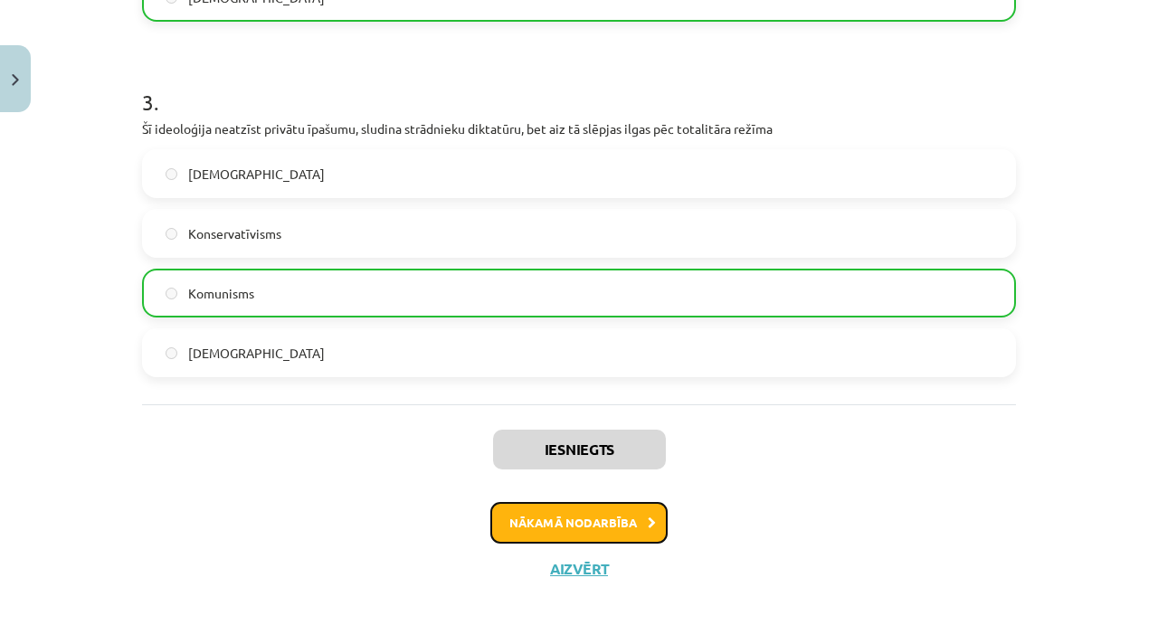
click at [619, 522] on button "Nākamā nodarbība" at bounding box center [578, 523] width 177 height 42
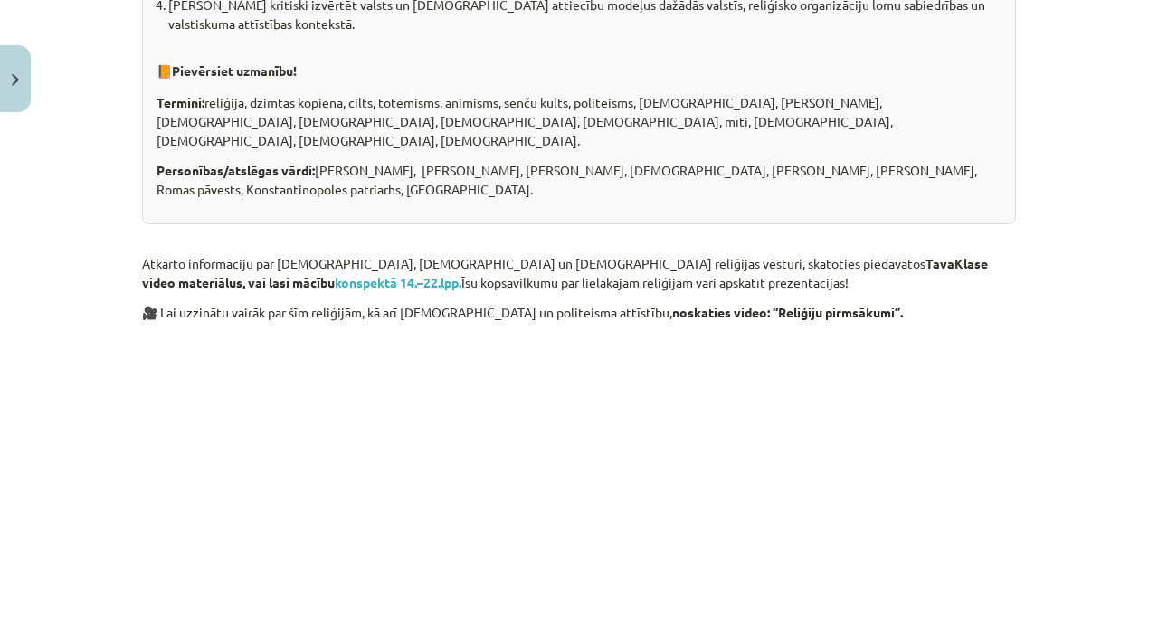
scroll to position [498, 0]
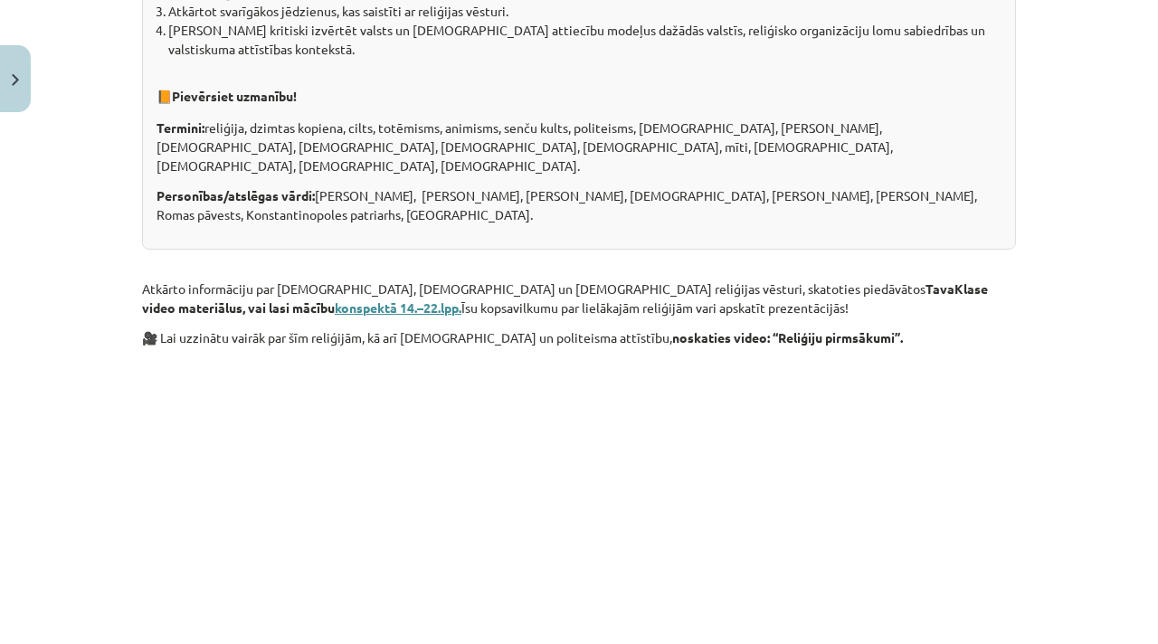
click at [461, 299] on b "konspektā 14.–22.lpp." at bounding box center [398, 307] width 127 height 16
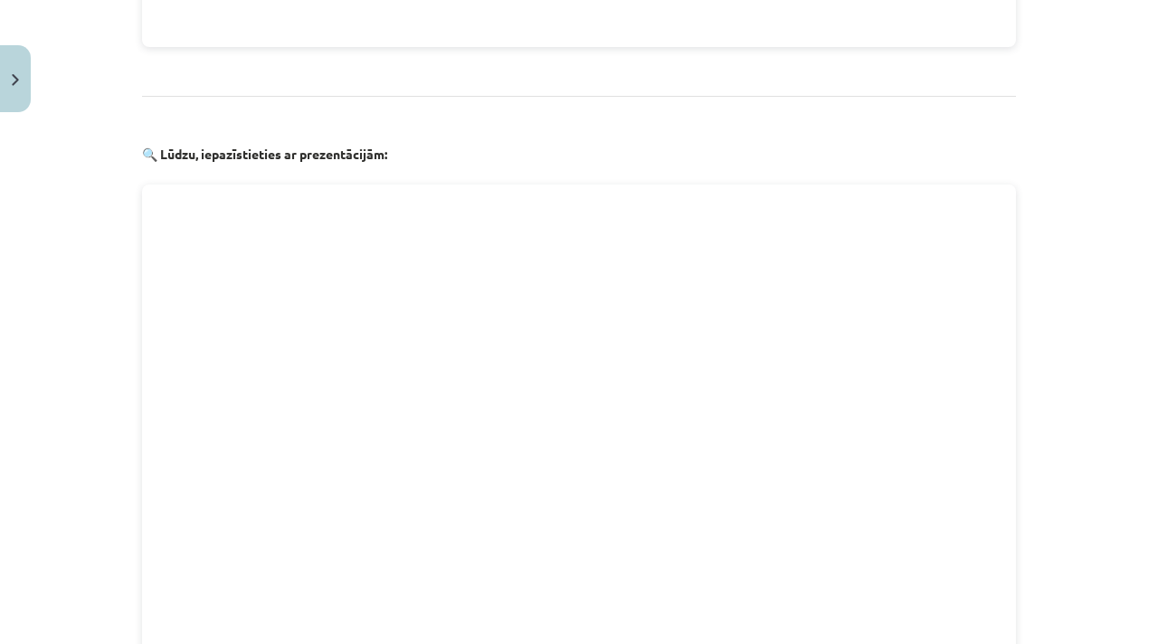
scroll to position [2127, 0]
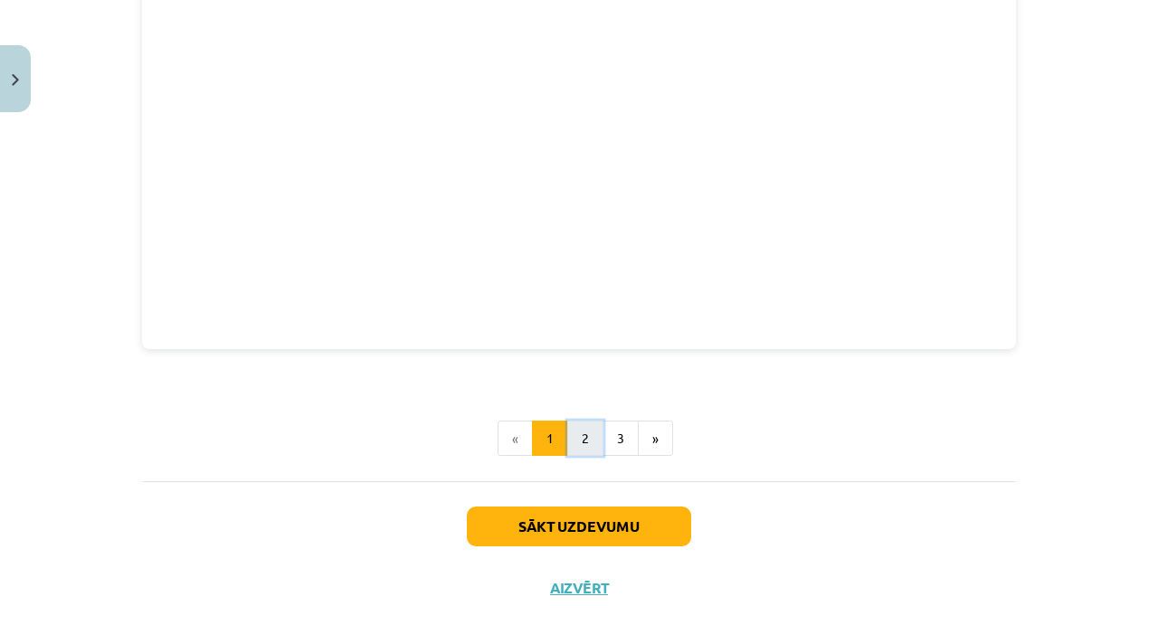
click at [576, 427] on button "2" at bounding box center [585, 439] width 36 height 36
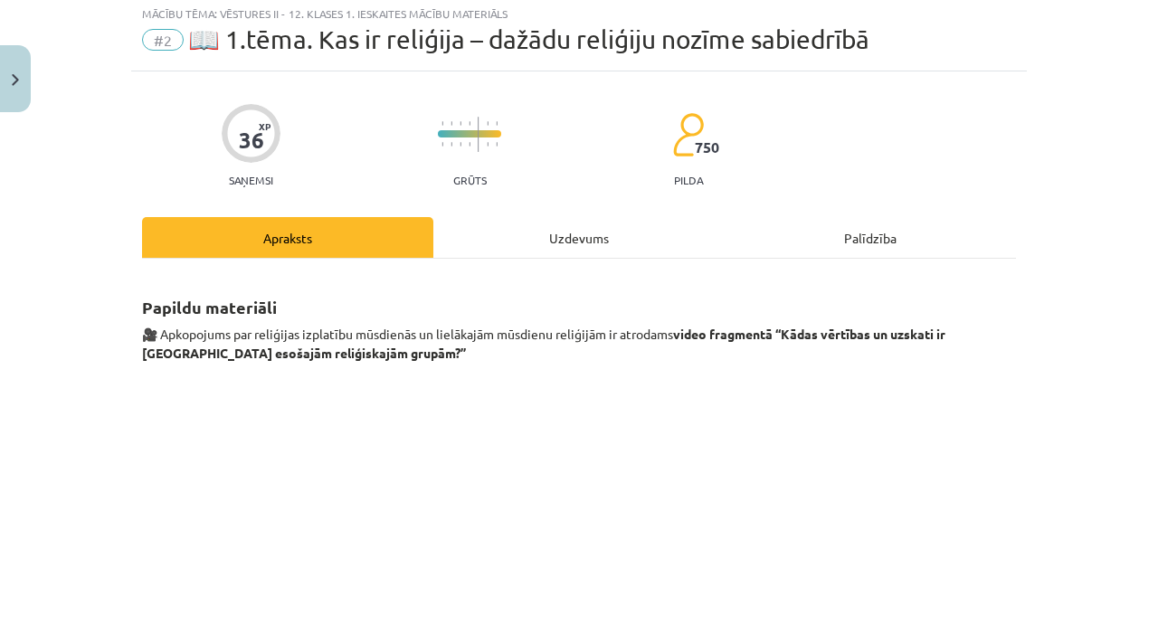
scroll to position [0, 0]
